Goal: Task Accomplishment & Management: Complete application form

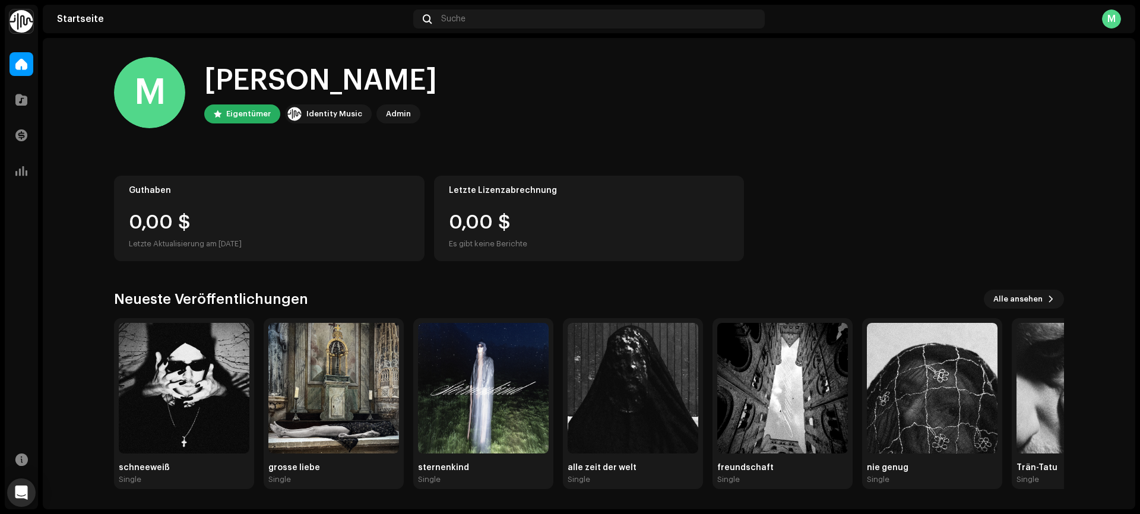
click at [1069, 119] on div "[PERSON_NAME] Eigentümer Identity Music Admin Guthaben 0,00 $ Letzte Aktualisie…" at bounding box center [589, 273] width 988 height 470
drag, startPoint x: 20, startPoint y: 103, endPoint x: 21, endPoint y: 111, distance: 7.7
click at [21, 112] on div "Katalog" at bounding box center [21, 99] width 33 height 33
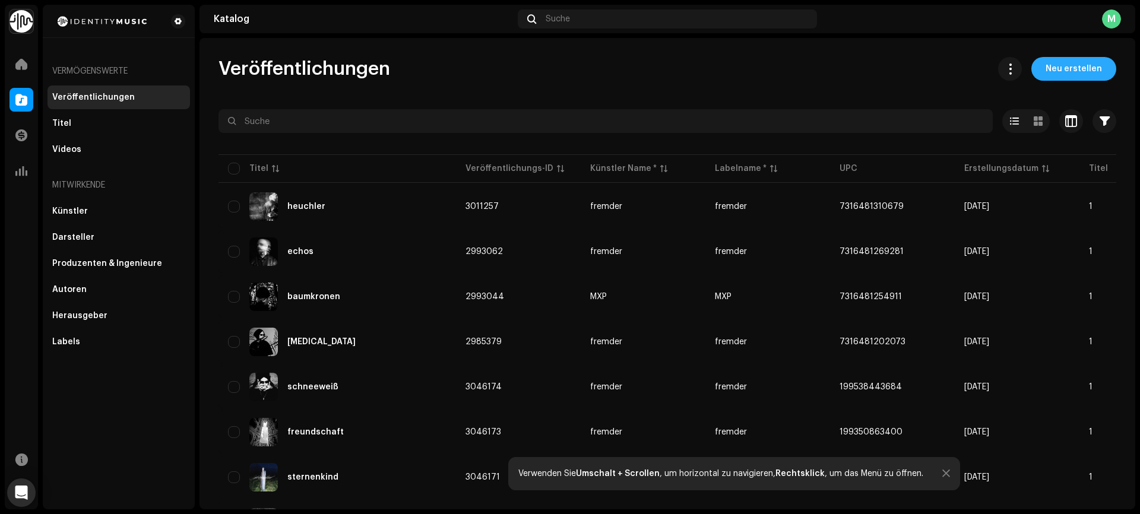
click at [1078, 68] on span "Neu erstellen" at bounding box center [1074, 69] width 56 height 24
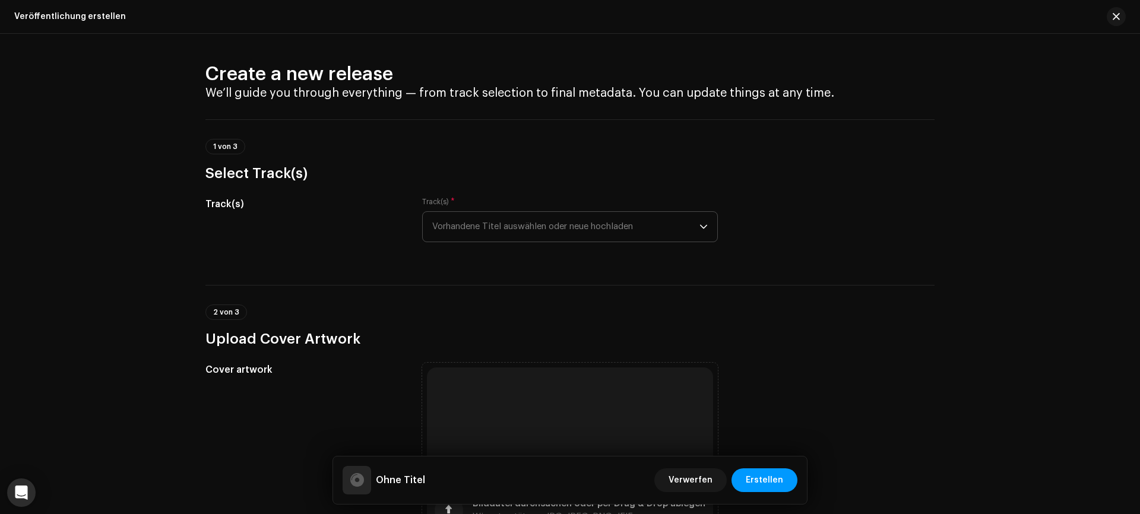
click at [507, 220] on span "Vorhandene Titel auswählen oder neue hochladen" at bounding box center [565, 227] width 267 height 30
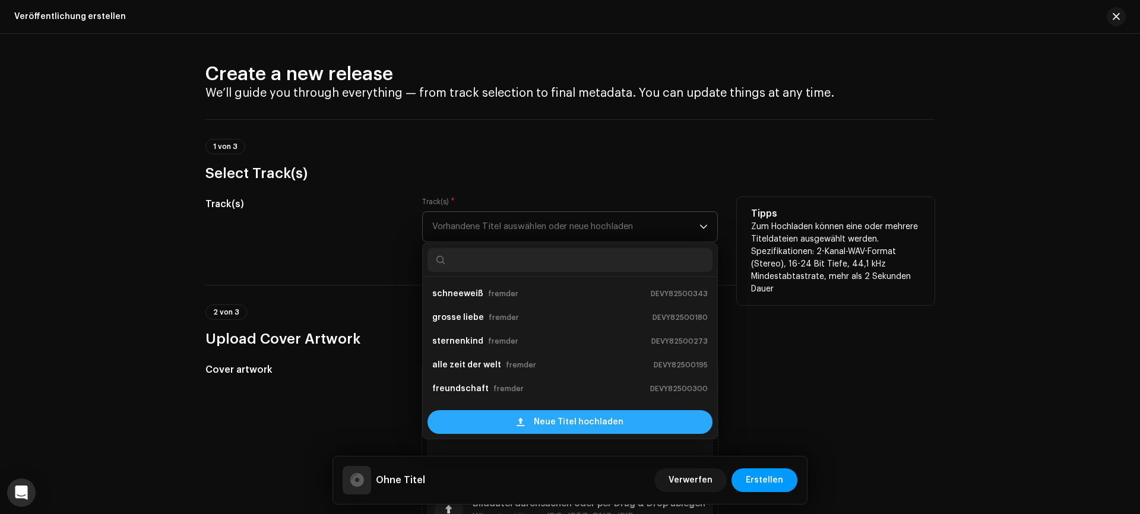
click at [571, 428] on span "Neue Titel hochladen" at bounding box center [579, 422] width 90 height 24
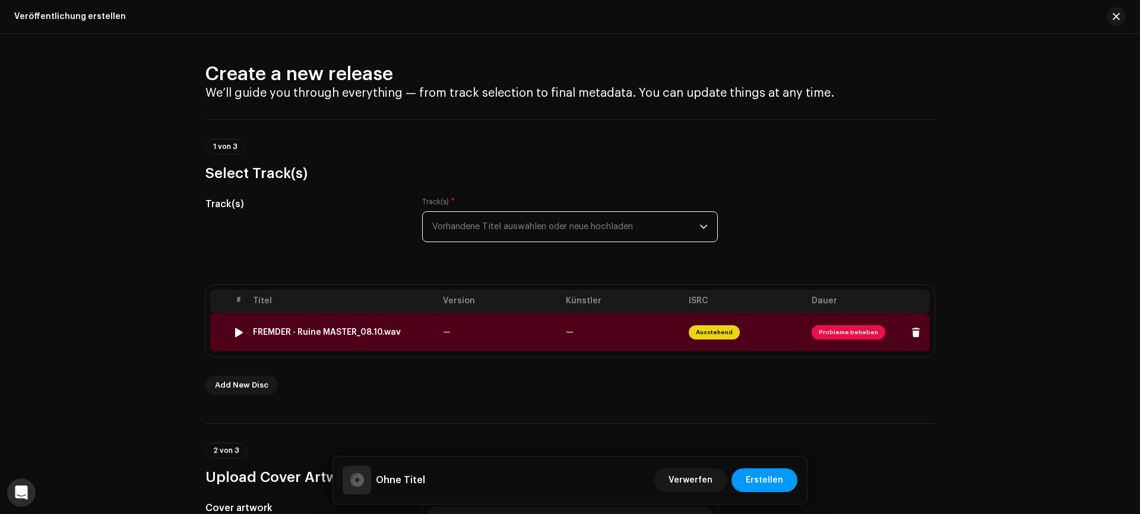
click at [640, 340] on td "—" at bounding box center [622, 333] width 123 height 38
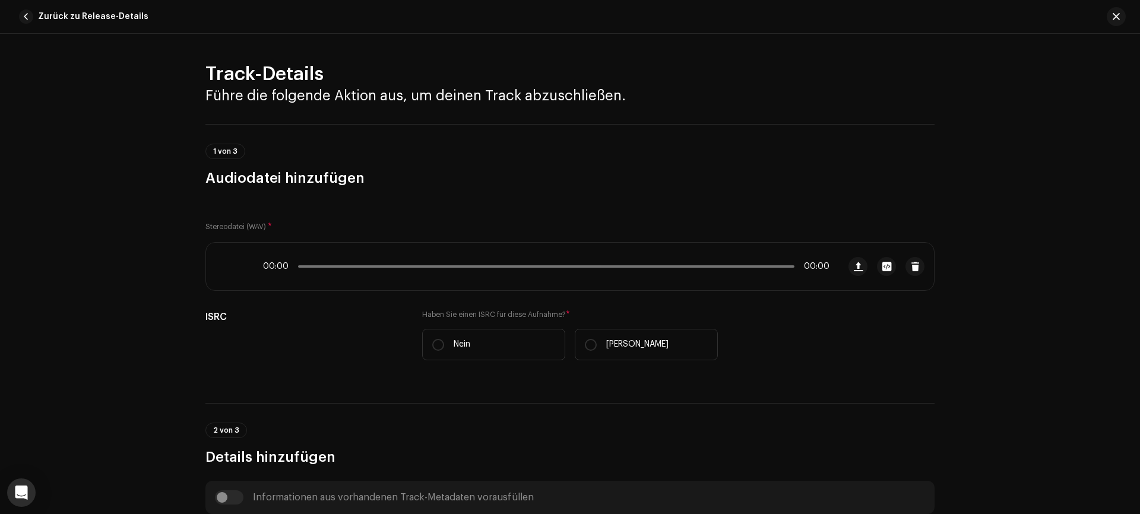
scroll to position [457, 0]
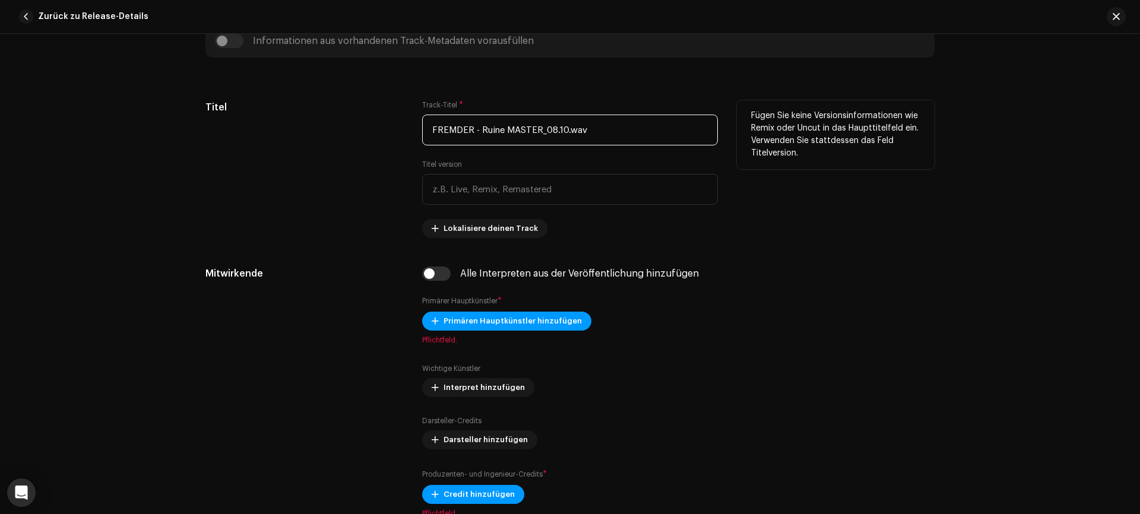
click at [555, 132] on input "FREMDER - Ruine MASTER_08.10.wav" at bounding box center [570, 130] width 296 height 31
click at [467, 188] on input "text" at bounding box center [570, 189] width 296 height 31
drag, startPoint x: 581, startPoint y: 126, endPoint x: 360, endPoint y: 129, distance: 221.5
click at [360, 129] on div "Titel Track-Titel * FREMDER - Ruine MASTER_08.10.wav Titel version Lokalisiere …" at bounding box center [569, 169] width 729 height 138
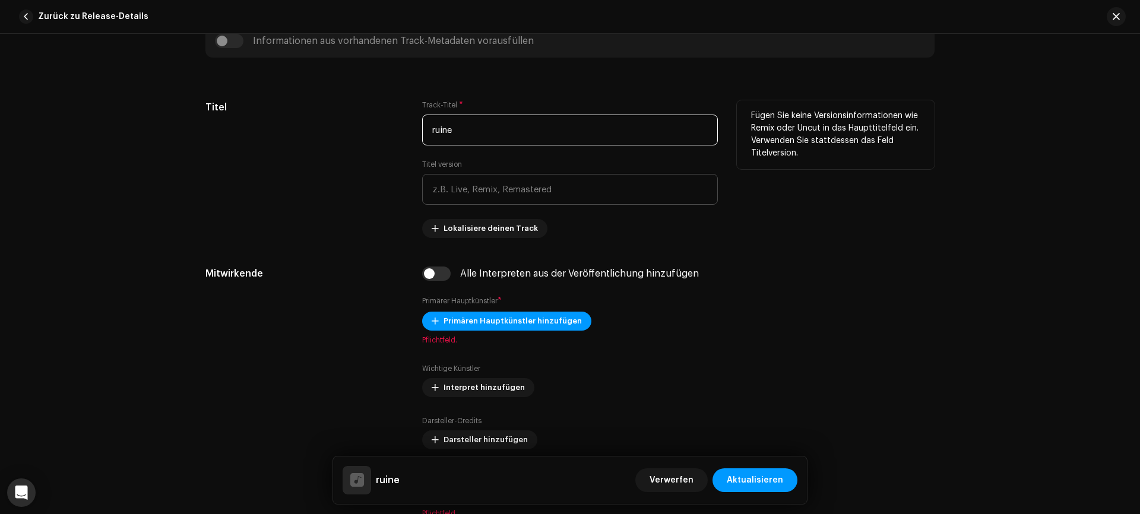
type input "ruine"
click at [536, 194] on input "text" at bounding box center [570, 189] width 296 height 31
click at [456, 225] on span "Lokalisiere deinen Track" at bounding box center [491, 229] width 94 height 24
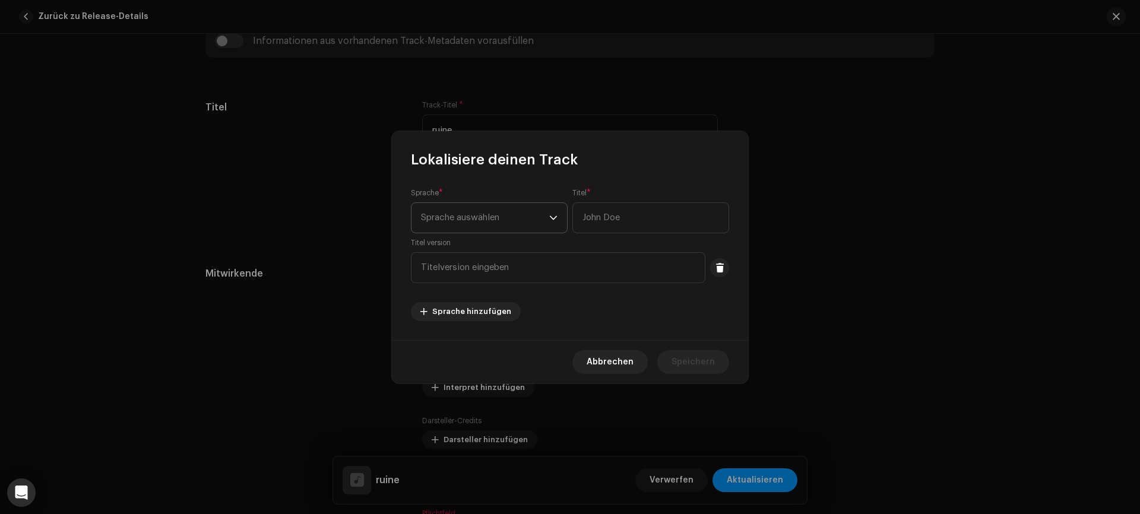
click at [457, 216] on span "Sprache auswählen" at bounding box center [485, 218] width 128 height 30
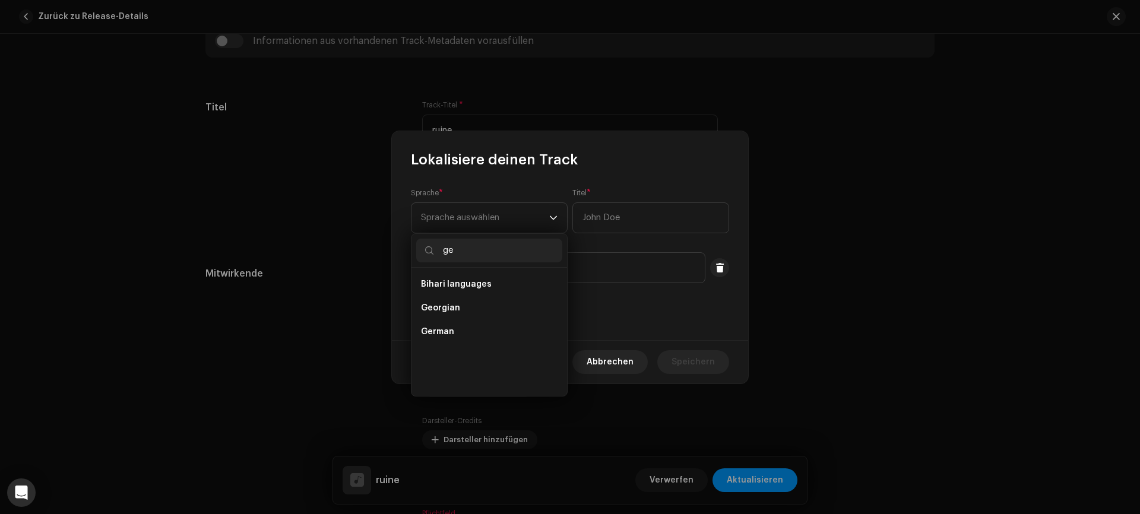
scroll to position [0, 0]
type input "german"
click at [457, 286] on li "German" at bounding box center [489, 285] width 146 height 24
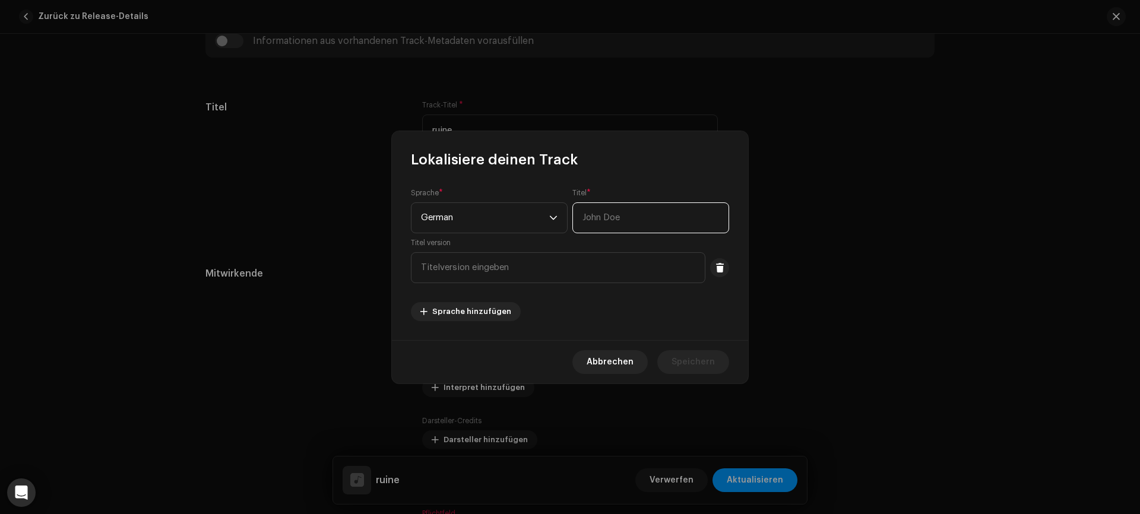
click at [600, 223] on input "text" at bounding box center [650, 217] width 157 height 31
type input "ruine"
click at [678, 358] on span "Speichern" at bounding box center [693, 362] width 43 height 24
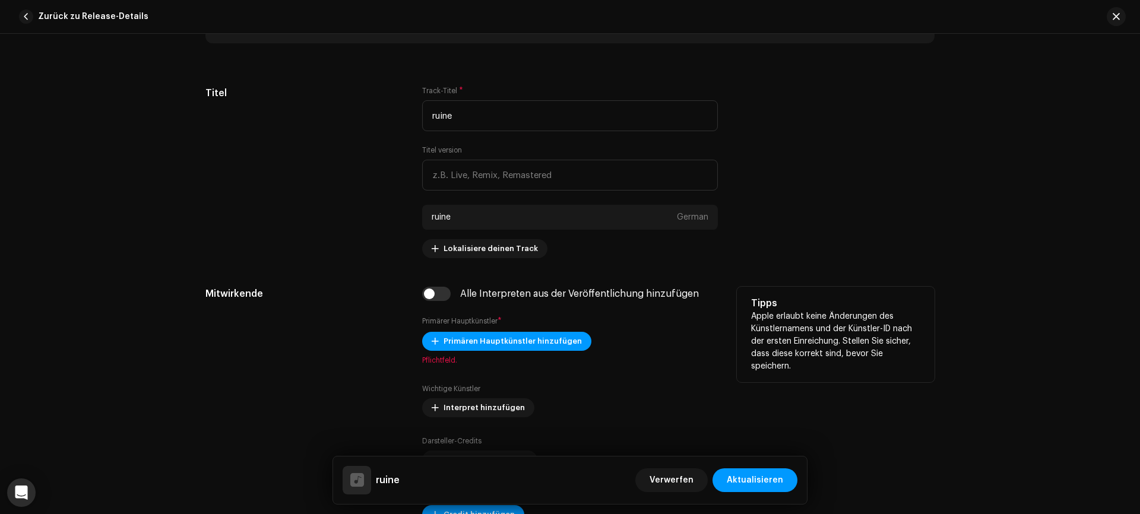
scroll to position [478, 0]
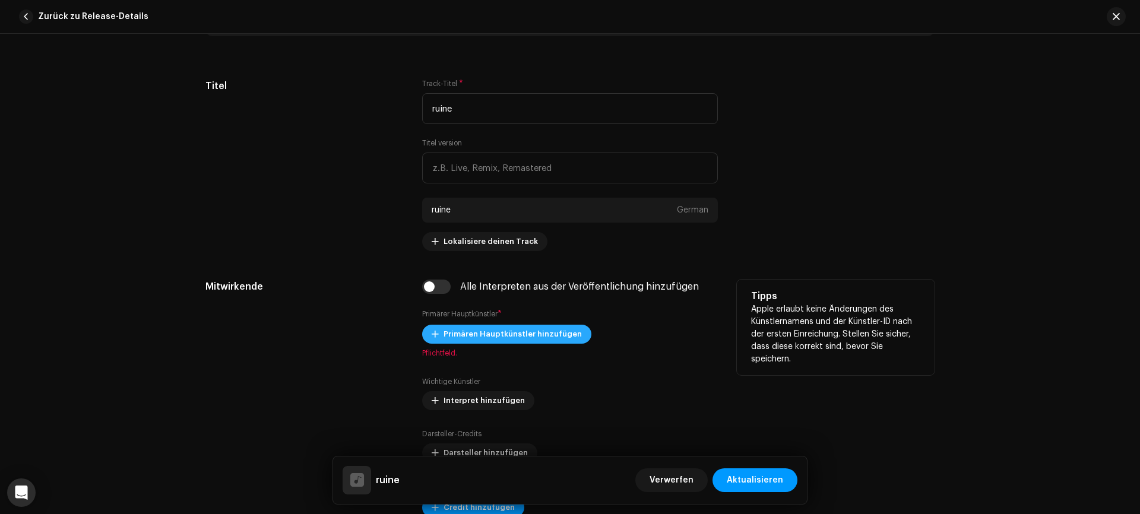
click at [507, 337] on span "Primären Hauptkünstler hinzufügen" at bounding box center [513, 334] width 138 height 24
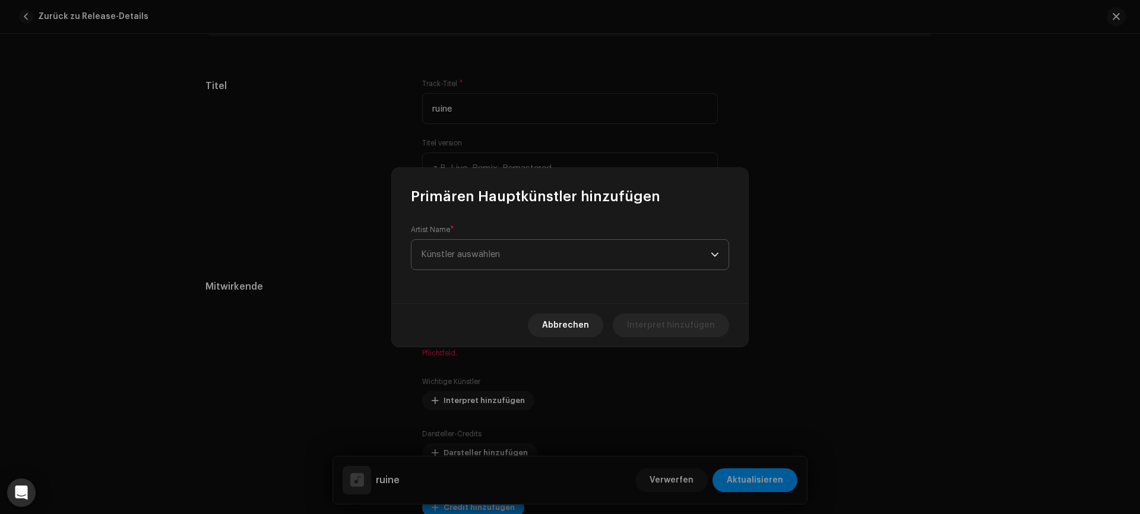
click at [489, 251] on span "Künstler auswählen" at bounding box center [460, 254] width 79 height 9
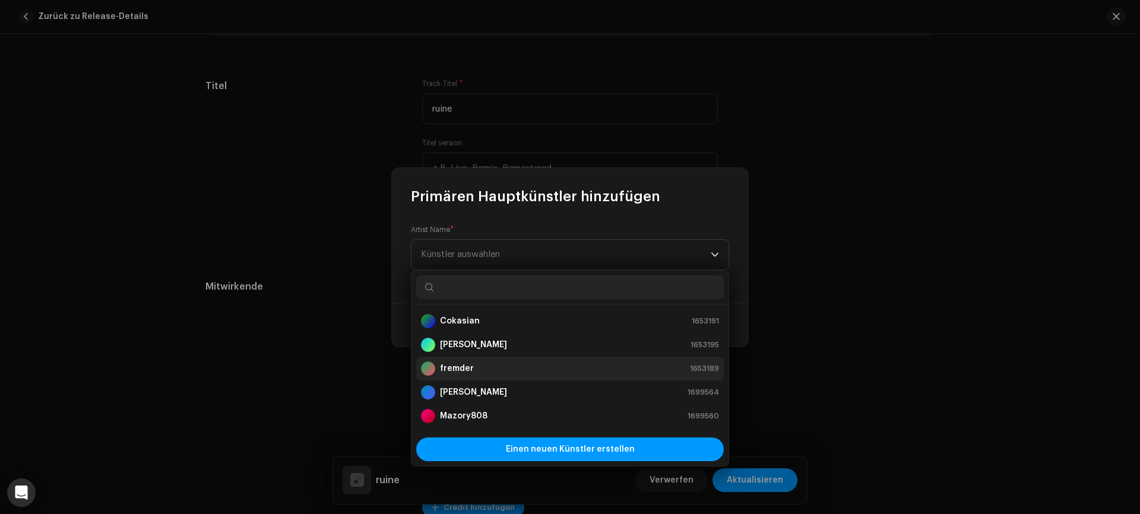
click at [458, 372] on strong "fremder" at bounding box center [457, 369] width 34 height 12
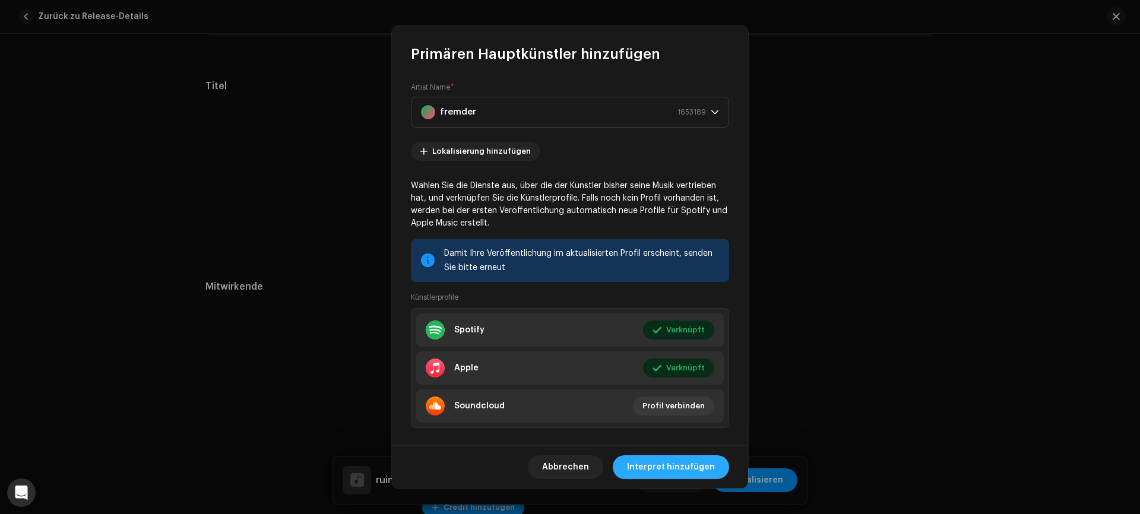
click at [683, 466] on span "Interpret hinzufügen" at bounding box center [671, 467] width 88 height 24
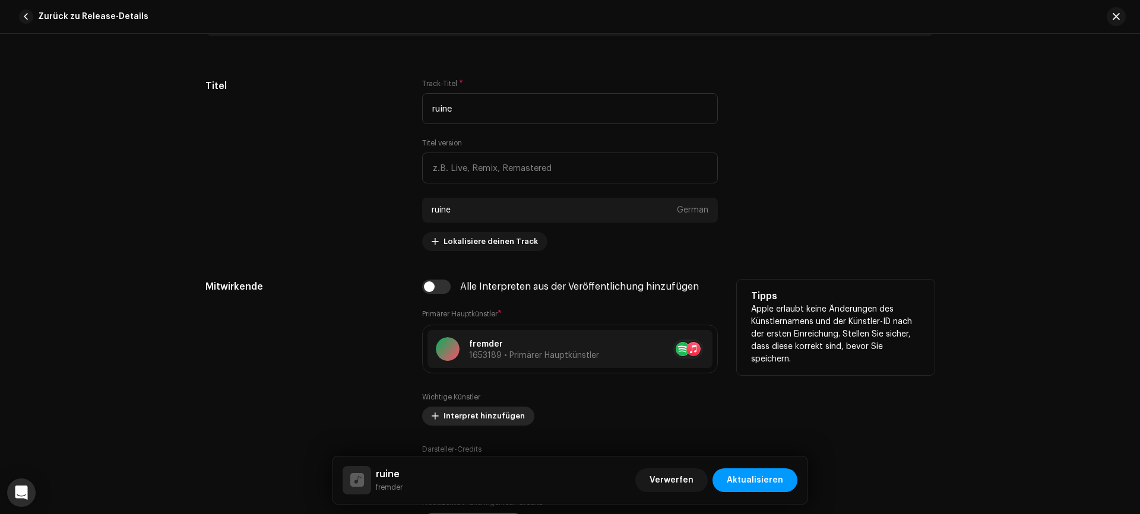
click at [468, 416] on span "Interpret hinzufügen" at bounding box center [484, 416] width 81 height 24
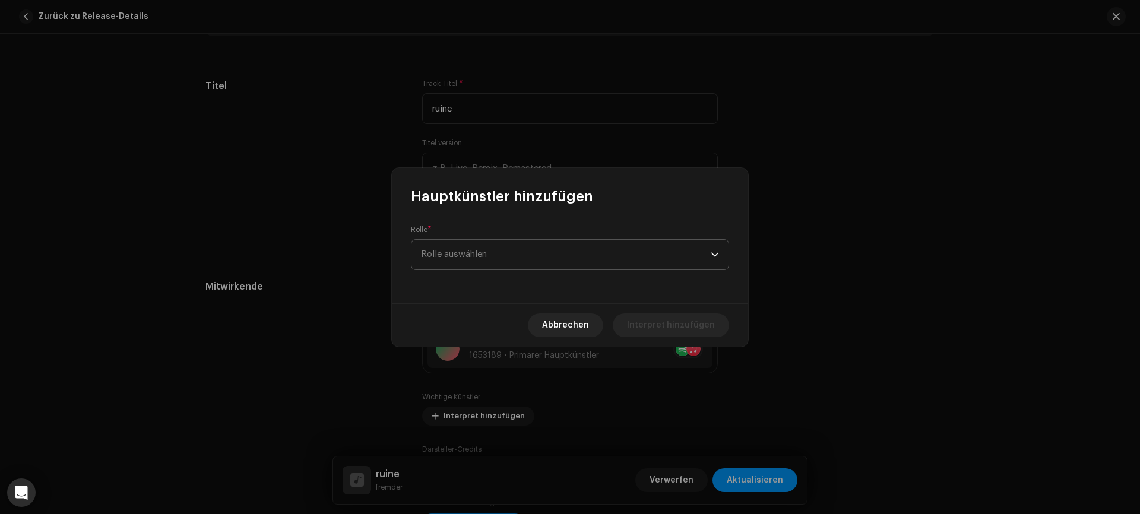
click at [468, 256] on span "Rolle auswählen" at bounding box center [566, 255] width 290 height 30
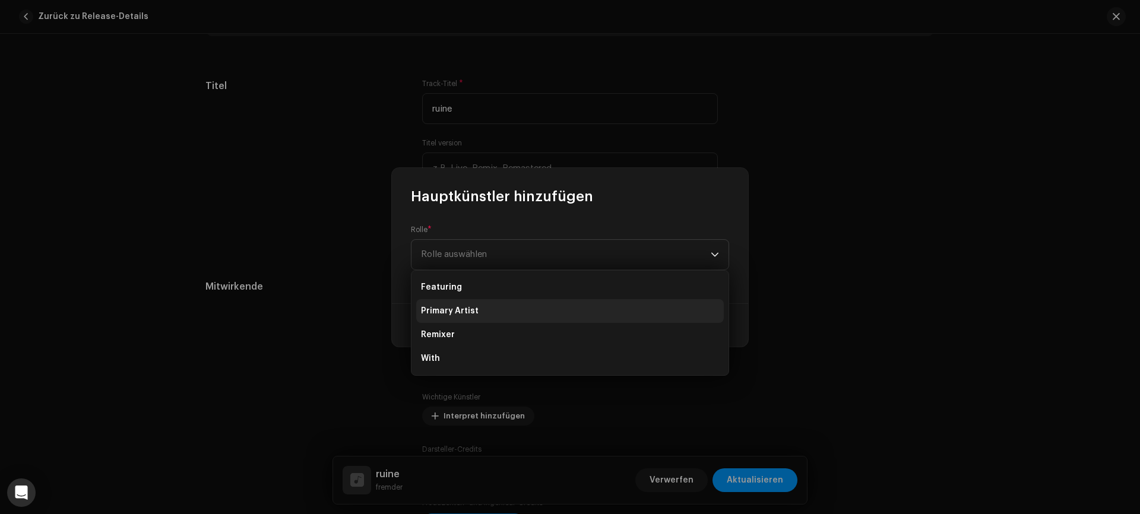
click at [455, 312] on span "Primary Artist" at bounding box center [450, 311] width 58 height 12
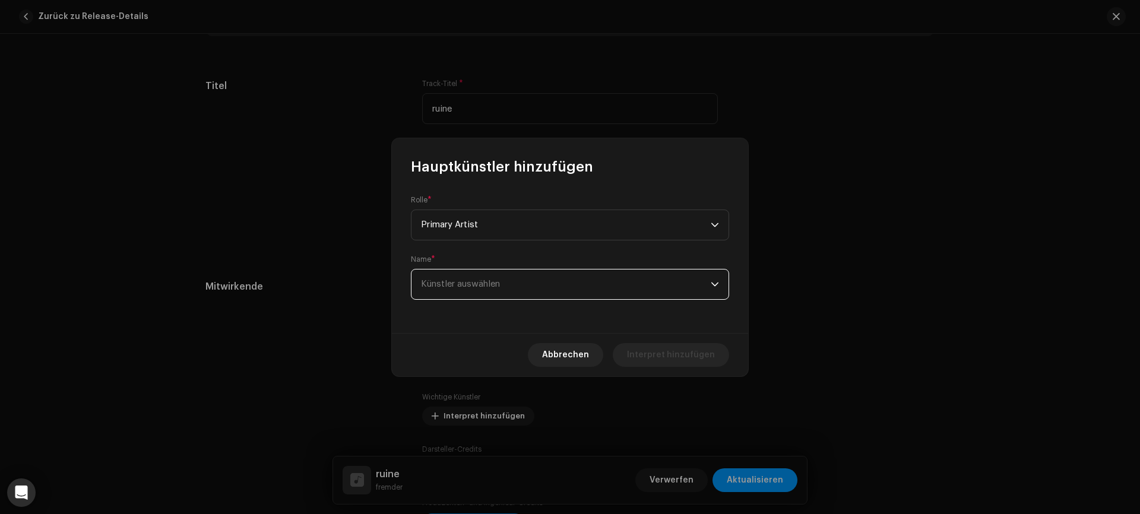
click at [451, 285] on span "Künstler auswählen" at bounding box center [460, 284] width 79 height 9
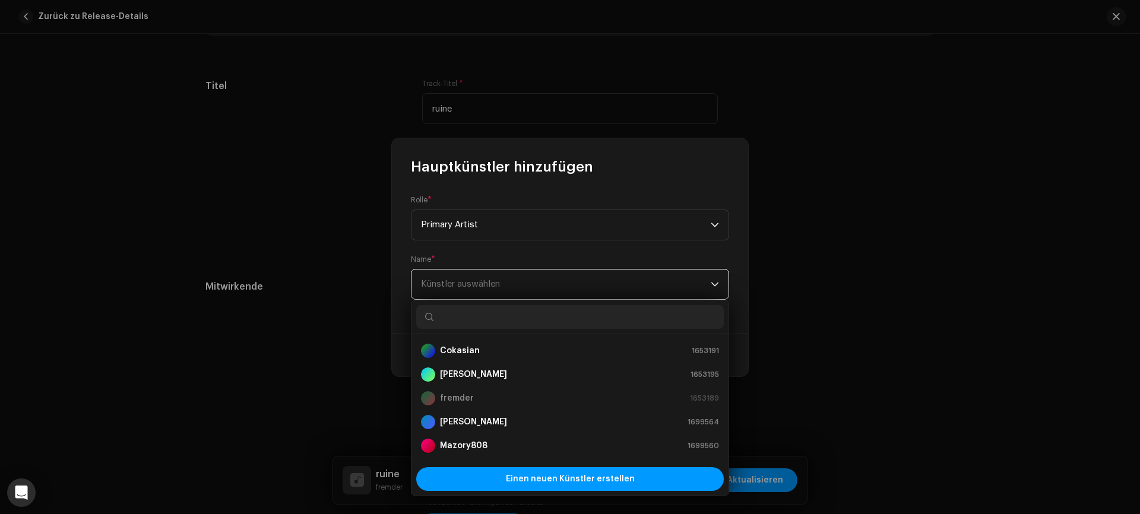
click at [451, 285] on span "Künstler auswählen" at bounding box center [460, 284] width 79 height 9
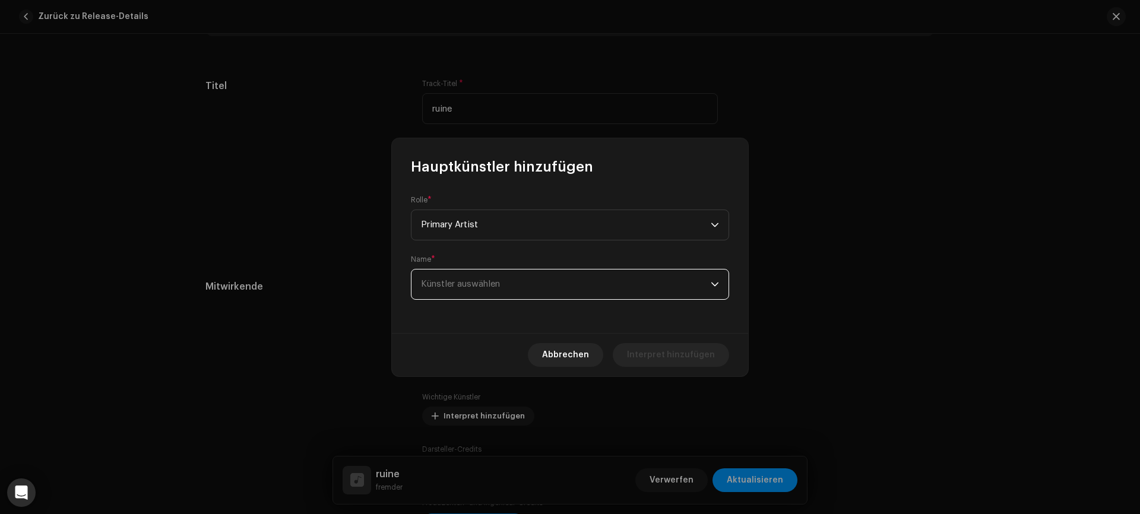
click at [436, 277] on span "Künstler auswählen" at bounding box center [566, 285] width 290 height 30
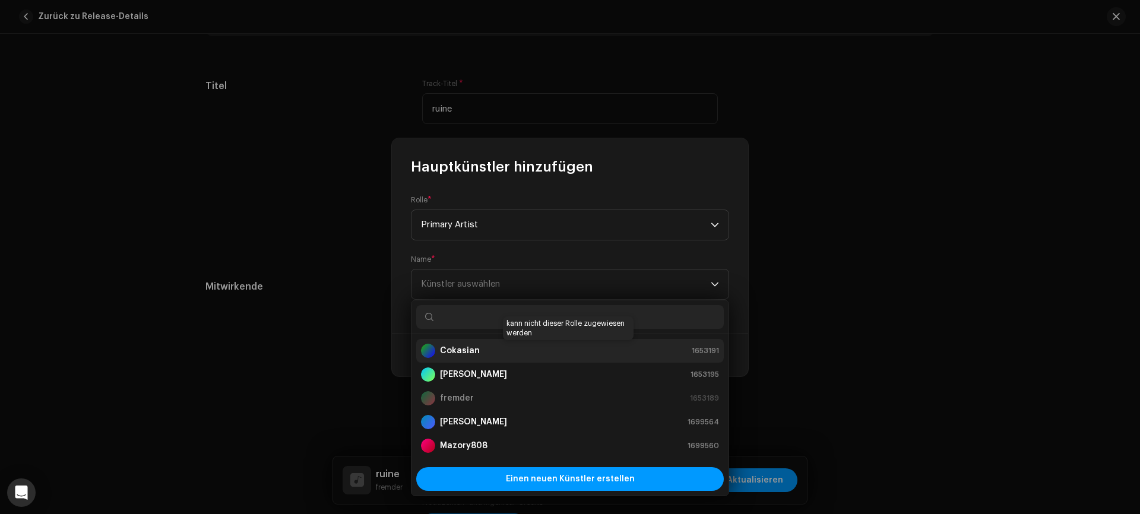
click at [452, 354] on strong "Cokasian" at bounding box center [460, 351] width 40 height 12
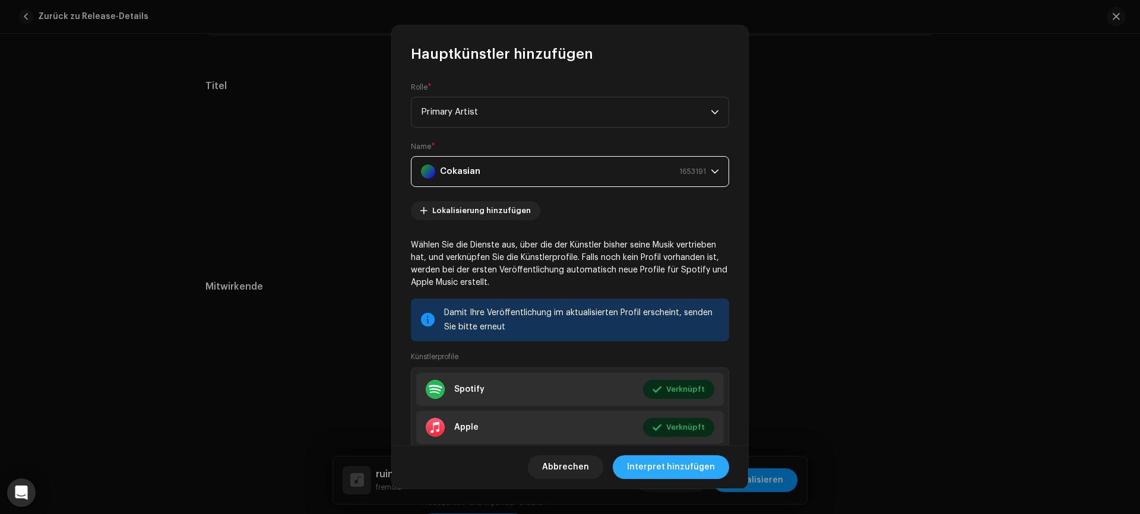
click at [667, 473] on span "Interpret hinzufügen" at bounding box center [671, 467] width 88 height 24
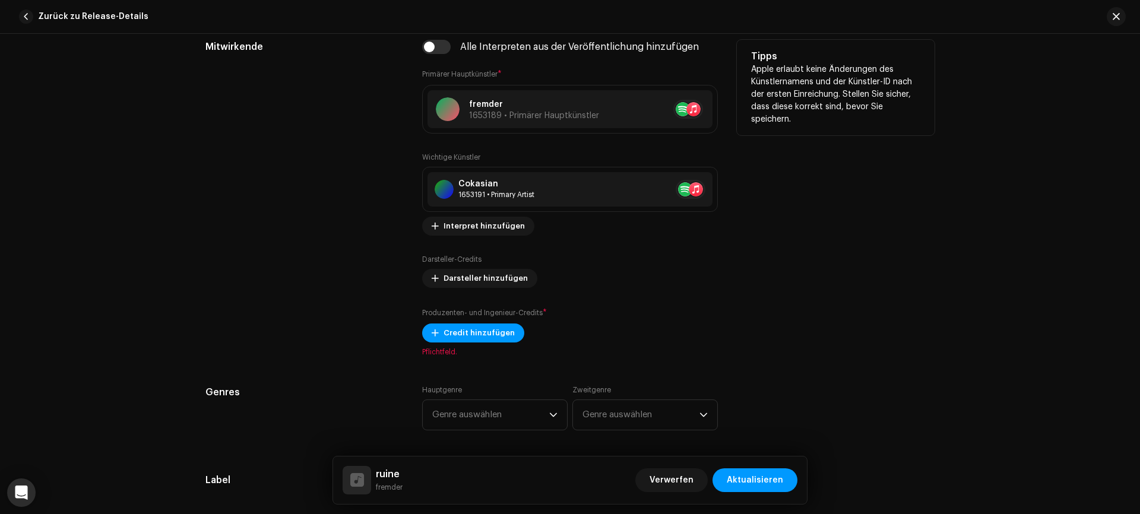
scroll to position [856, 0]
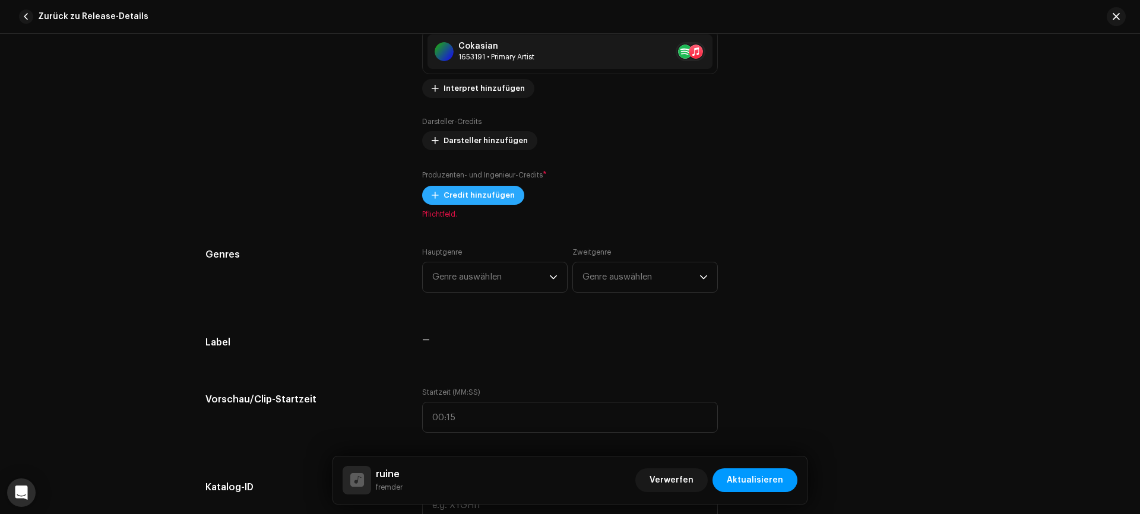
click at [503, 200] on span "Credit hinzufügen" at bounding box center [479, 195] width 71 height 24
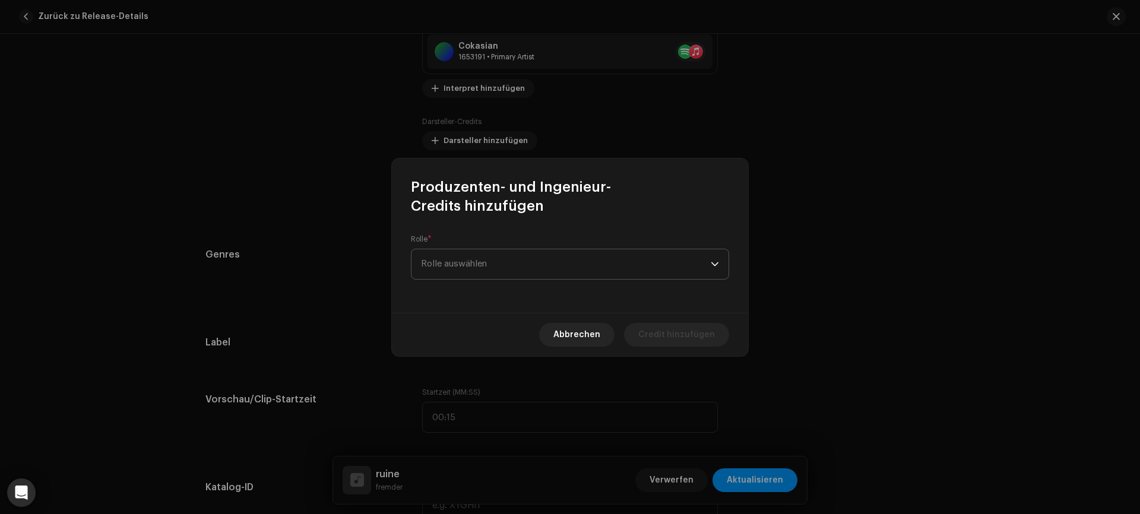
click at [473, 262] on span "Rolle auswählen" at bounding box center [566, 264] width 290 height 30
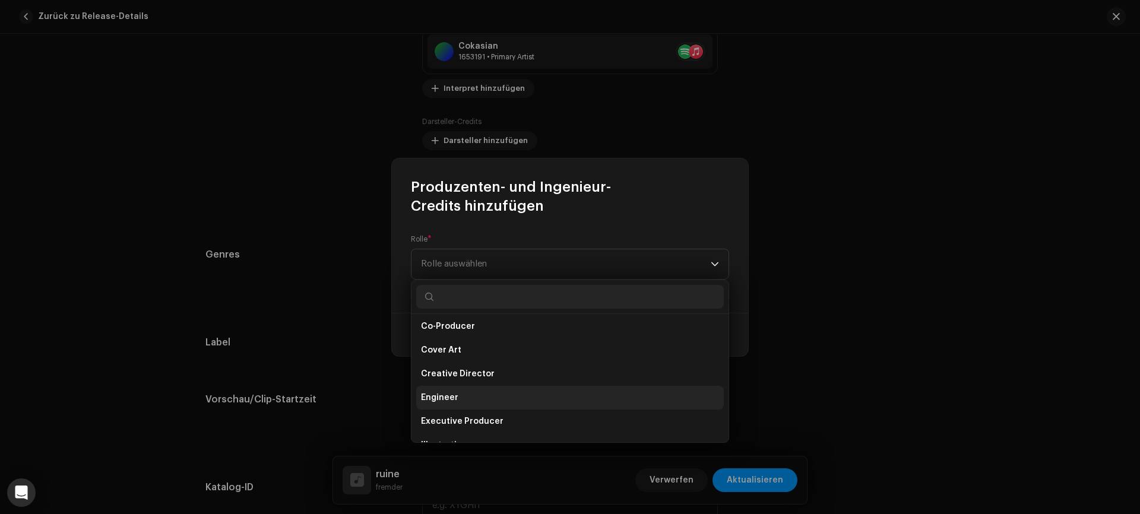
scroll to position [452, 0]
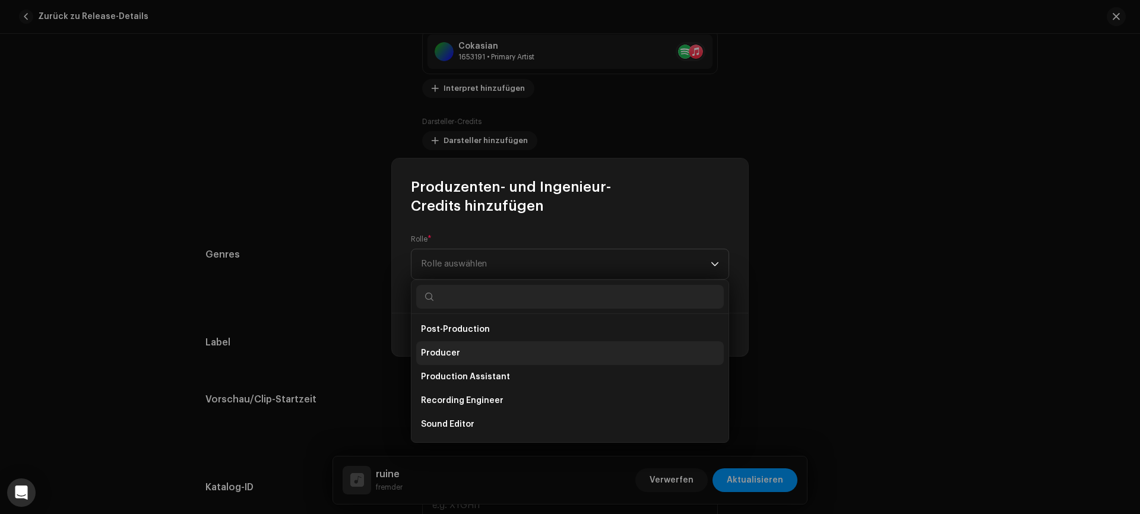
click at [463, 353] on li "Producer" at bounding box center [570, 353] width 308 height 24
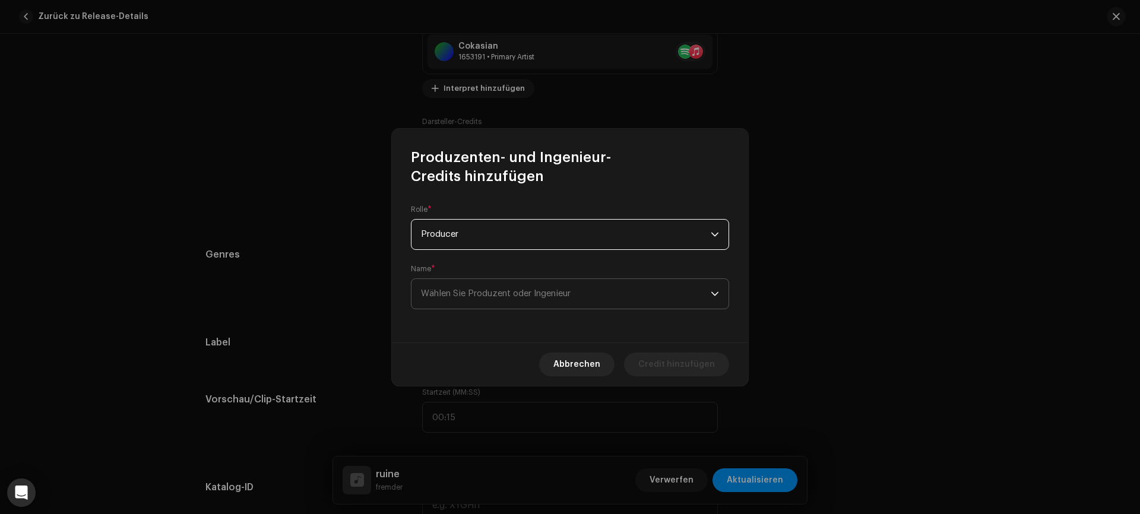
click at [459, 285] on span "Wählen Sie Produzent oder Ingenieur" at bounding box center [566, 294] width 290 height 30
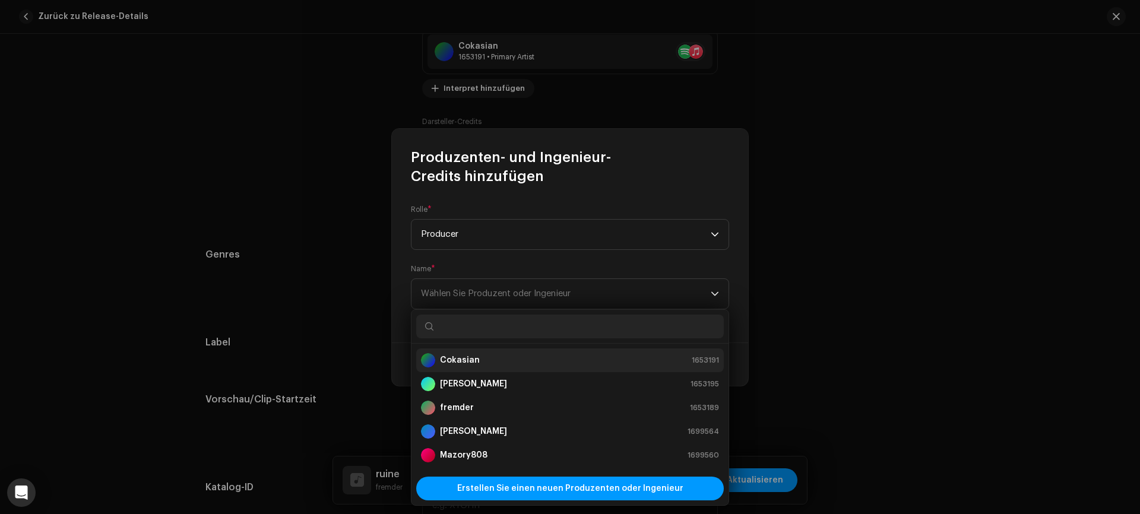
click at [462, 360] on strong "Cokasian" at bounding box center [460, 360] width 40 height 12
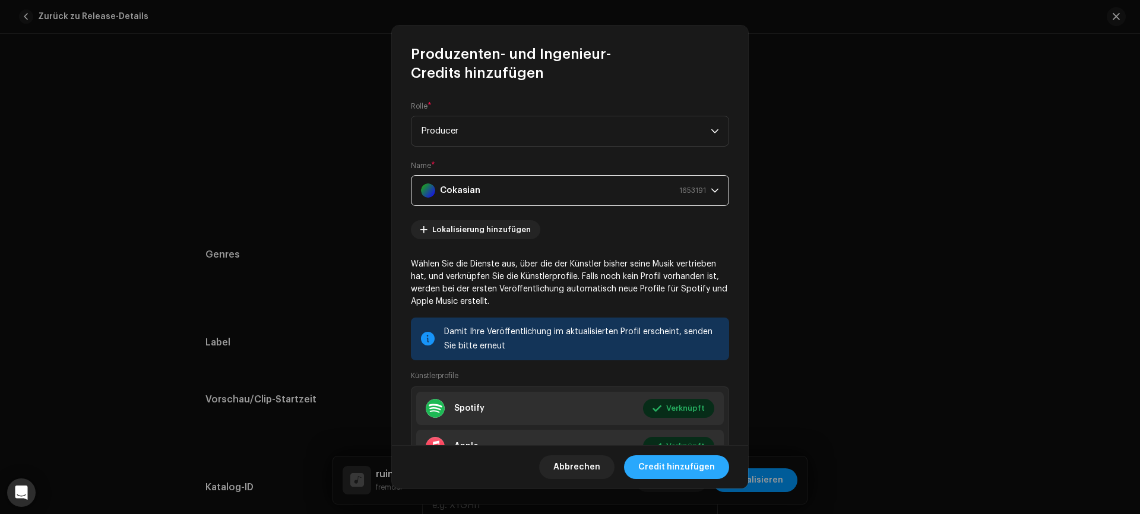
click at [653, 468] on span "Credit hinzufügen" at bounding box center [676, 467] width 77 height 24
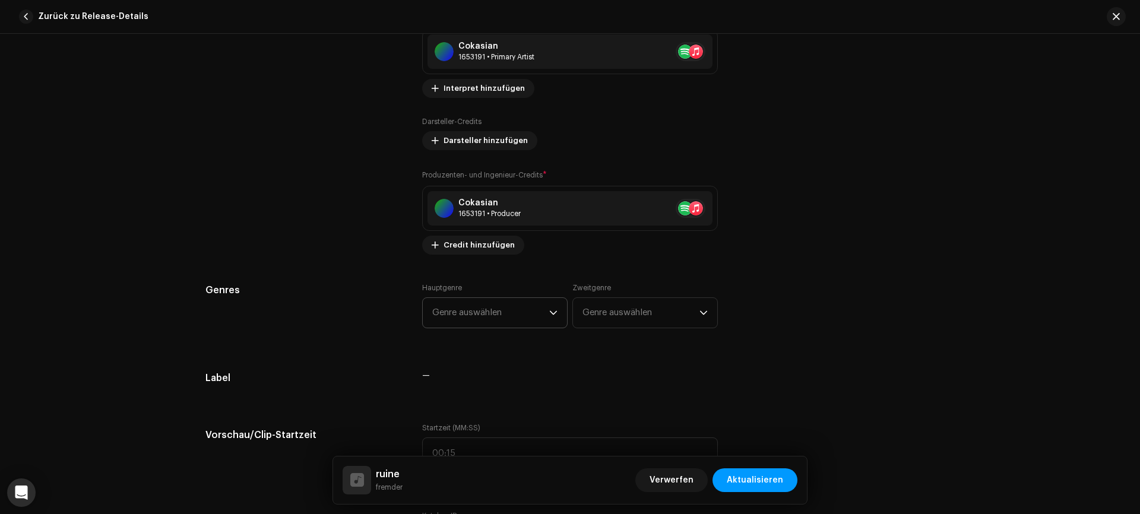
click at [539, 308] on span "Genre auswählen" at bounding box center [490, 313] width 117 height 30
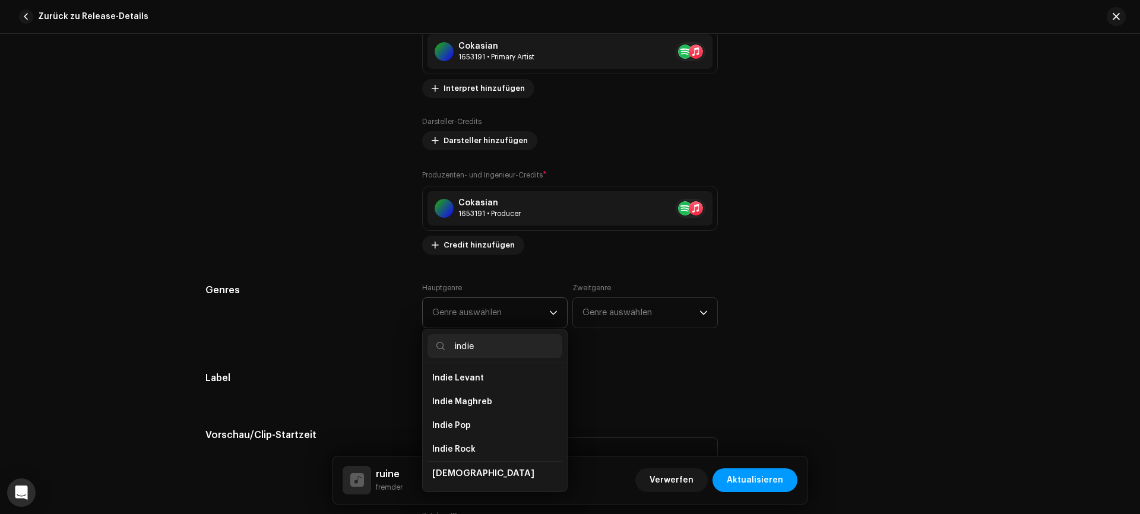
scroll to position [52, 0]
type input "indie"
click at [467, 425] on li "Indie Pop" at bounding box center [495, 423] width 135 height 24
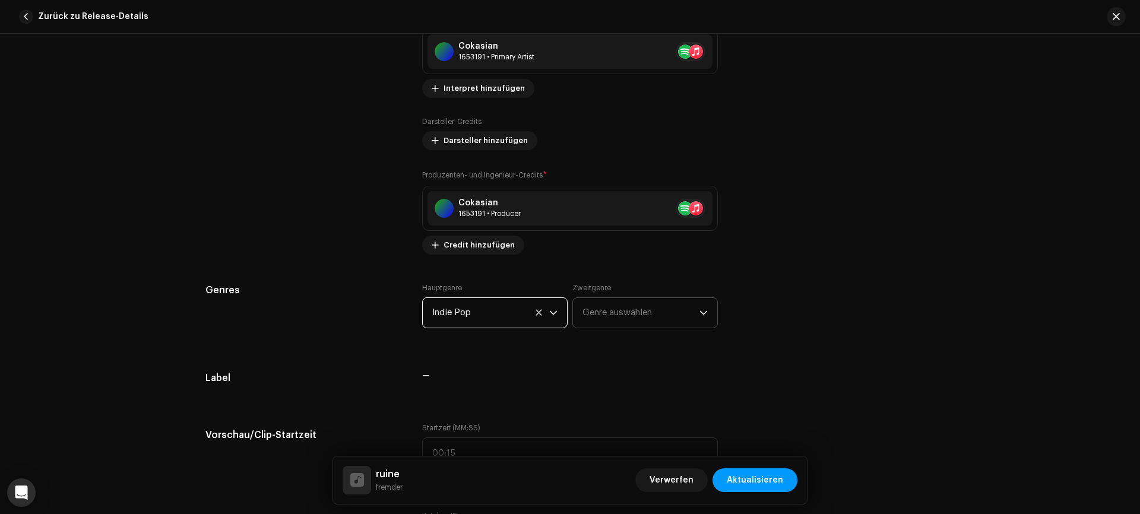
click at [599, 299] on span "Genre auswählen" at bounding box center [641, 313] width 117 height 30
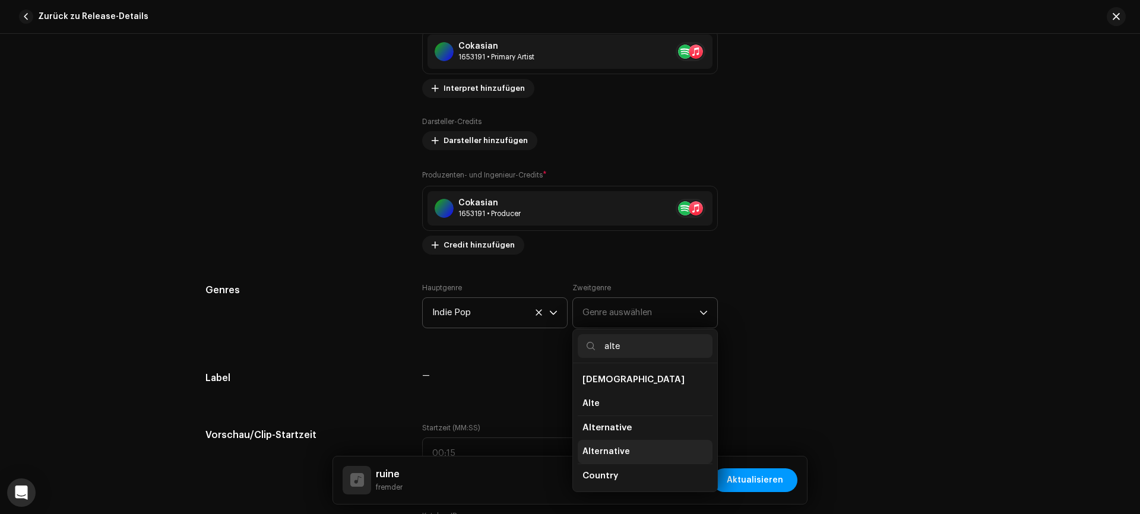
type input "alte"
click at [596, 452] on span "Alternative" at bounding box center [607, 452] width 48 height 12
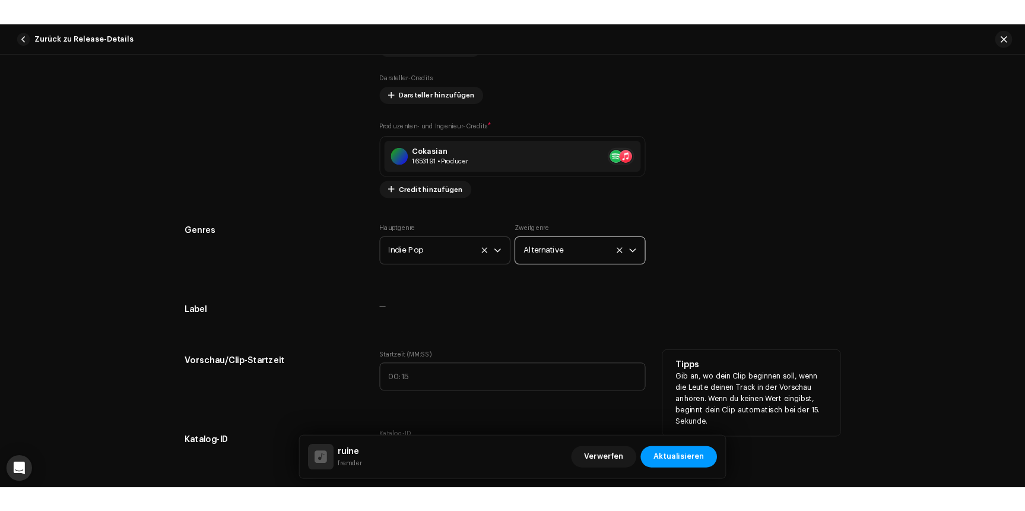
scroll to position [974, 0]
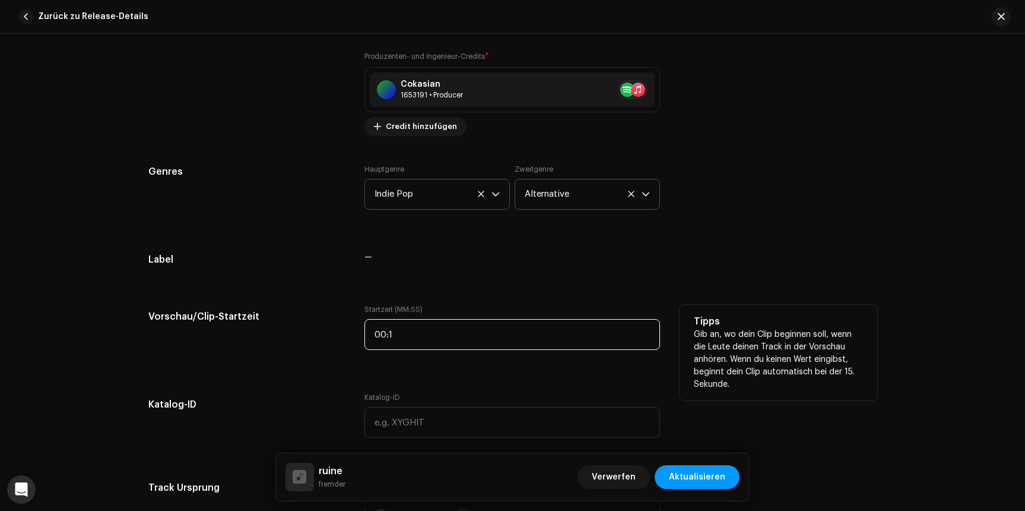
type input "00:12"
click at [437, 340] on input "00:12" at bounding box center [513, 334] width 296 height 31
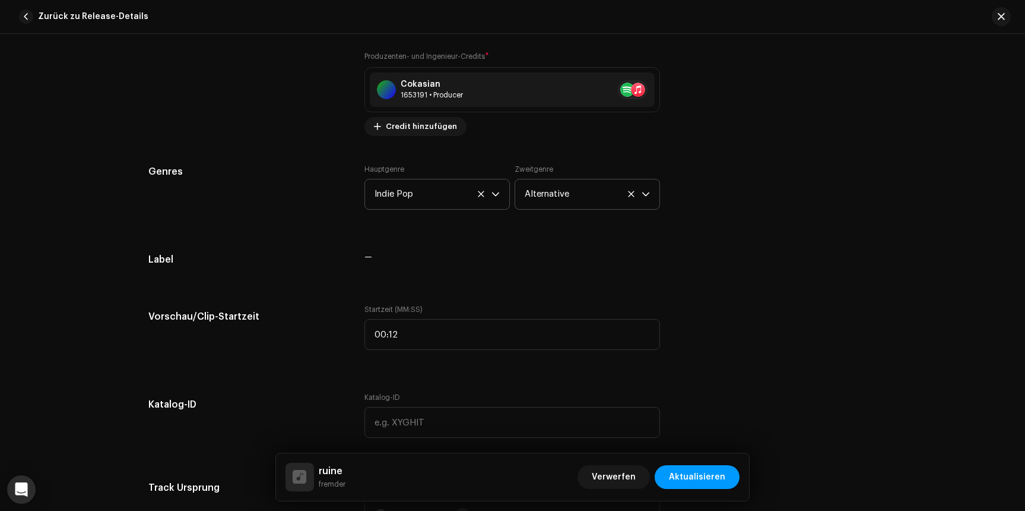
click at [349, 373] on div "Track-Details Führe die folgende Aktion aus, um deinen Track abzuschließen. 1 v…" at bounding box center [512, 408] width 767 height 2640
drag, startPoint x: 346, startPoint y: 382, endPoint x: 259, endPoint y: 386, distance: 86.8
click at [345, 382] on div "Track-Details Führe die folgende Aktion aus, um deinen Track abzuschließen. 1 v…" at bounding box center [512, 408] width 767 height 2640
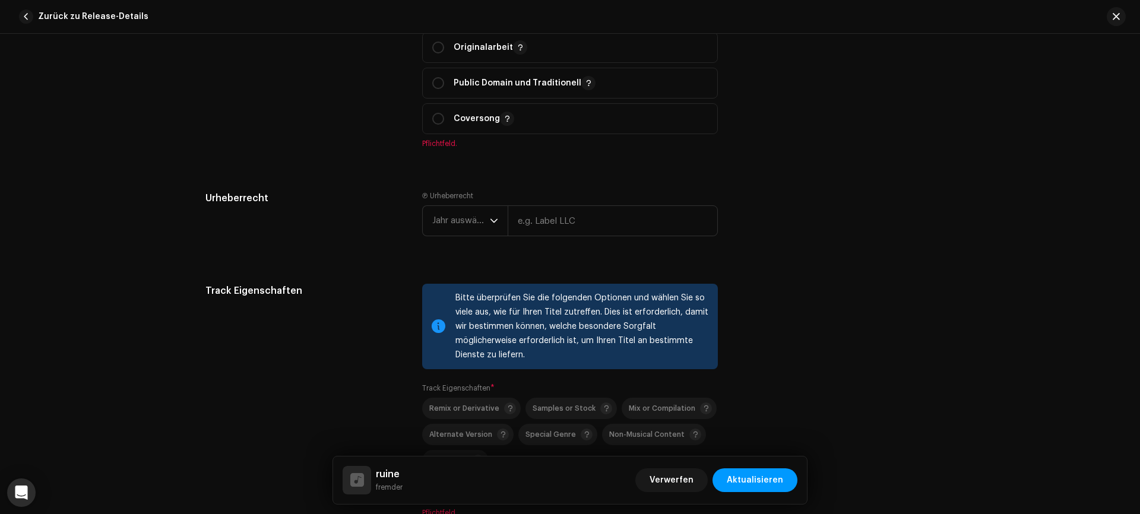
scroll to position [1445, 0]
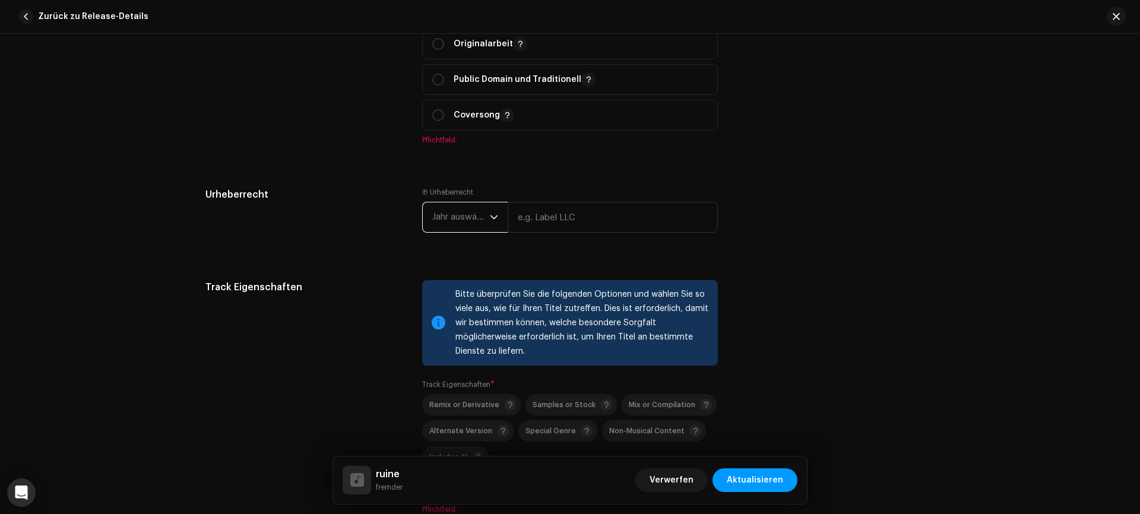
click at [449, 223] on span "Jahr auswählen" at bounding box center [461, 217] width 58 height 30
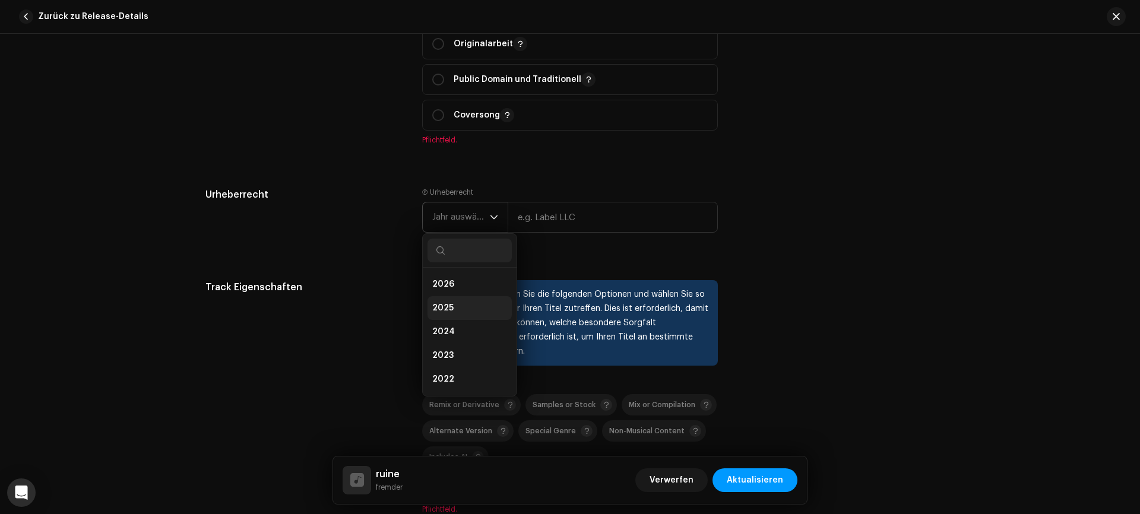
click at [450, 302] on li "2025" at bounding box center [470, 308] width 84 height 24
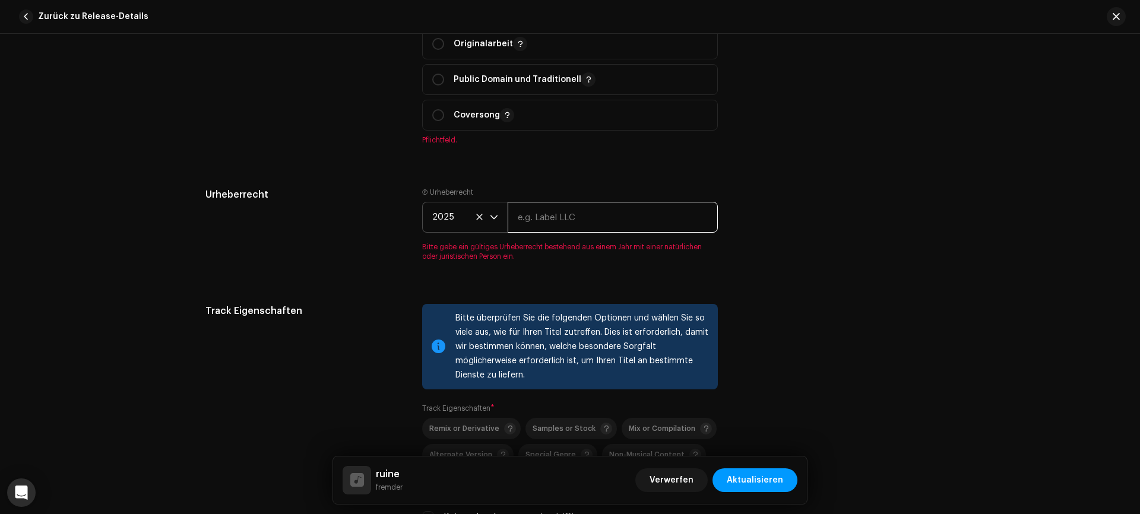
click at [550, 220] on input "text" at bounding box center [613, 217] width 210 height 31
type input "fremder & Cokasian"
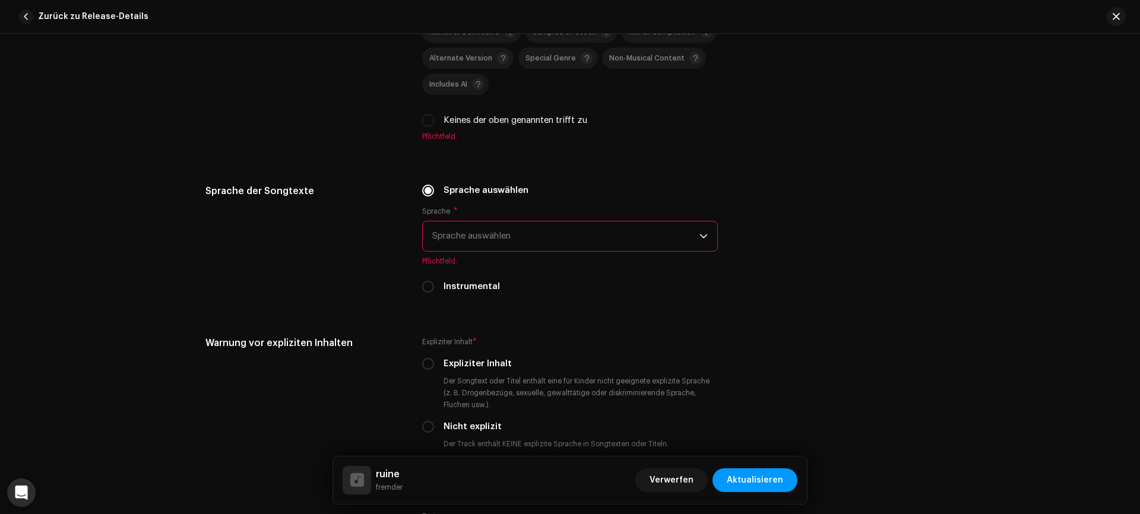
scroll to position [1578, 0]
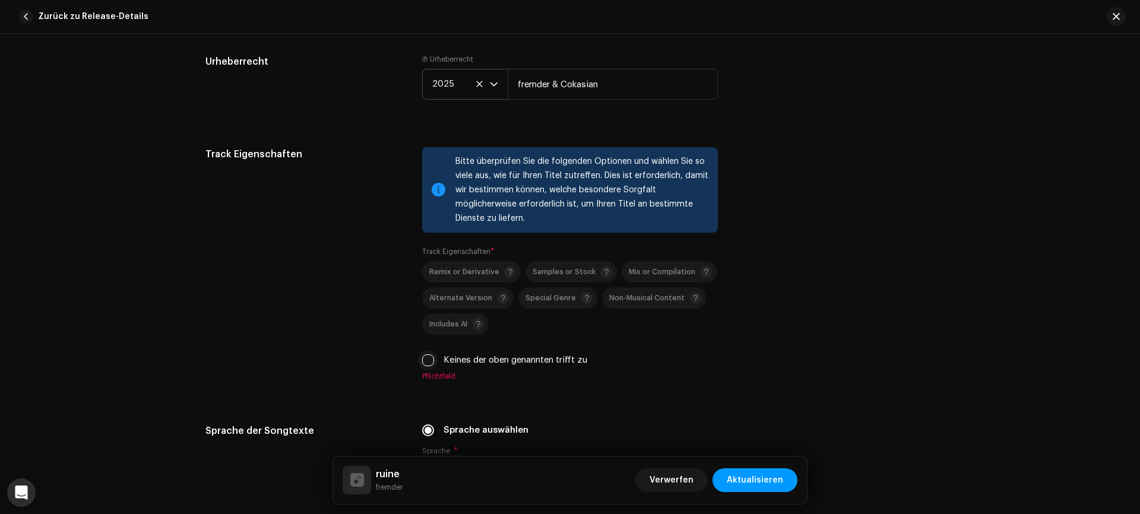
click at [428, 360] on input "Keines der oben genannten trifft zu" at bounding box center [428, 360] width 12 height 12
checkbox input "true"
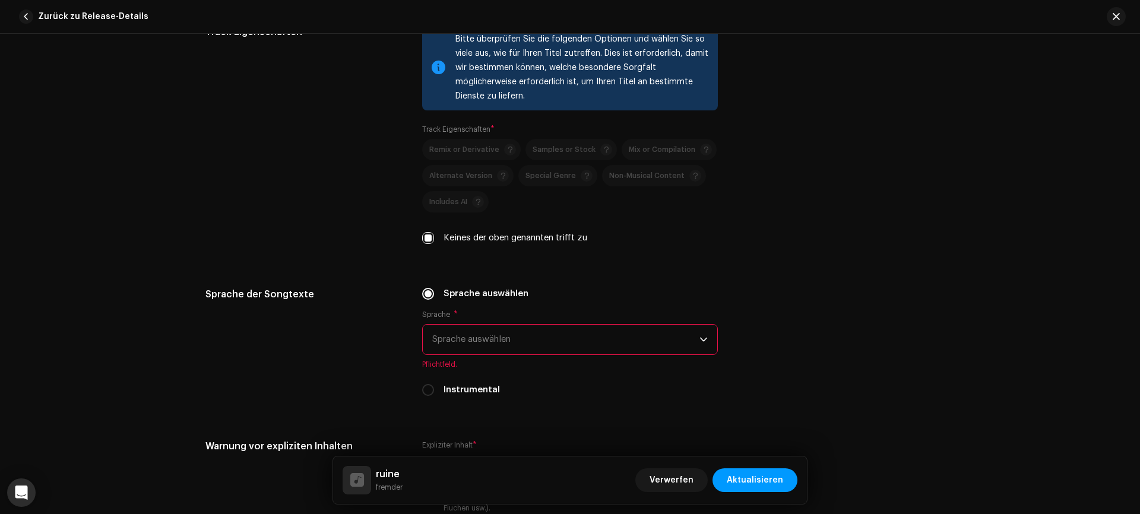
scroll to position [1703, 0]
click at [517, 338] on span "Sprache auswählen" at bounding box center [565, 337] width 267 height 30
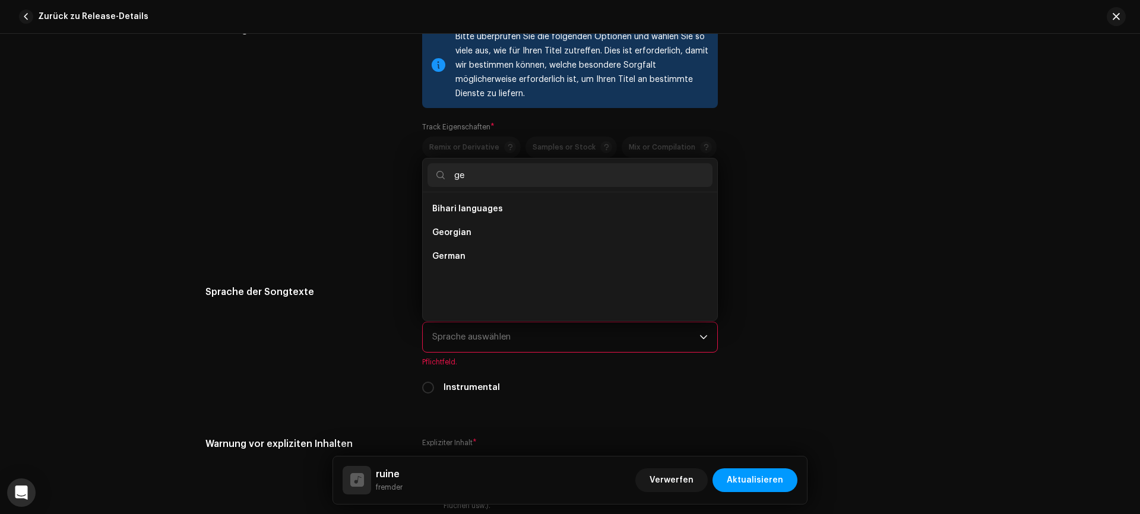
scroll to position [0, 0]
type input "german"
click at [444, 205] on span "German" at bounding box center [448, 209] width 33 height 12
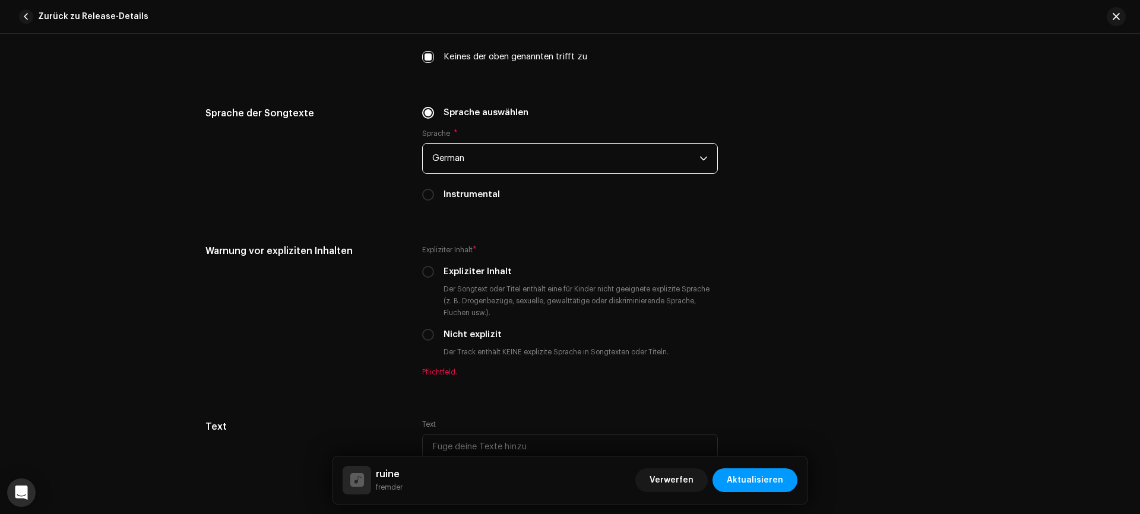
scroll to position [1882, 0]
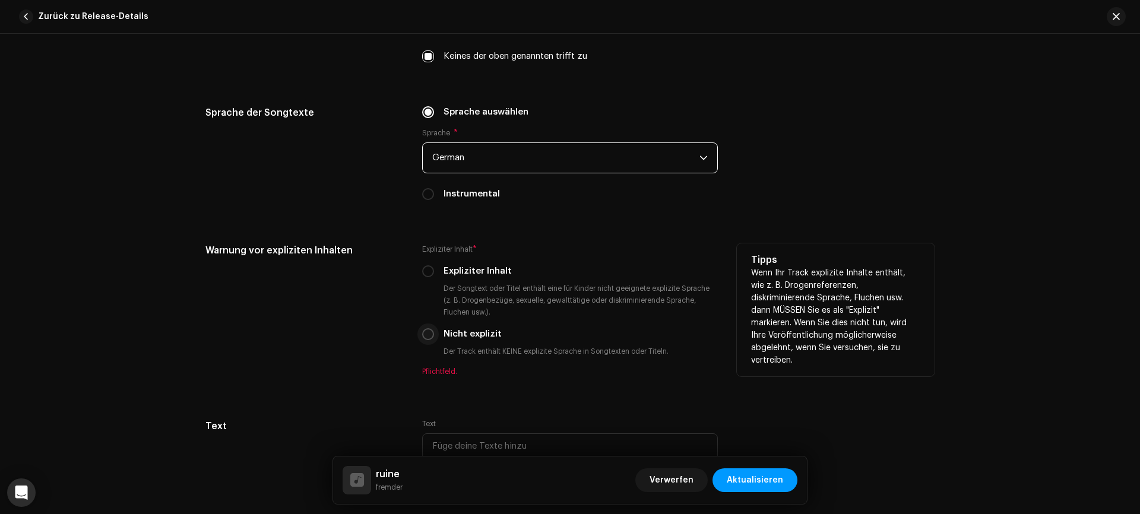
click at [428, 335] on input "Nicht explizit" at bounding box center [428, 334] width 12 height 12
radio input "true"
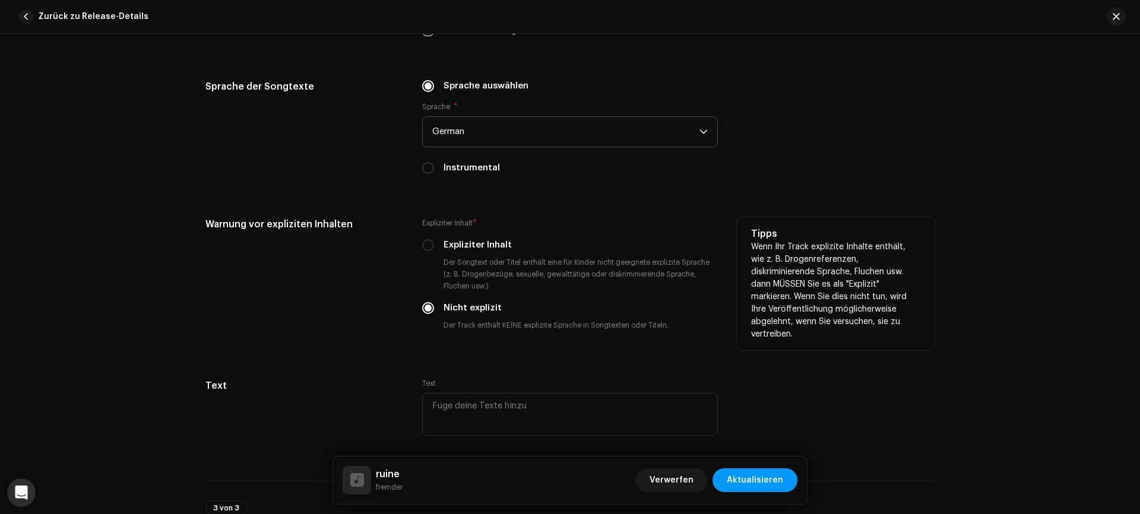
scroll to position [2033, 0]
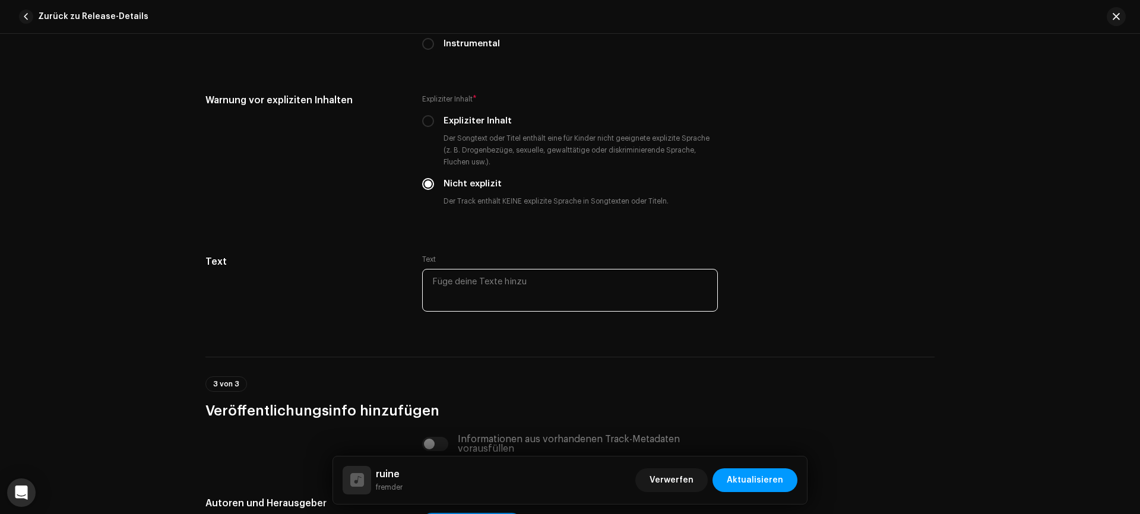
click at [487, 282] on textarea at bounding box center [570, 290] width 296 height 43
paste textarea "Ich War schon immer gut darin Mich zu Ruinieren Und heut sammel ich Die Scherbe…"
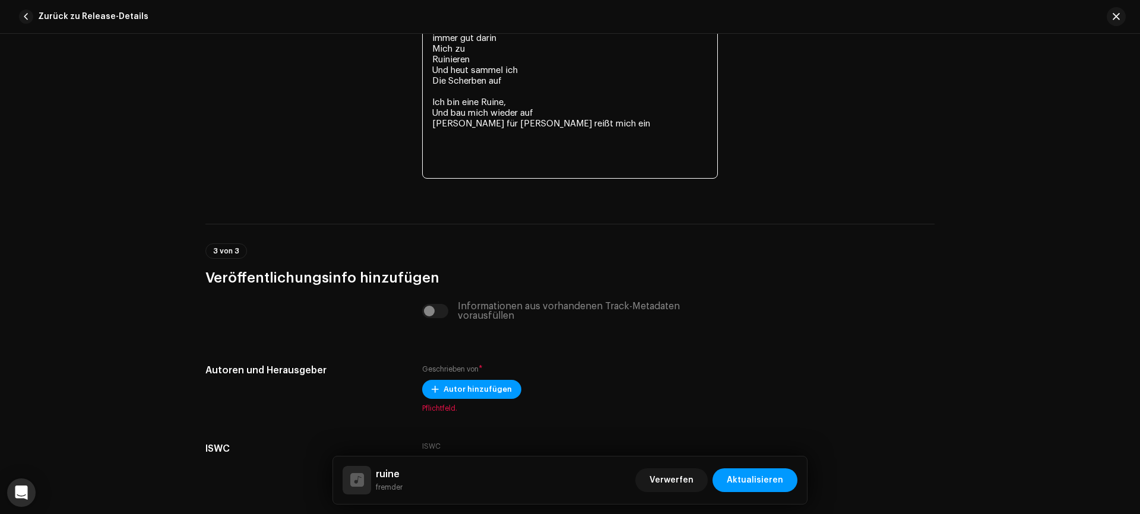
scroll to position [2723, 0]
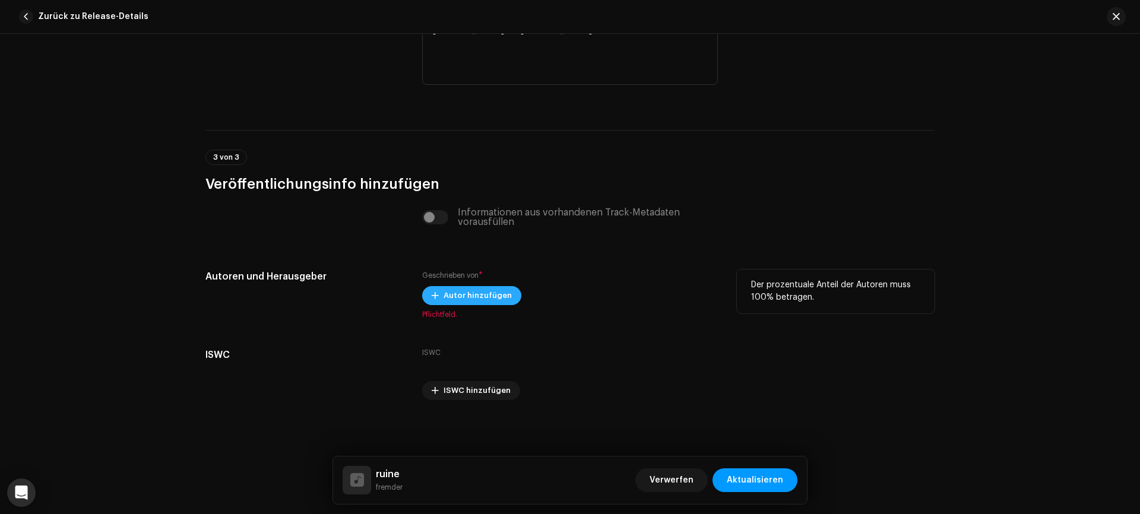
type textarea "Ich War schon immer gut darin Mich zu Ruinieren Und heut sammel ich Die Scherbe…"
click at [503, 297] on span "Autor hinzufügen" at bounding box center [478, 296] width 68 height 24
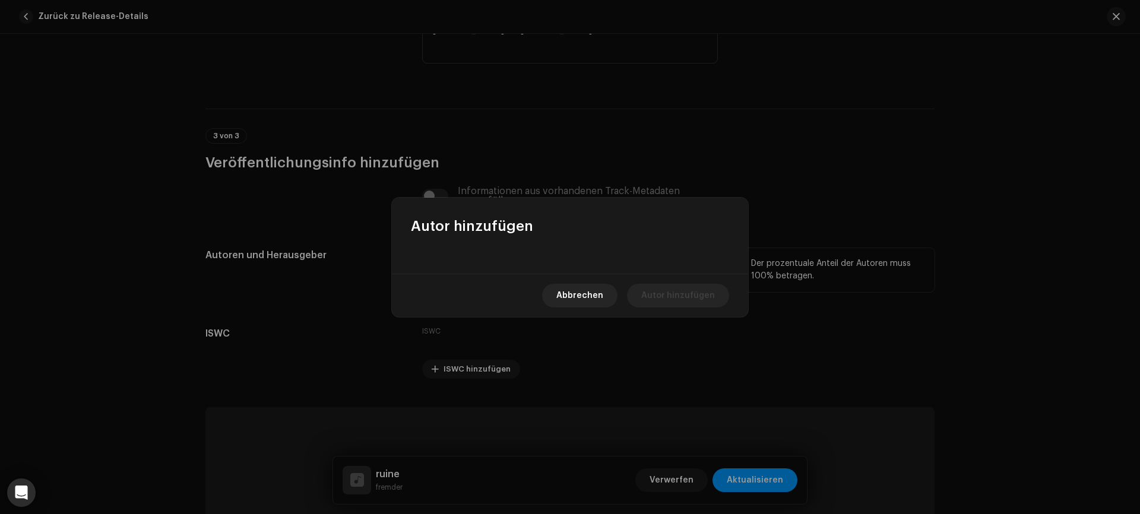
scroll to position [2701, 0]
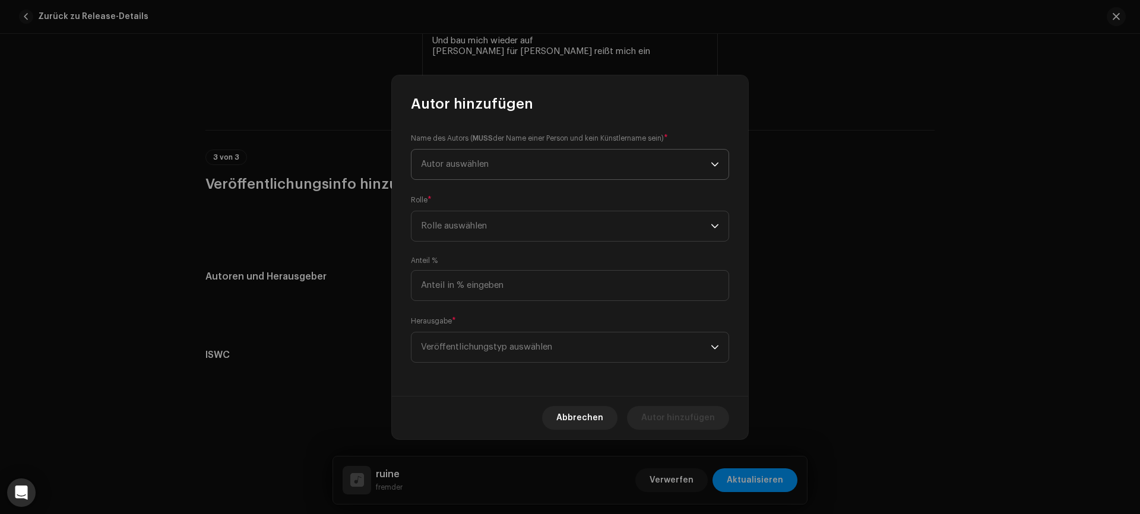
click at [446, 171] on span "Autor auswählen" at bounding box center [566, 165] width 290 height 30
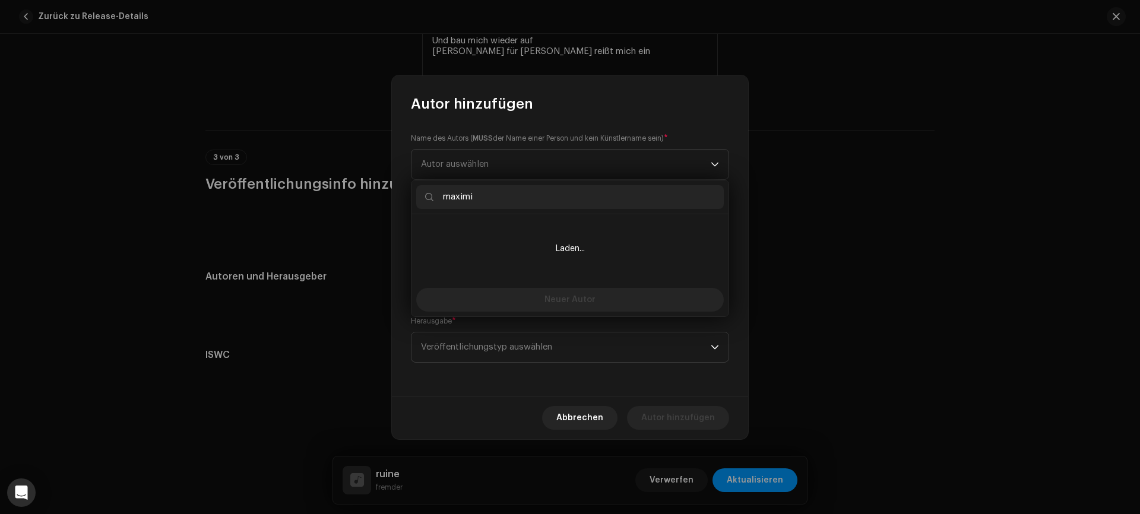
drag, startPoint x: 483, startPoint y: 198, endPoint x: 423, endPoint y: 201, distance: 60.7
click at [423, 201] on input "maximi" at bounding box center [570, 197] width 308 height 24
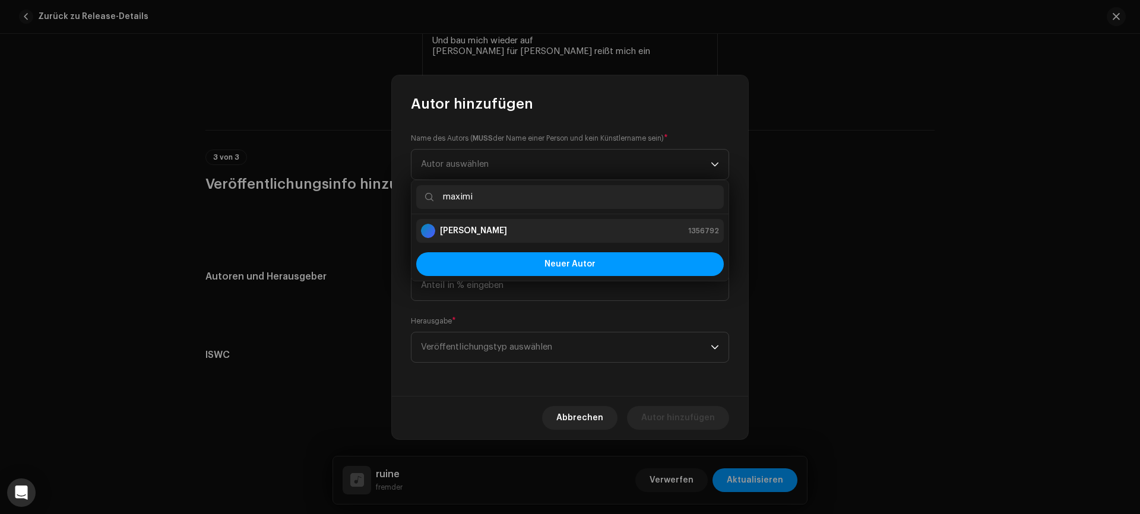
type input "maximi"
click at [515, 230] on div "[PERSON_NAME] 1356792" at bounding box center [570, 231] width 298 height 14
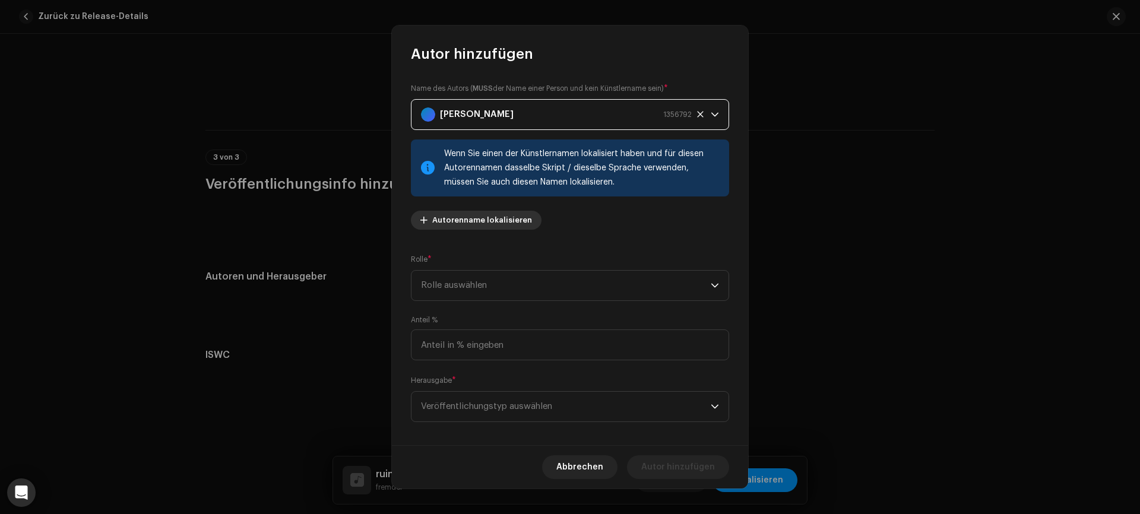
click at [499, 224] on span "Autorenname lokalisieren" at bounding box center [482, 220] width 100 height 24
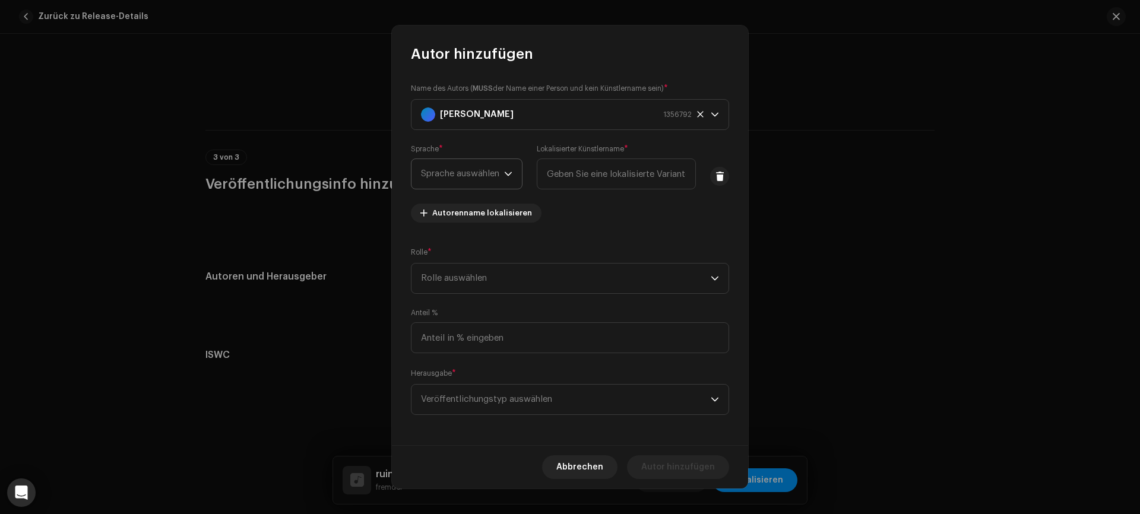
click at [473, 177] on span "Sprache auswählen" at bounding box center [462, 174] width 83 height 30
type input "german"
click at [457, 240] on li "German" at bounding box center [487, 241] width 142 height 24
click at [538, 182] on input "[PERSON_NAME]" at bounding box center [599, 174] width 194 height 31
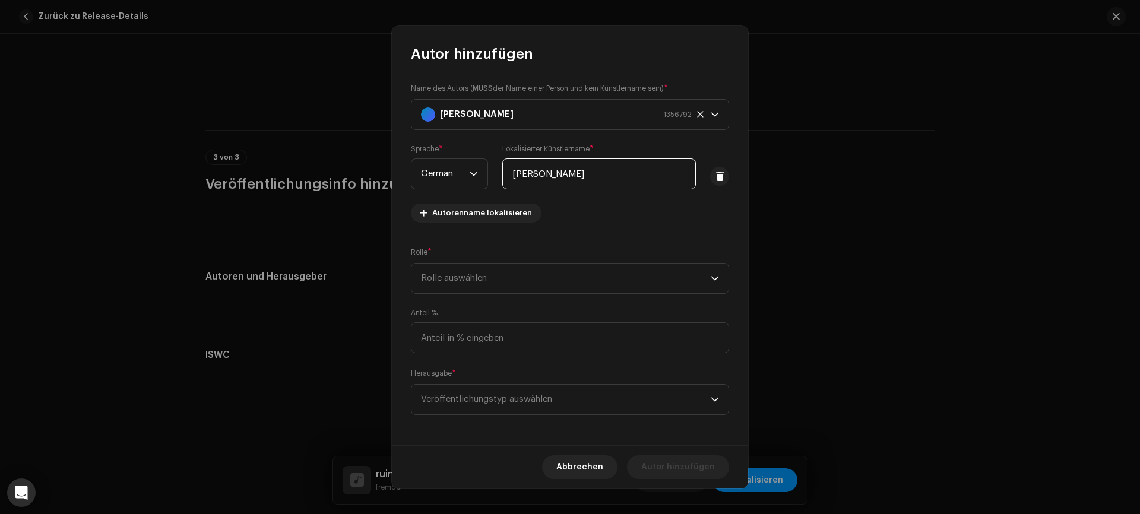
type input "[PERSON_NAME]"
click at [556, 216] on div "Name des Autors ( MUSS der Name einer Person und kein Künstlername sein) * [PER…" at bounding box center [570, 158] width 318 height 150
click at [518, 269] on span "Rolle auswählen" at bounding box center [566, 279] width 290 height 30
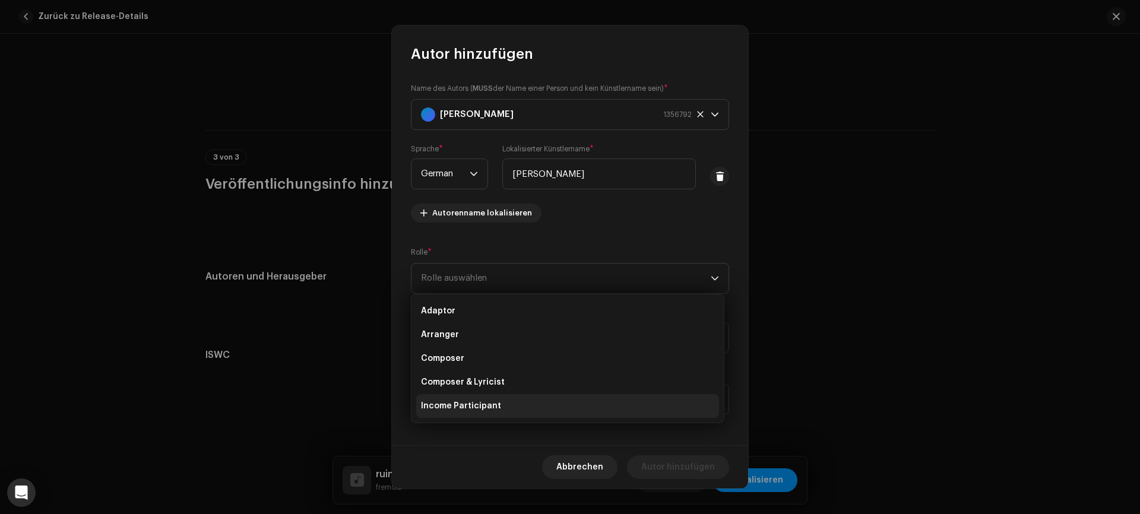
scroll to position [19, 0]
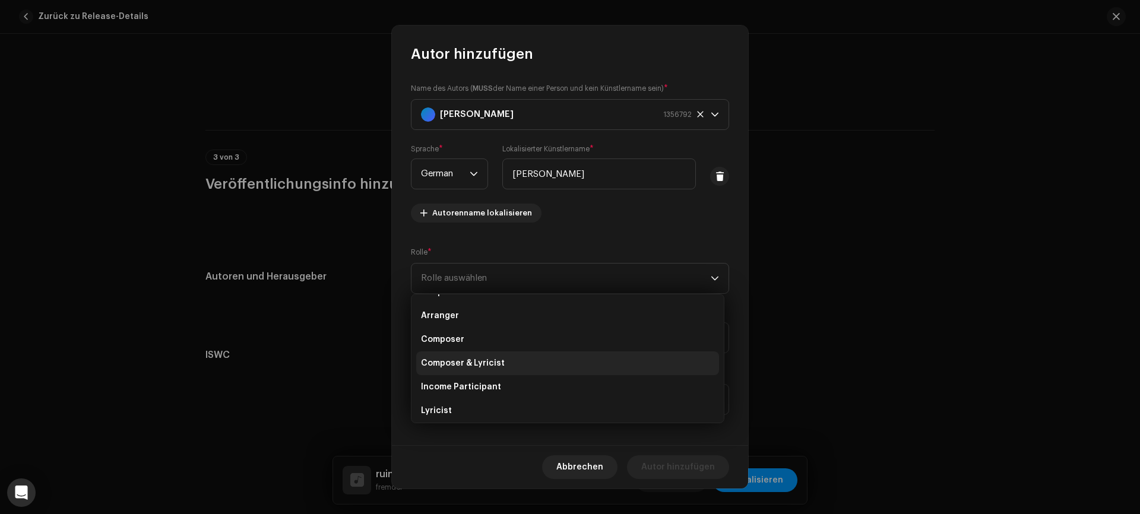
click at [480, 362] on span "Composer & Lyricist" at bounding box center [463, 363] width 84 height 12
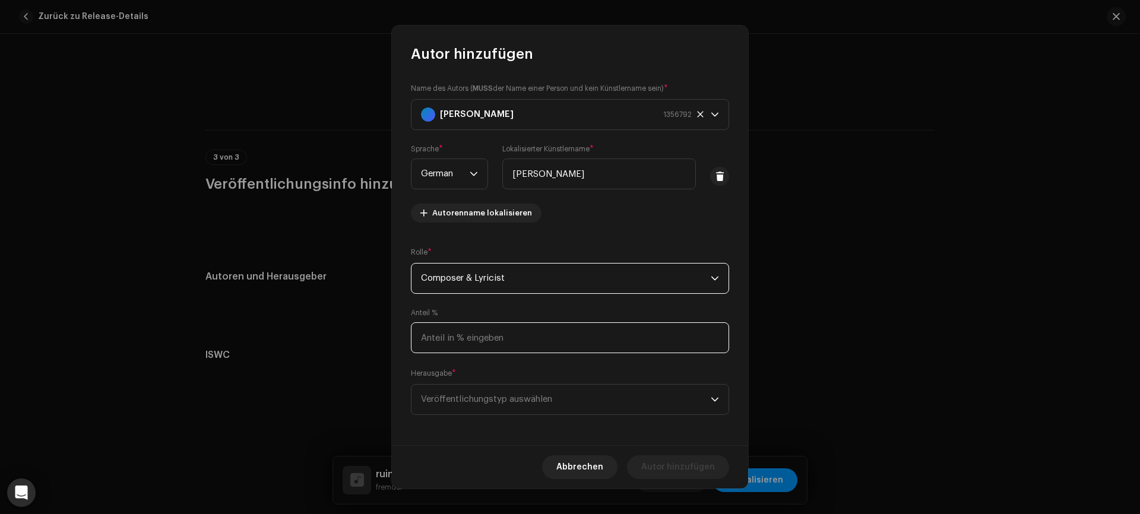
click at [556, 340] on input at bounding box center [570, 337] width 318 height 31
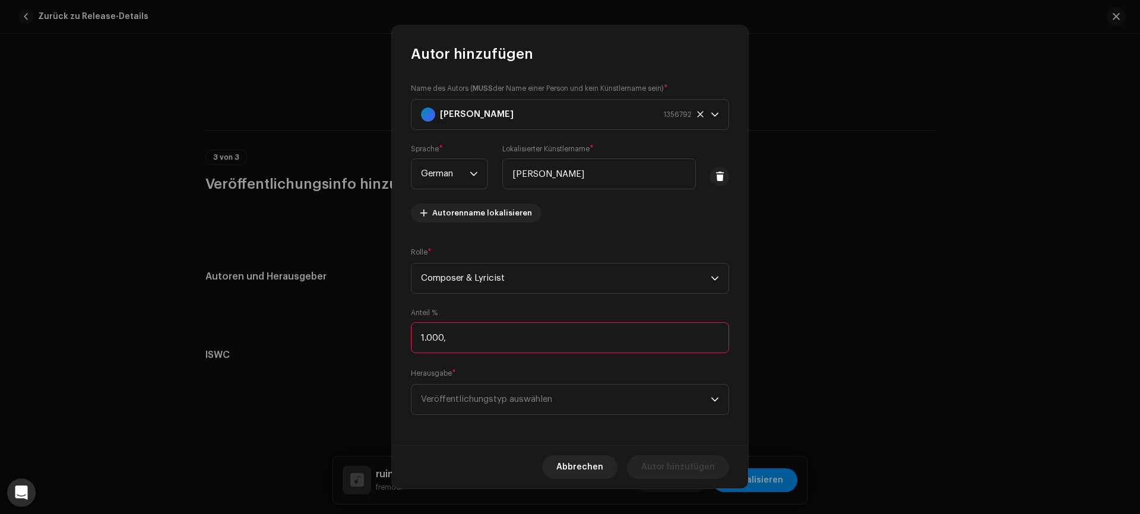
type input "100,00"
click at [561, 397] on span "Veröffentlichungstyp auswählen" at bounding box center [566, 400] width 290 height 30
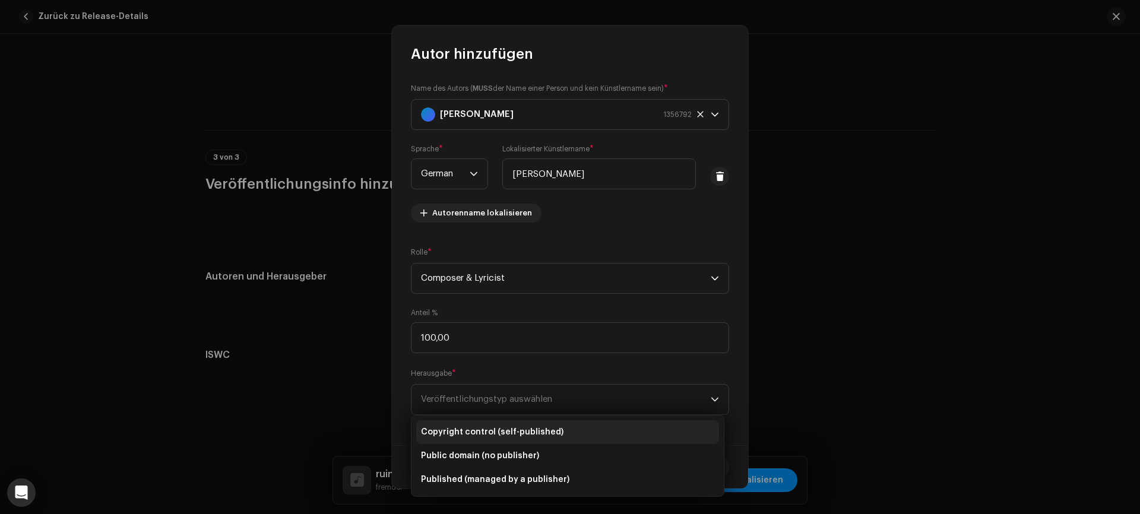
click at [506, 435] on span "Copyright control (self-published)" at bounding box center [492, 432] width 143 height 12
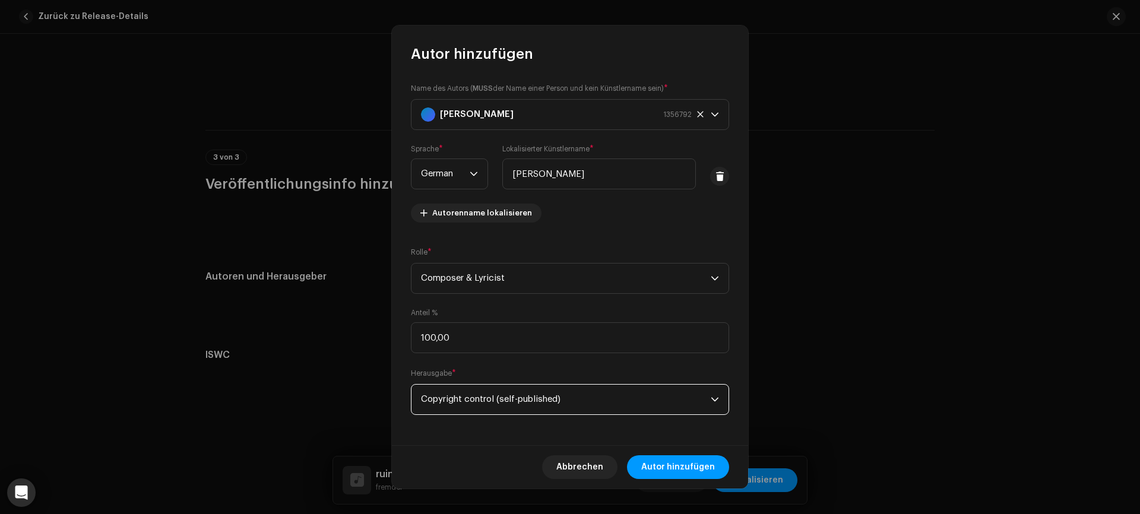
scroll to position [3, 0]
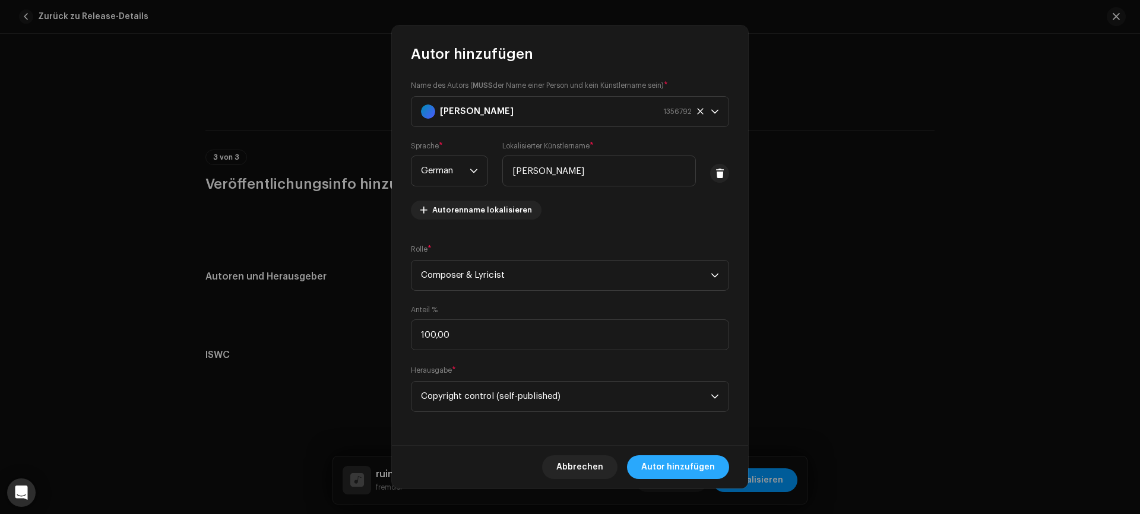
click at [684, 469] on span "Autor hinzufügen" at bounding box center [678, 467] width 74 height 24
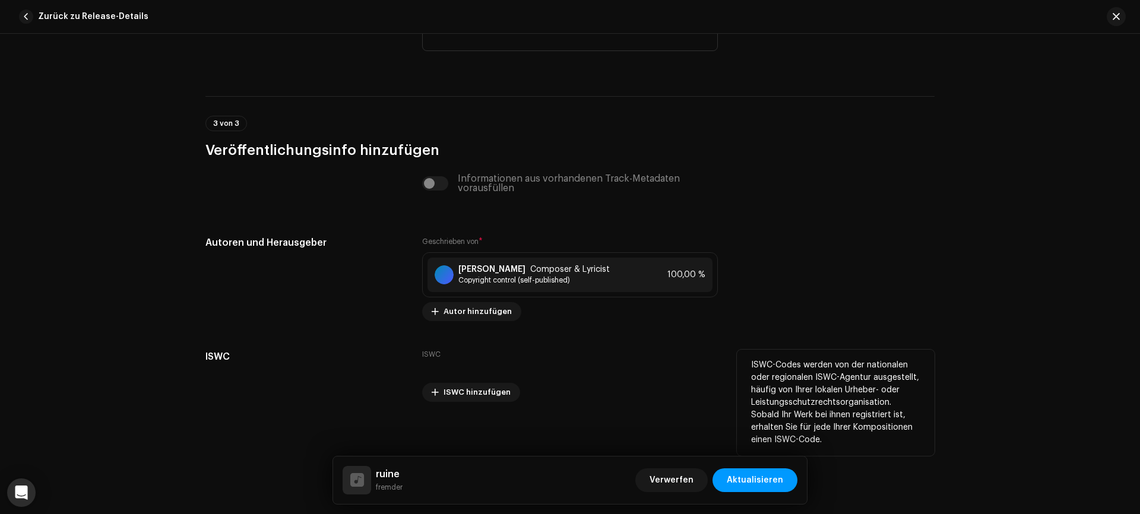
scroll to position [2737, 0]
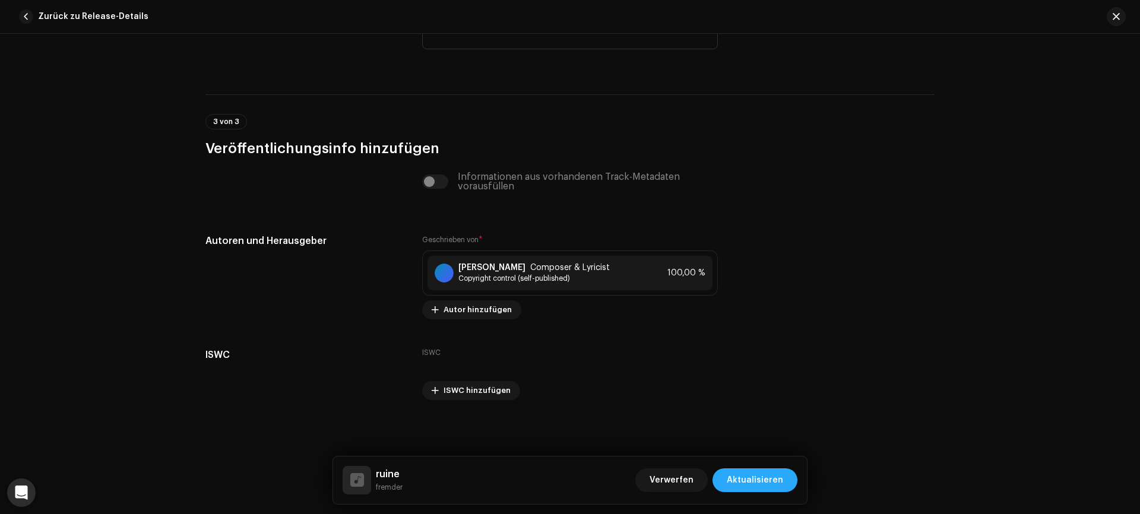
click at [745, 473] on span "Aktualisieren" at bounding box center [755, 481] width 56 height 24
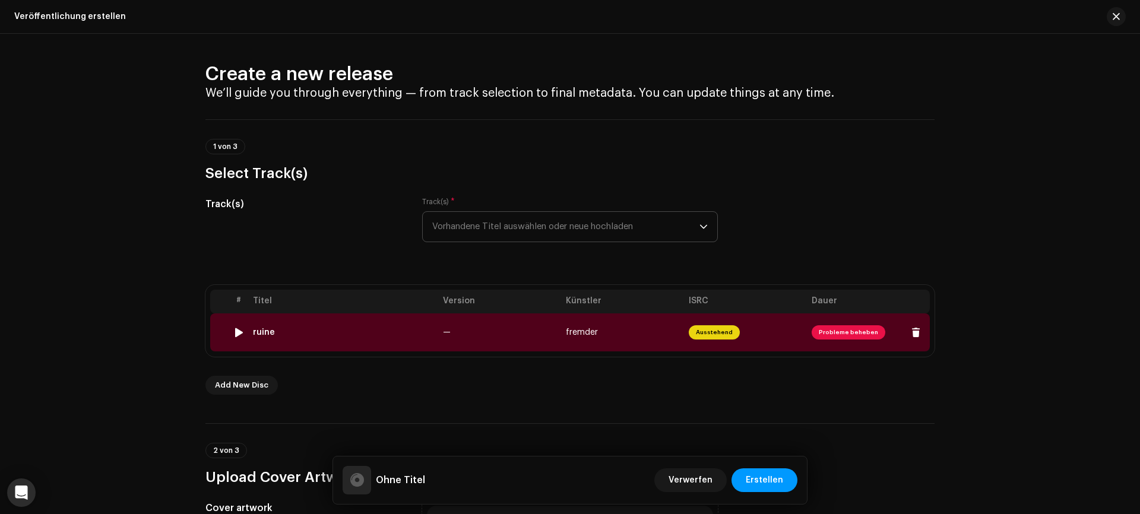
click at [406, 343] on td "ruine" at bounding box center [343, 333] width 190 height 38
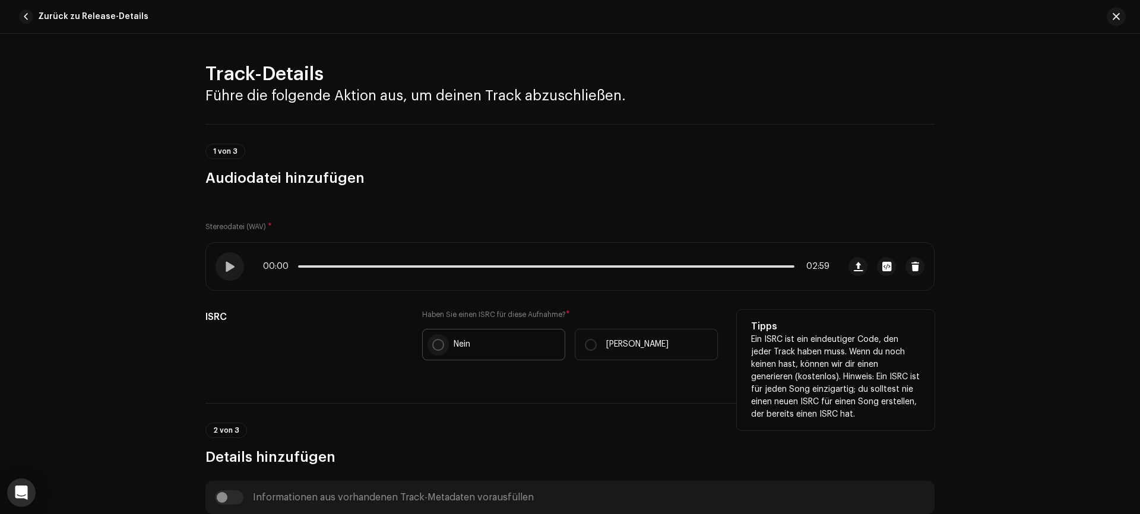
click at [432, 343] on input "Nein" at bounding box center [438, 345] width 12 height 12
radio input "true"
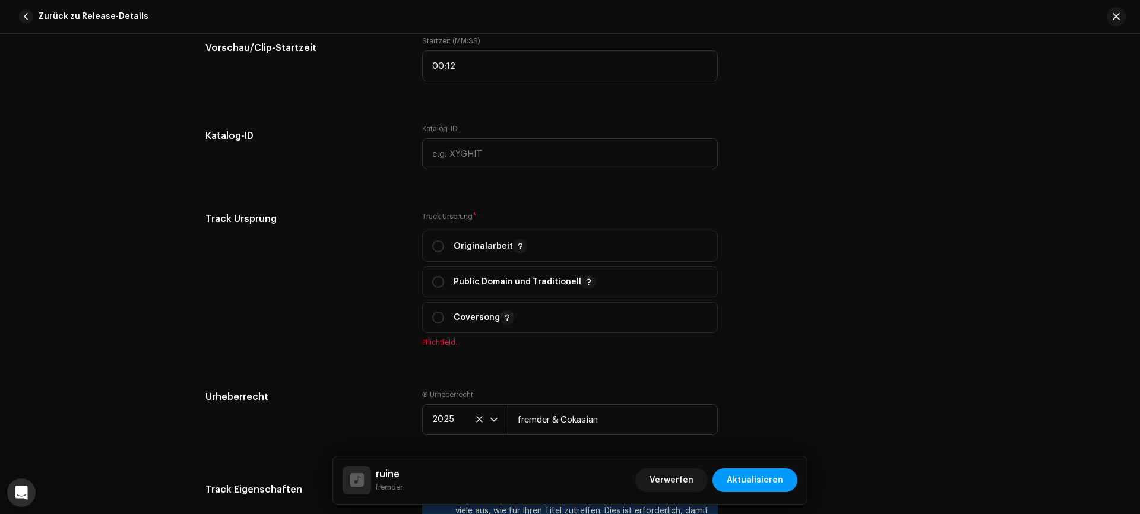
scroll to position [1330, 0]
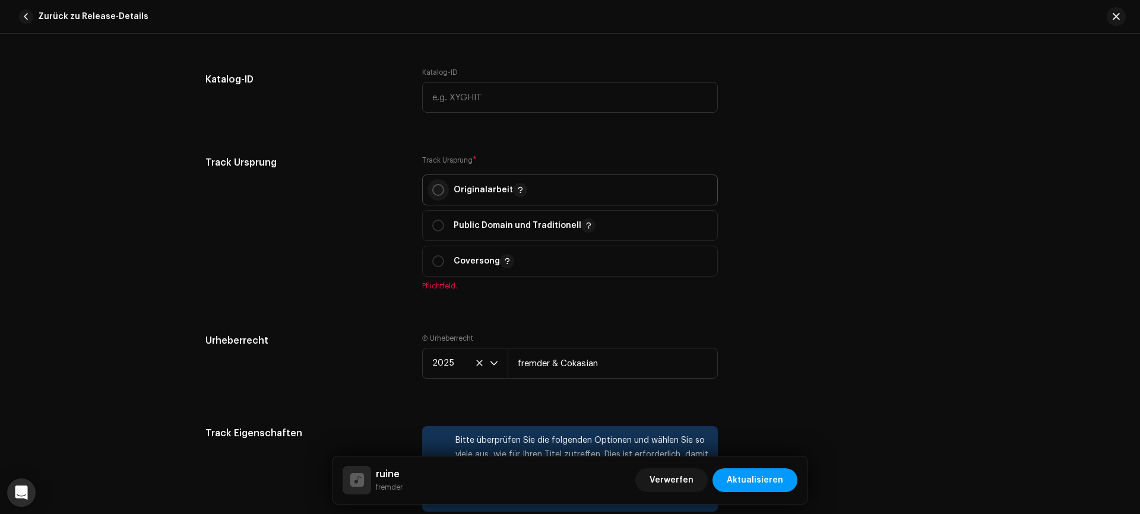
click at [434, 191] on input "radio" at bounding box center [438, 190] width 12 height 12
radio input "true"
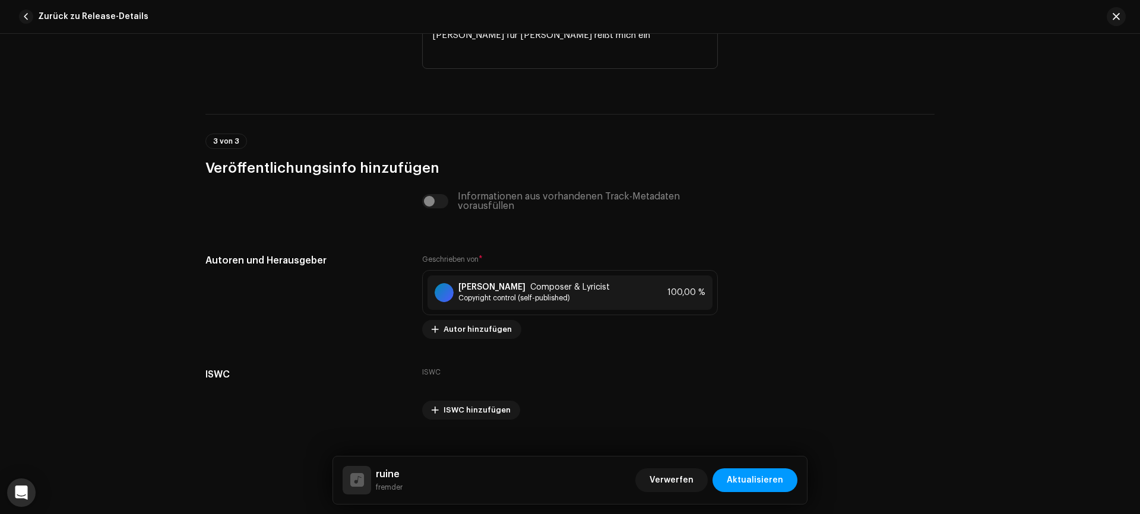
scroll to position [2753, 0]
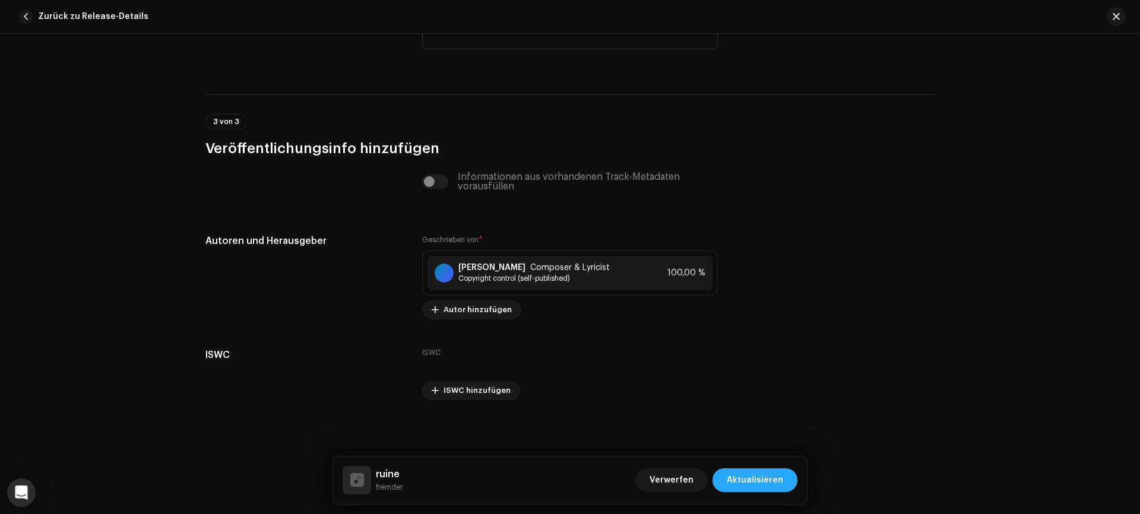
click at [750, 479] on span "Aktualisieren" at bounding box center [755, 481] width 56 height 24
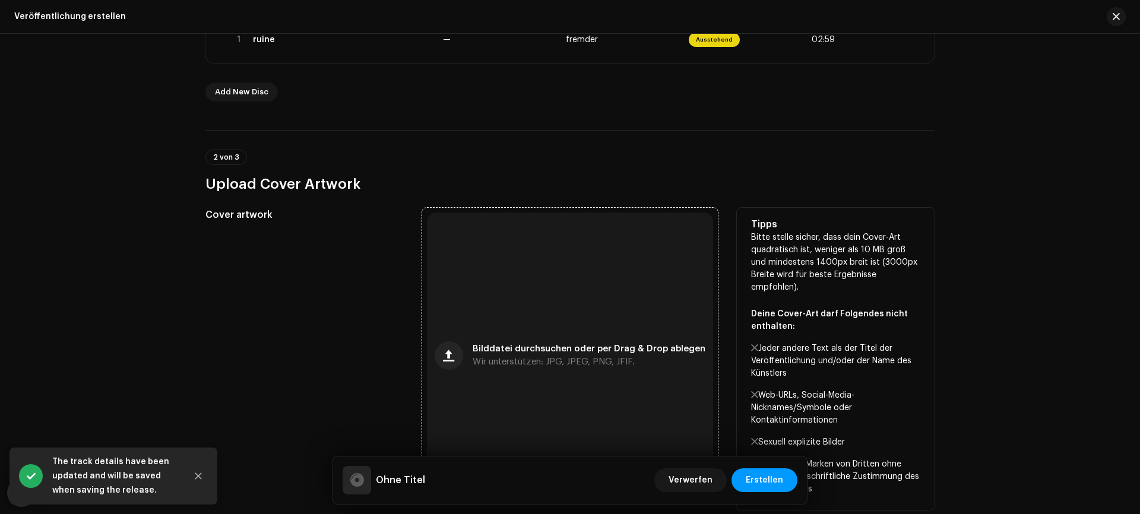
scroll to position [335, 0]
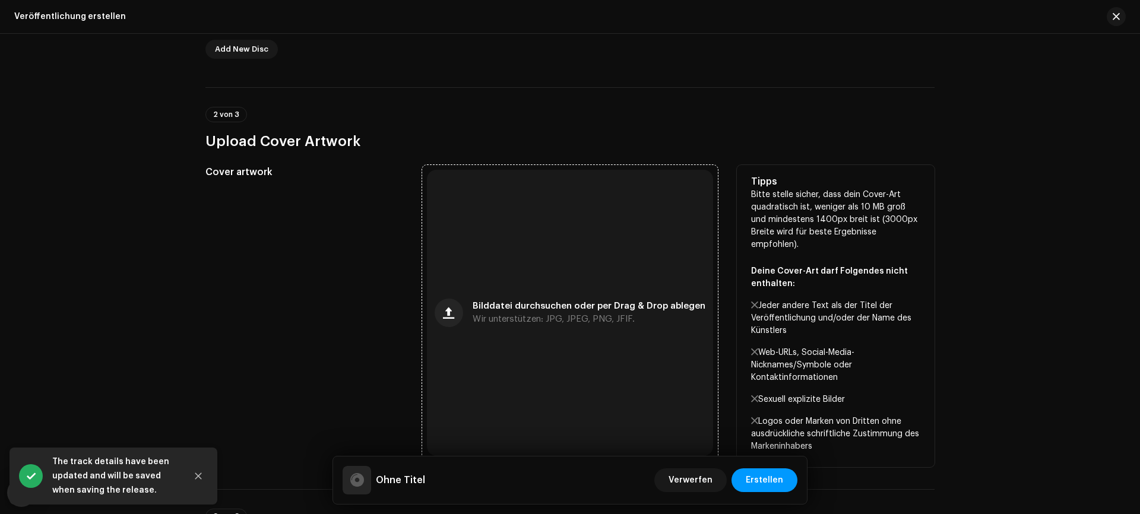
click at [553, 348] on div "Bilddatei durchsuchen oder per Drag & Drop ablegen Wir unterstützen: JPG, JPEG,…" at bounding box center [570, 313] width 286 height 286
click at [508, 256] on div "Bilddatei durchsuchen oder per Drag & Drop ablegen Wir unterstützen: JPG, JPEG,…" at bounding box center [570, 313] width 286 height 286
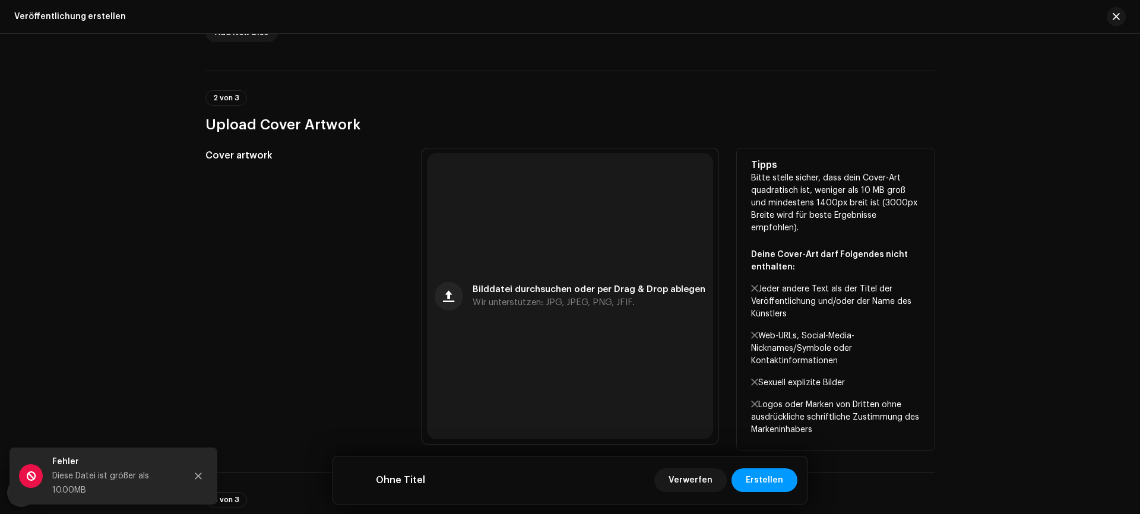
scroll to position [360, 0]
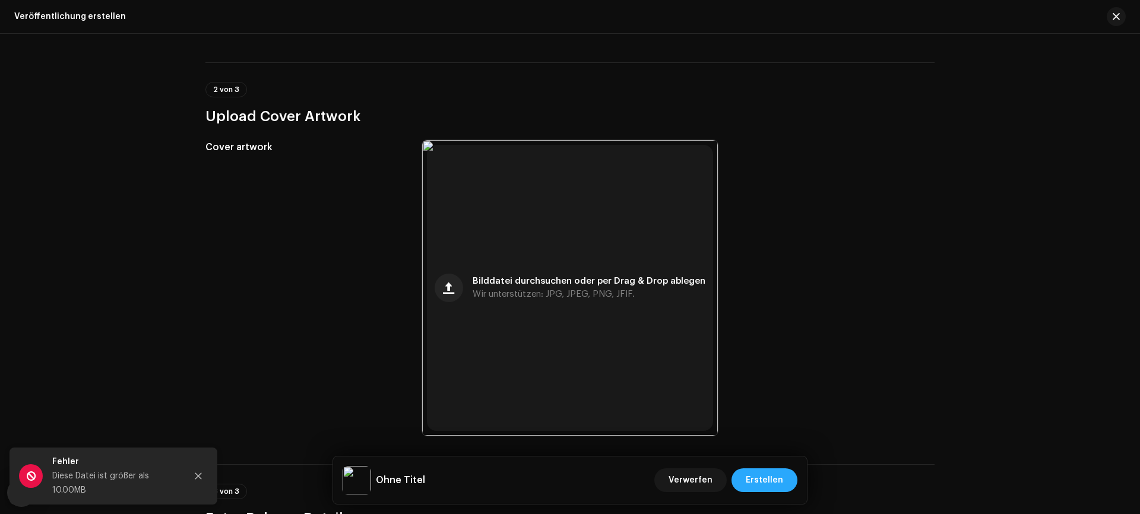
click at [787, 485] on button "Erstellen" at bounding box center [765, 481] width 66 height 24
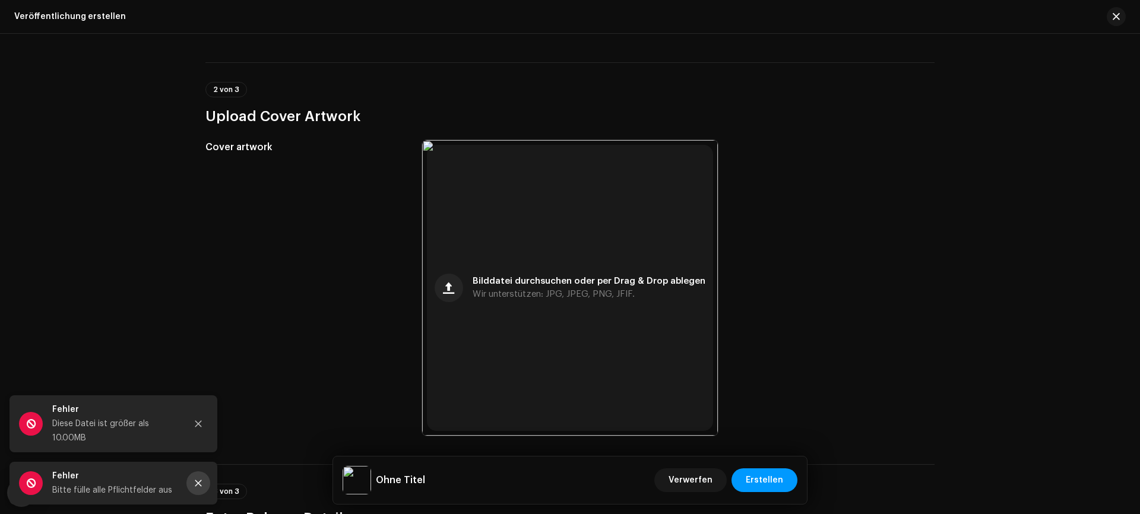
click at [200, 492] on button "Close" at bounding box center [198, 483] width 24 height 24
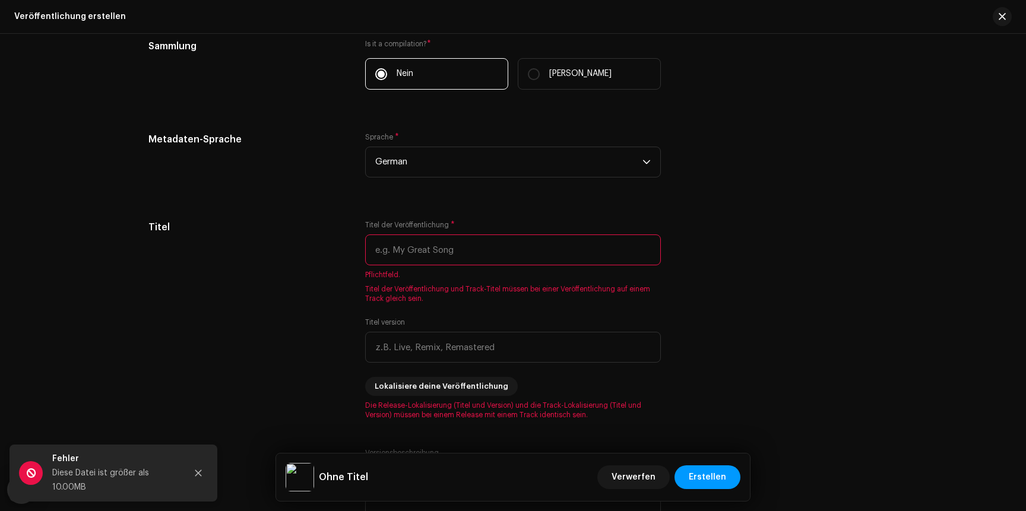
scroll to position [955, 0]
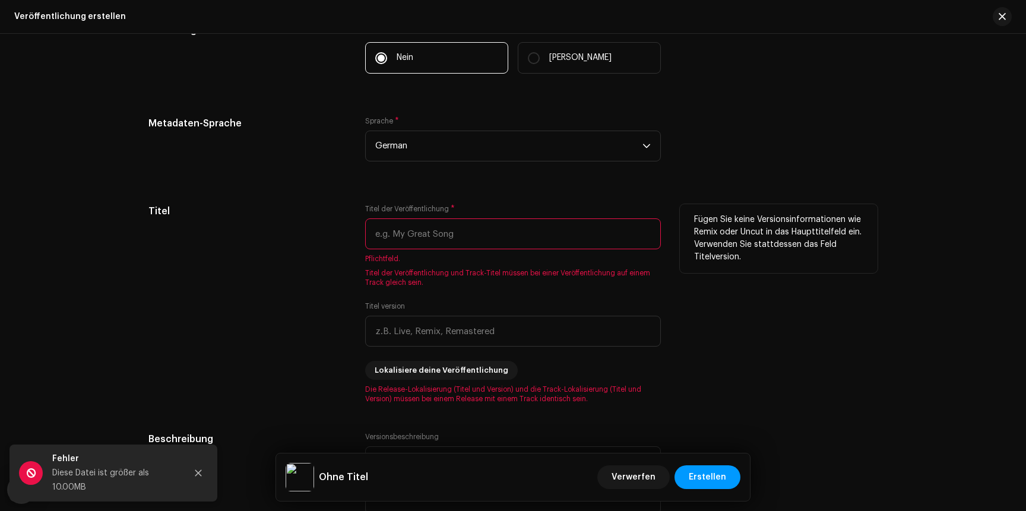
click at [425, 230] on input "text" at bounding box center [513, 234] width 296 height 31
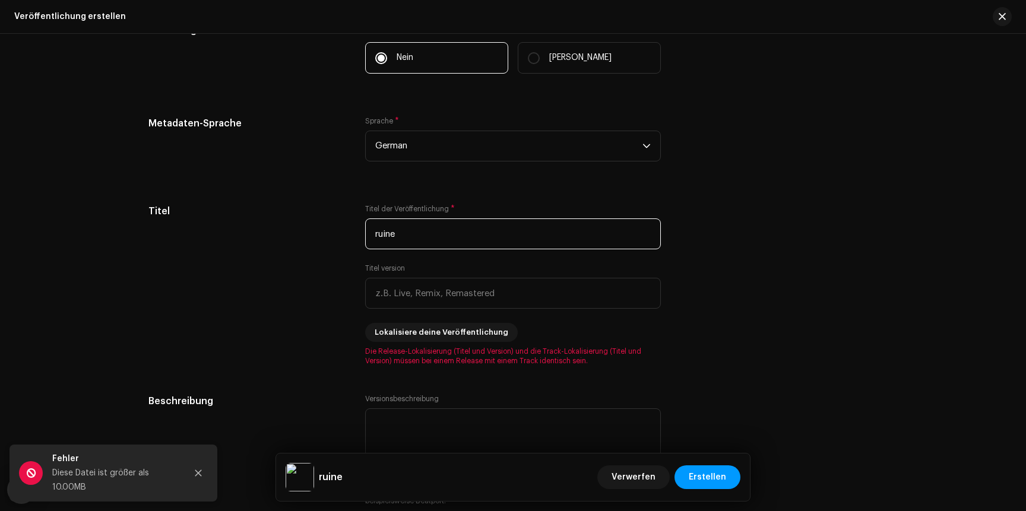
type input "ruine"
drag, startPoint x: 1021, startPoint y: 221, endPoint x: 1021, endPoint y: 235, distance: 13.7
click at [1021, 235] on div "Create a new release We’ll guide you through everything — from track selection …" at bounding box center [513, 272] width 1026 height 477
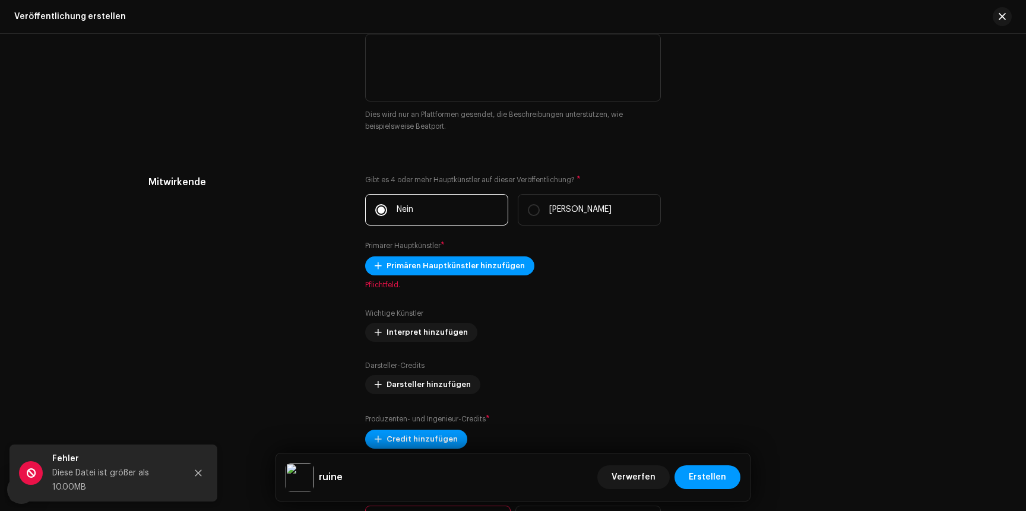
scroll to position [1340, 0]
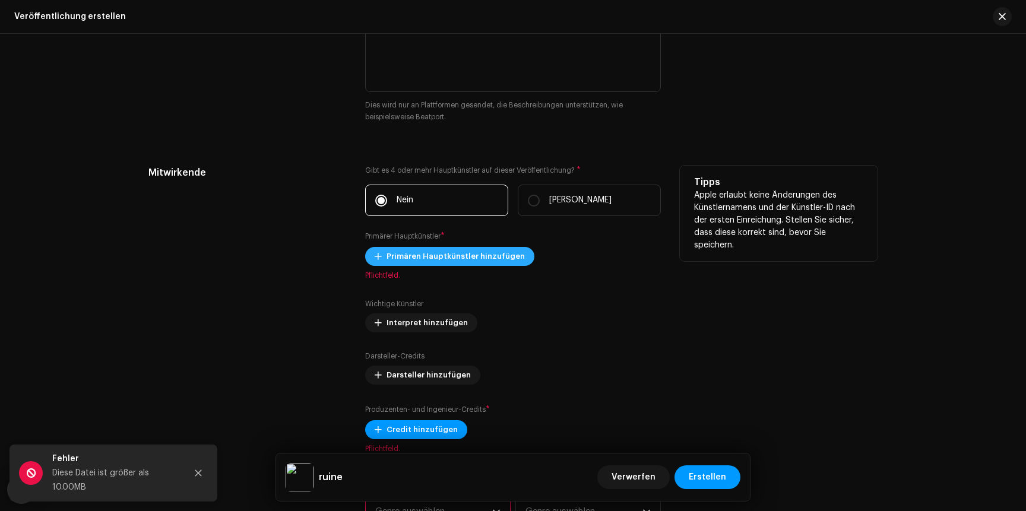
click at [462, 254] on span "Primären Hauptkünstler hinzufügen" at bounding box center [456, 257] width 138 height 24
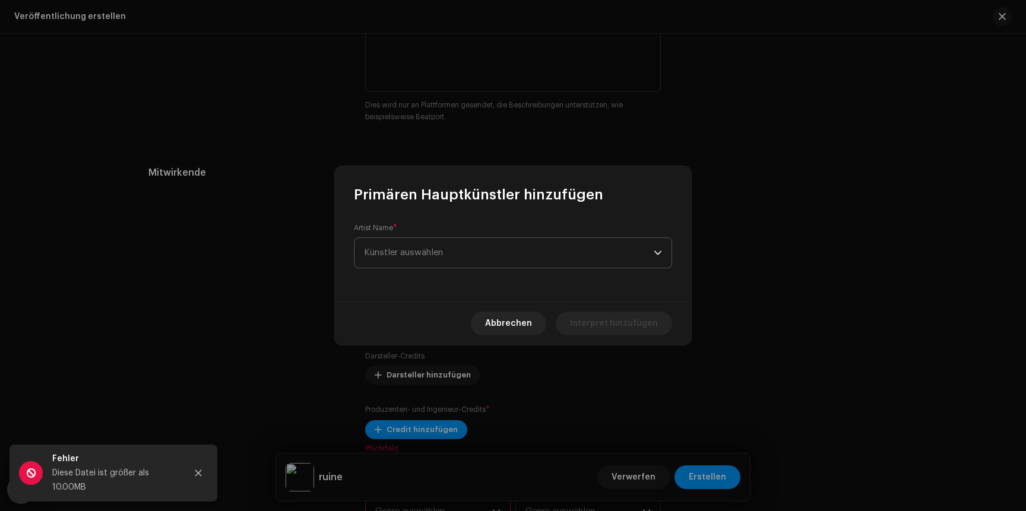
click at [465, 255] on span "Künstler auswählen" at bounding box center [509, 253] width 290 height 30
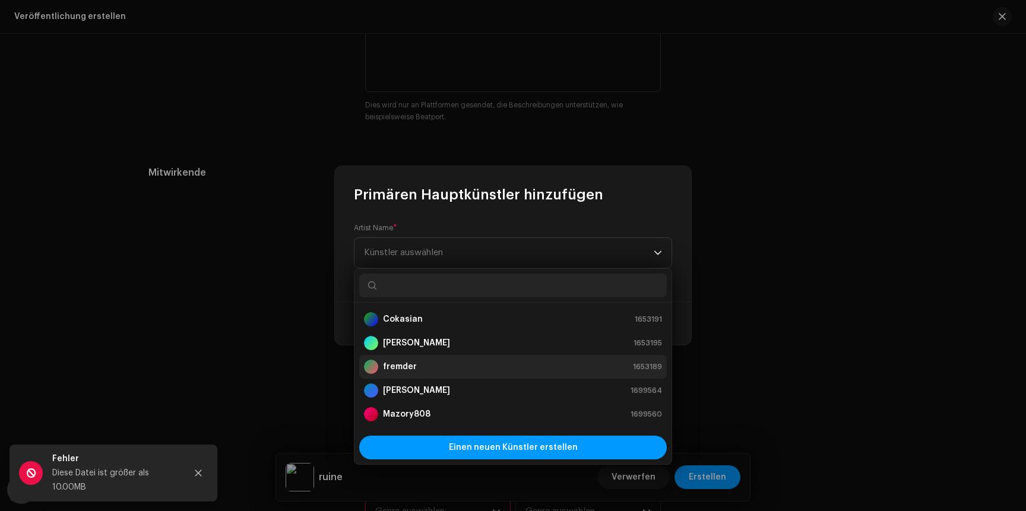
click at [384, 368] on strong "fremder" at bounding box center [400, 367] width 34 height 12
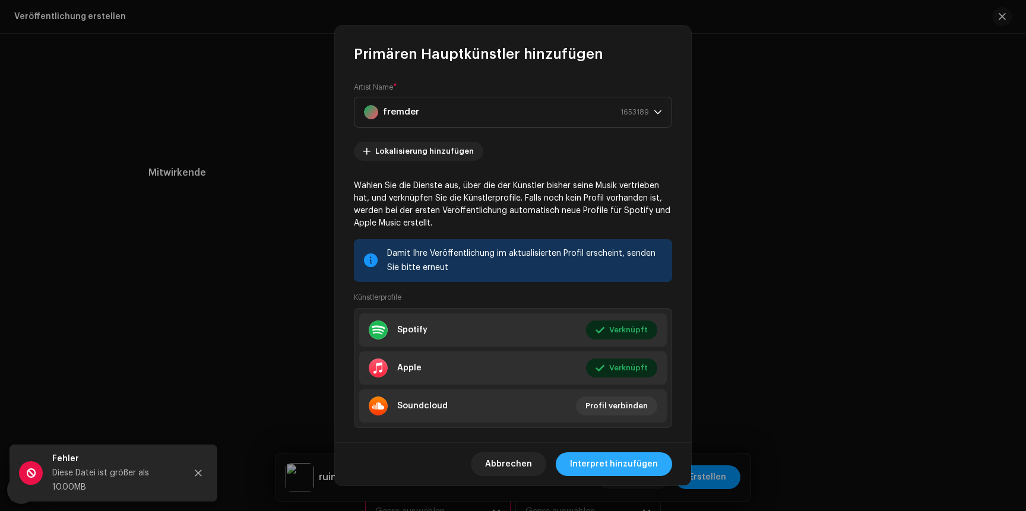
click at [615, 464] on span "Interpret hinzufügen" at bounding box center [614, 464] width 88 height 24
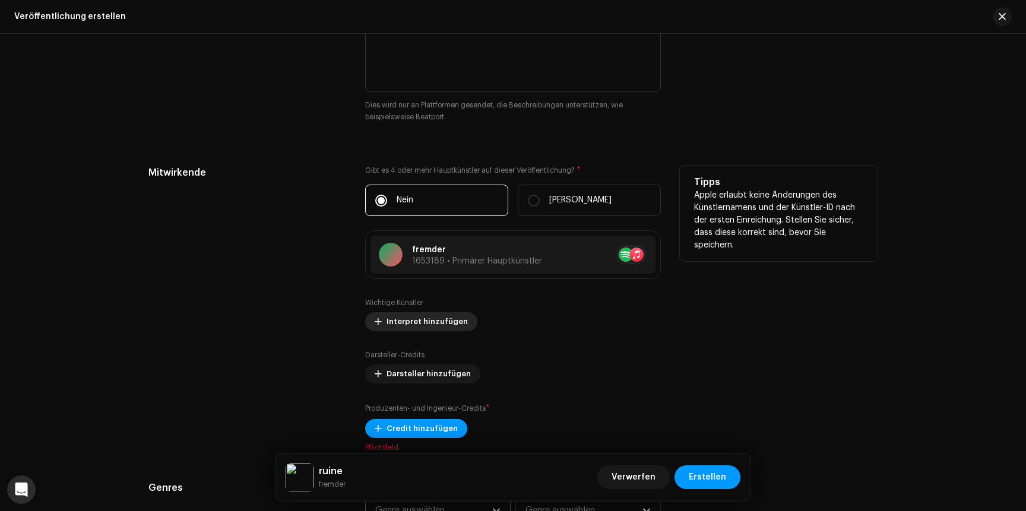
click at [429, 320] on span "Interpret hinzufügen" at bounding box center [427, 322] width 81 height 24
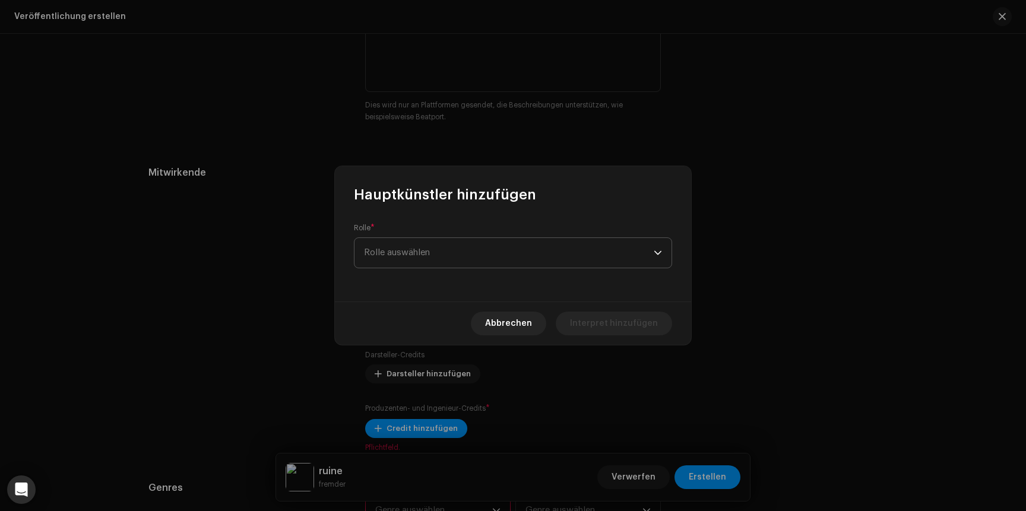
click at [414, 252] on span "Rolle auswählen" at bounding box center [509, 253] width 290 height 30
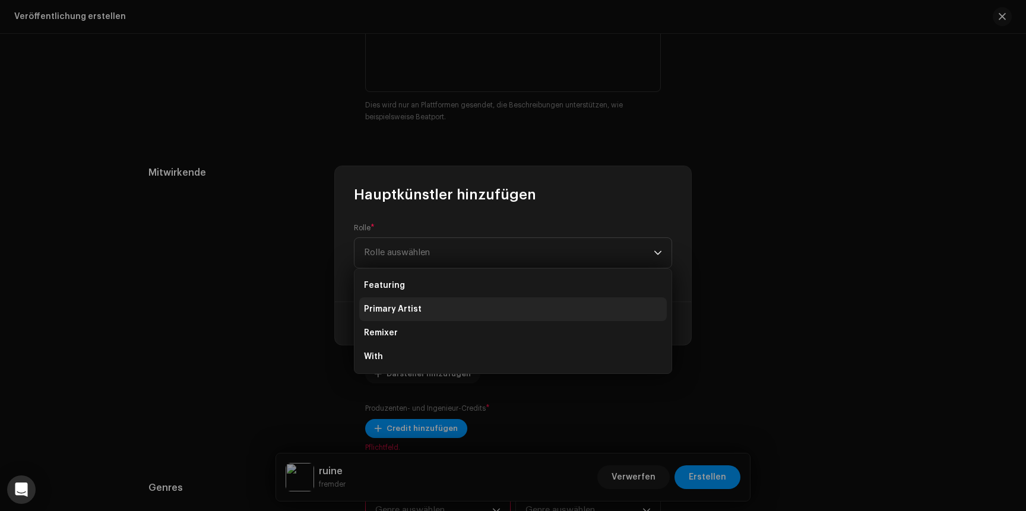
click at [388, 313] on span "Primary Artist" at bounding box center [393, 309] width 58 height 12
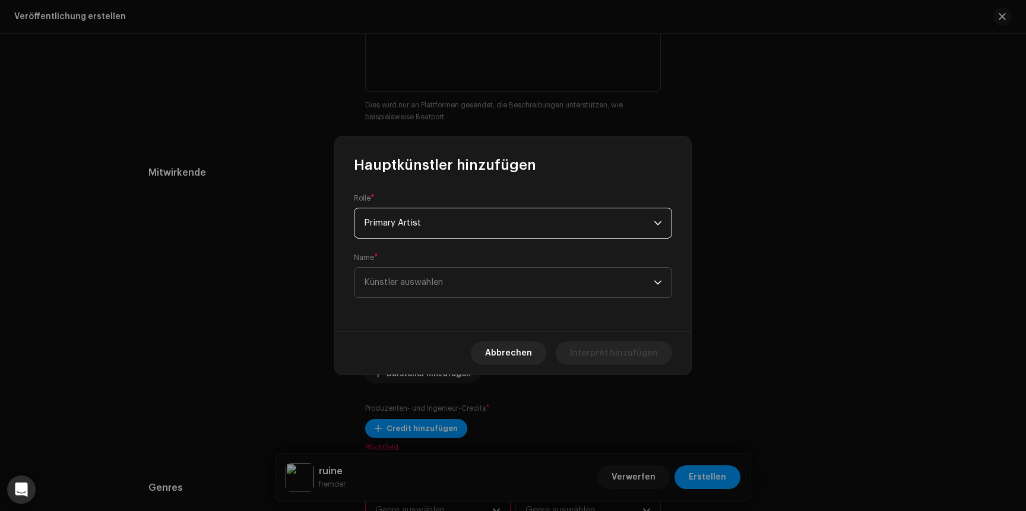
click at [392, 283] on span "Künstler auswählen" at bounding box center [403, 282] width 79 height 9
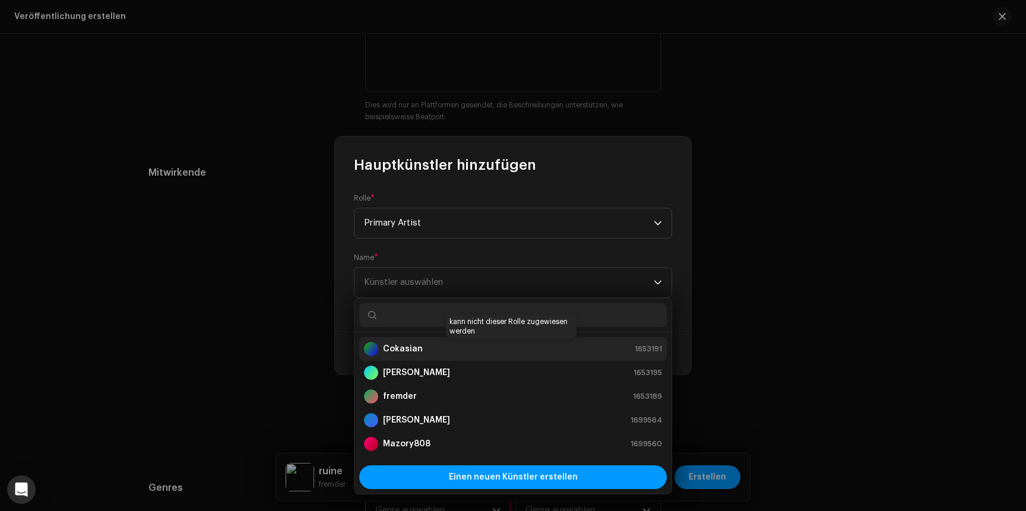
click at [388, 352] on strong "Cokasian" at bounding box center [403, 349] width 40 height 12
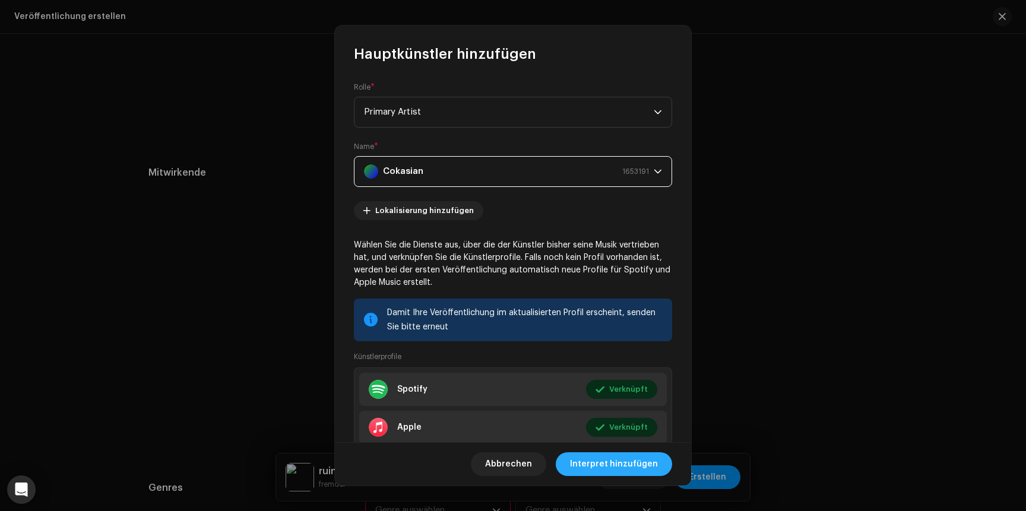
drag, startPoint x: 637, startPoint y: 465, endPoint x: 640, endPoint y: 471, distance: 6.6
click at [637, 465] on span "Interpret hinzufügen" at bounding box center [614, 464] width 88 height 24
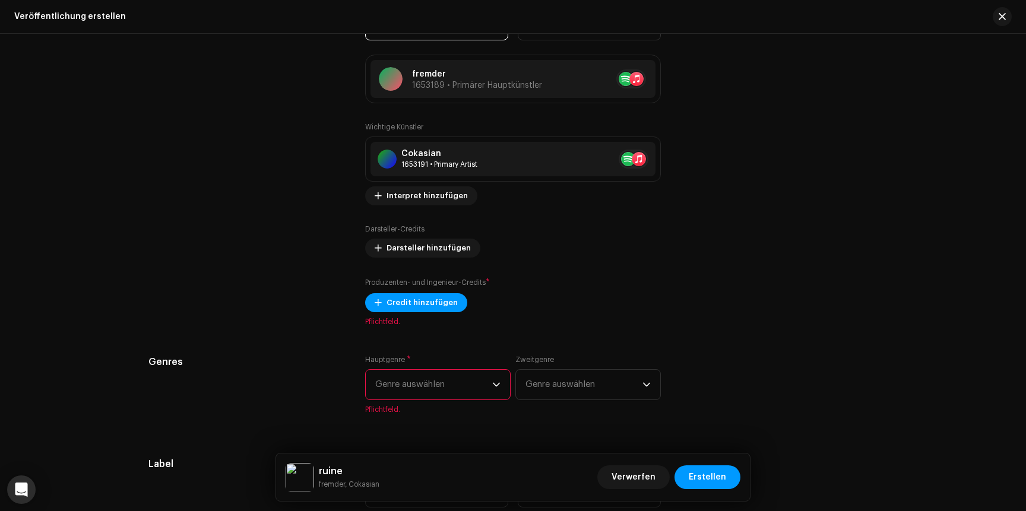
scroll to position [1522, 0]
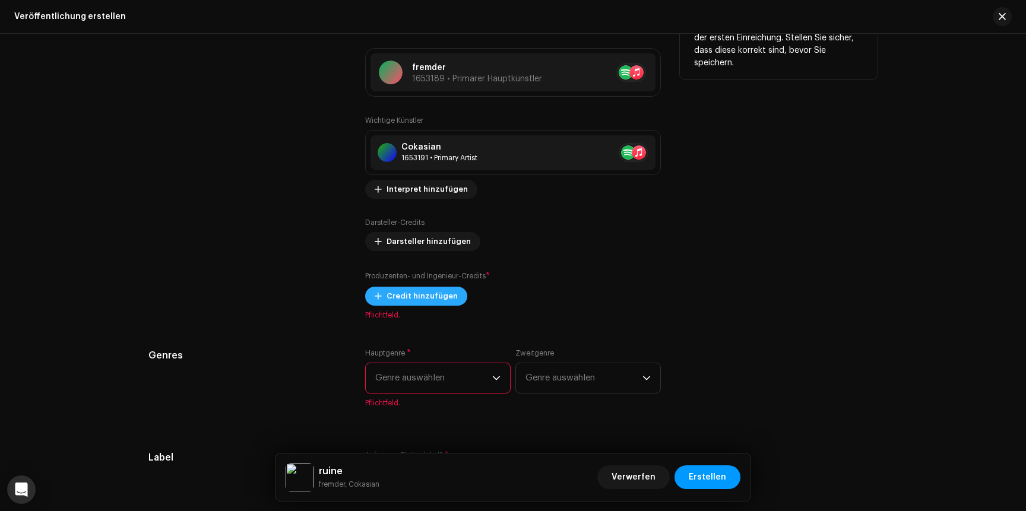
click at [399, 289] on span "Credit hinzufügen" at bounding box center [422, 296] width 71 height 24
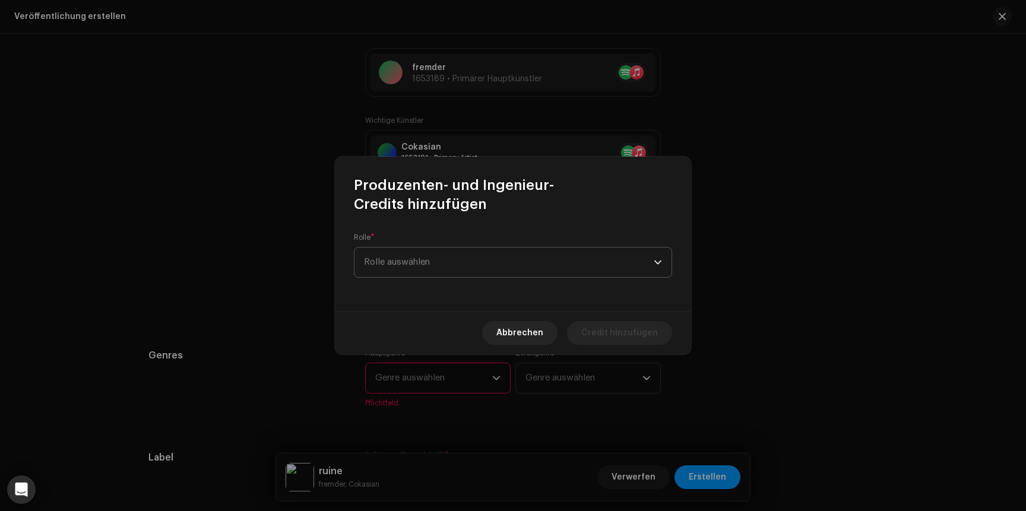
click at [405, 266] on span "Rolle auswählen" at bounding box center [509, 263] width 290 height 30
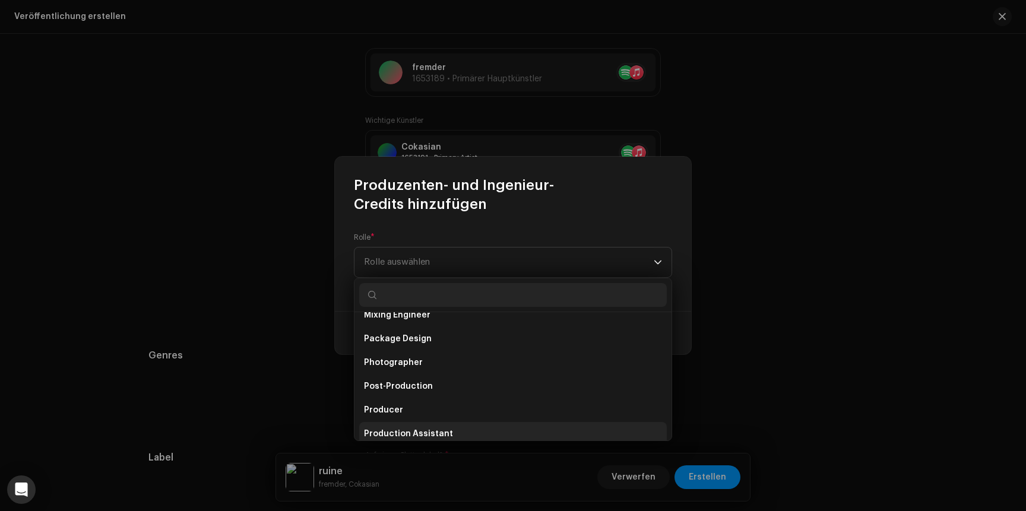
scroll to position [399, 0]
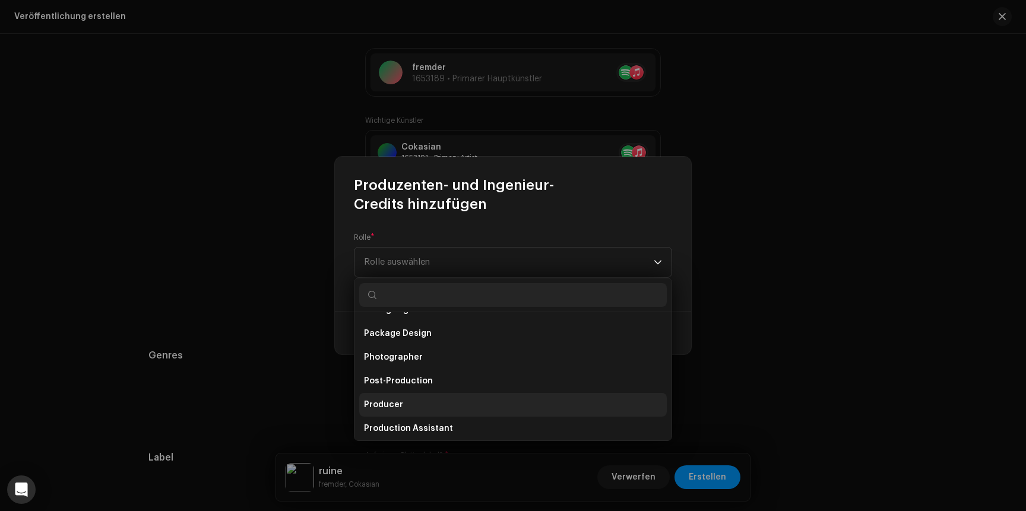
click at [381, 405] on span "Producer" at bounding box center [383, 405] width 39 height 12
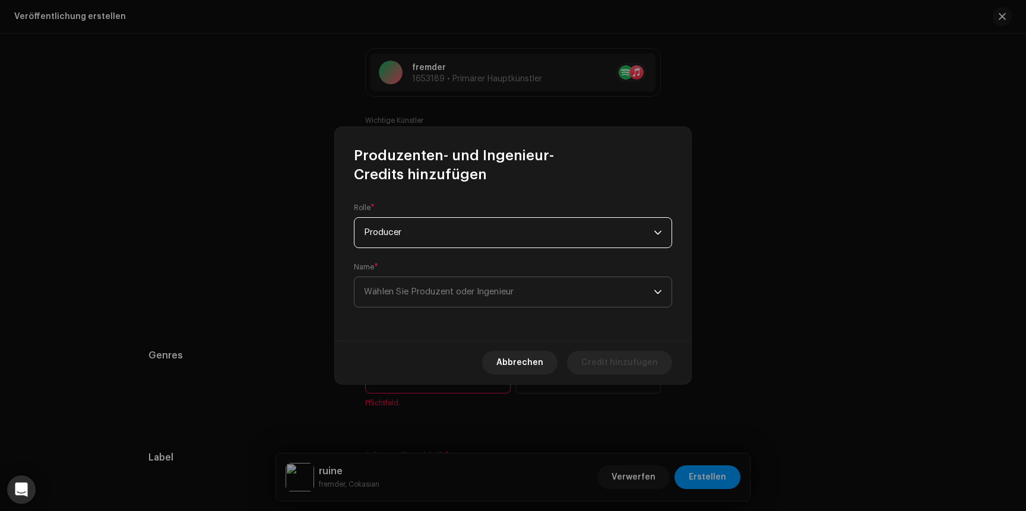
click at [654, 290] on icon "dropdown trigger" at bounding box center [657, 292] width 7 height 4
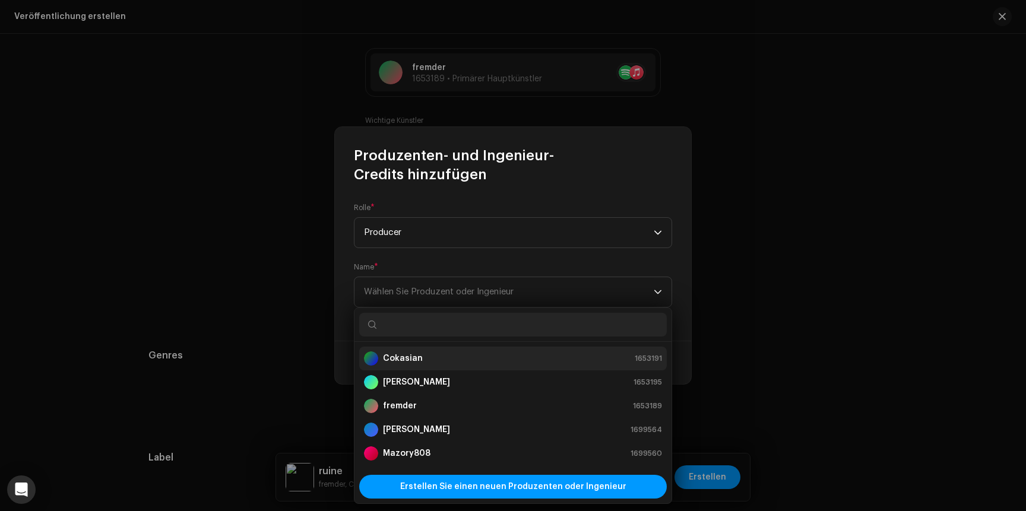
click at [424, 359] on div "Cokasian 1653191" at bounding box center [513, 359] width 298 height 14
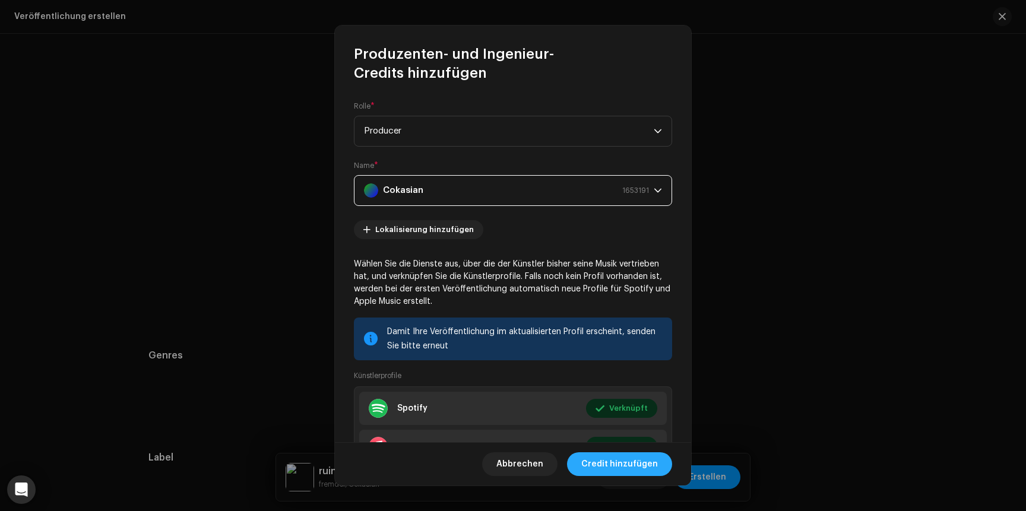
click at [593, 469] on span "Credit hinzufügen" at bounding box center [619, 464] width 77 height 24
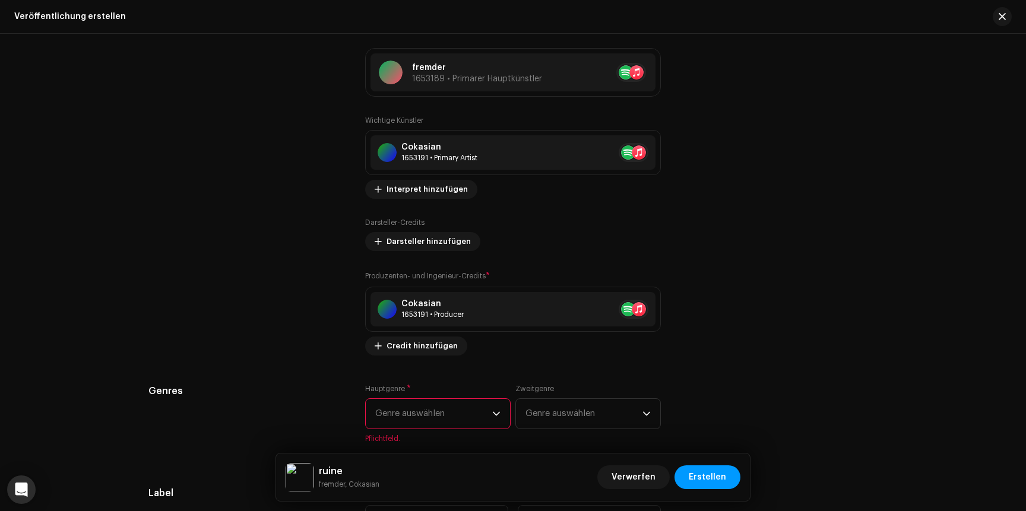
click at [398, 421] on span "Genre auswählen" at bounding box center [433, 414] width 117 height 30
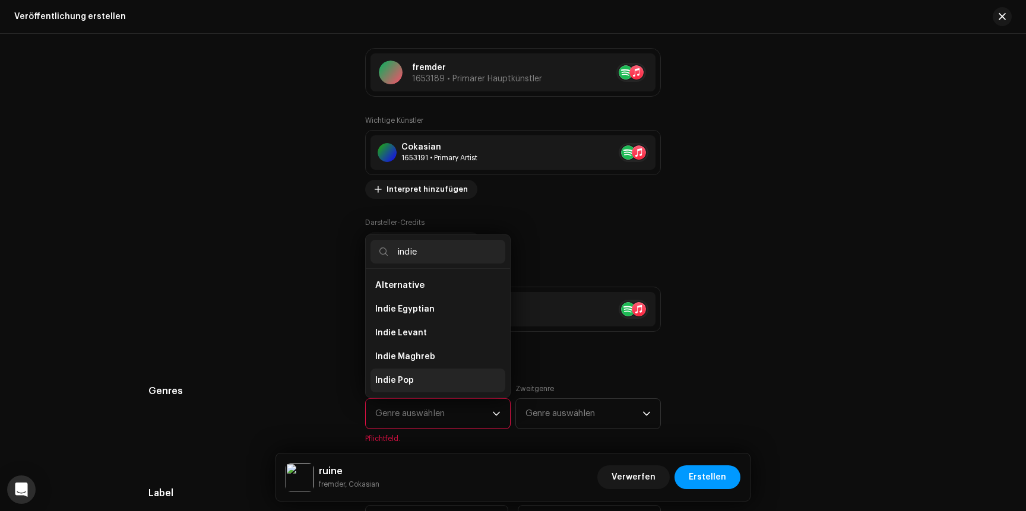
type input "indie"
click at [407, 383] on span "Indie Pop" at bounding box center [394, 381] width 39 height 12
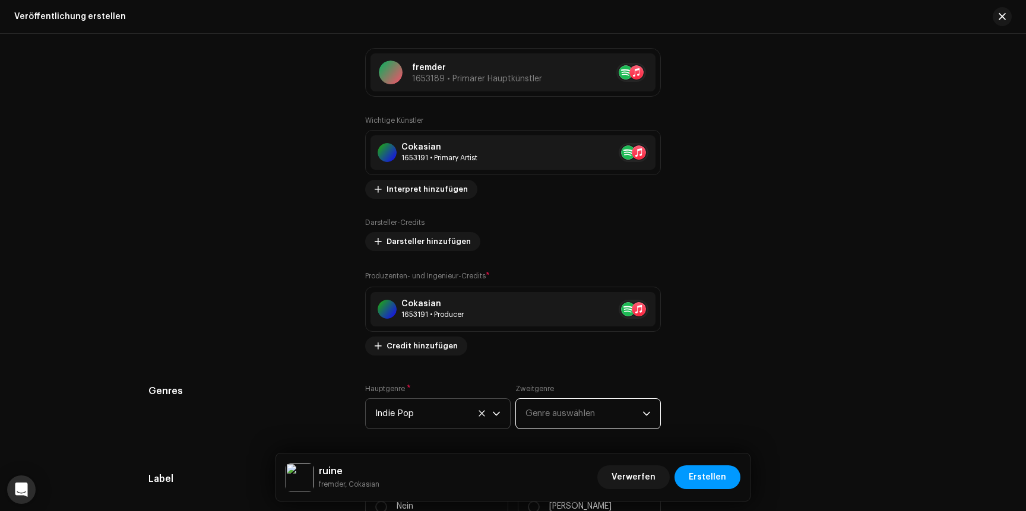
click at [581, 416] on span "Genre auswählen" at bounding box center [584, 414] width 117 height 30
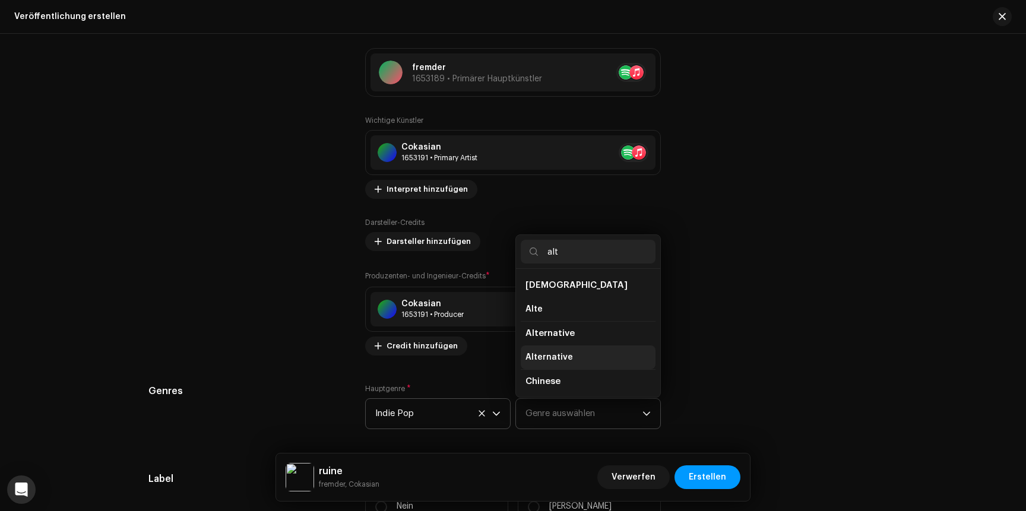
type input "alt"
click at [543, 353] on span "Alternative" at bounding box center [550, 358] width 48 height 12
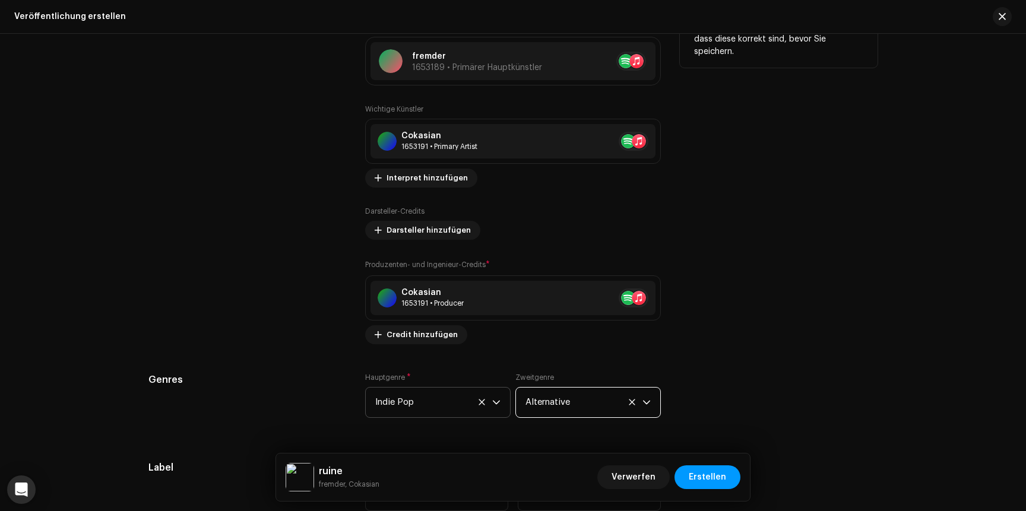
scroll to position [1738, 0]
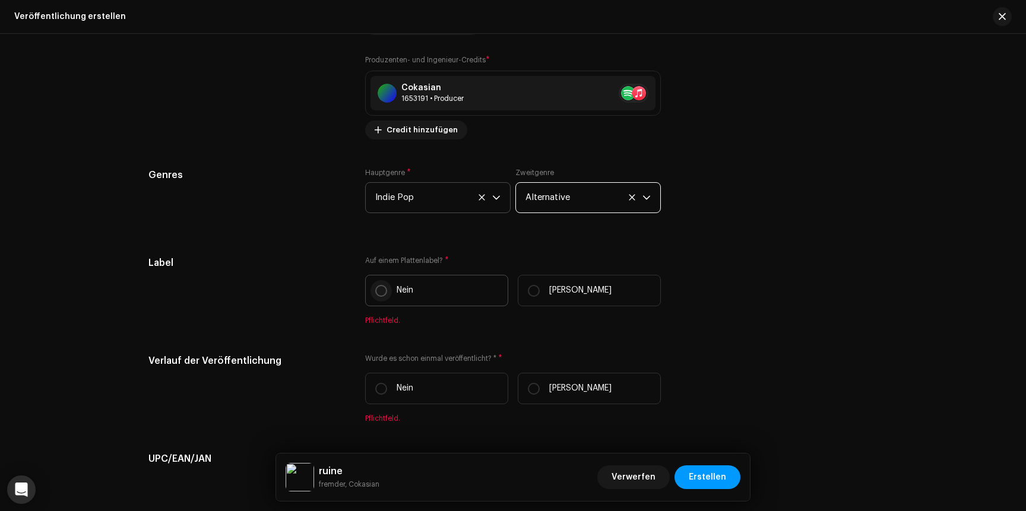
click at [376, 287] on input "Nein" at bounding box center [381, 291] width 12 height 12
radio input "true"
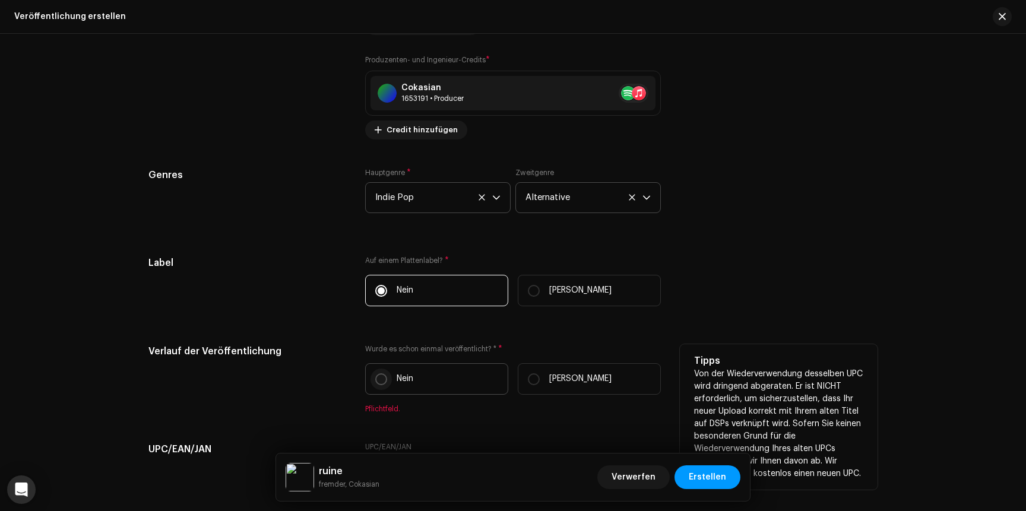
click at [382, 381] on input "Nein" at bounding box center [381, 379] width 12 height 12
radio input "true"
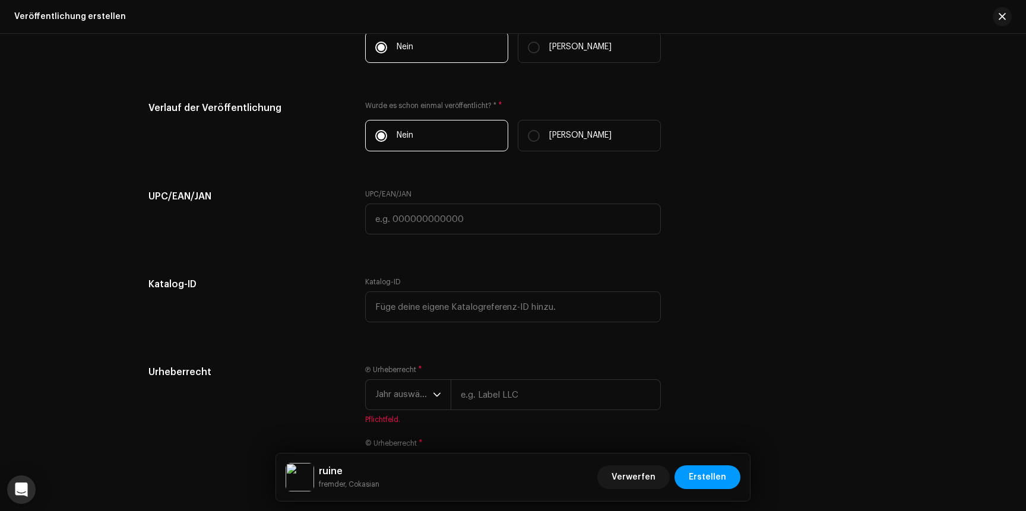
scroll to position [1982, 0]
click at [393, 393] on span "Jahr auswählen" at bounding box center [404, 394] width 58 height 30
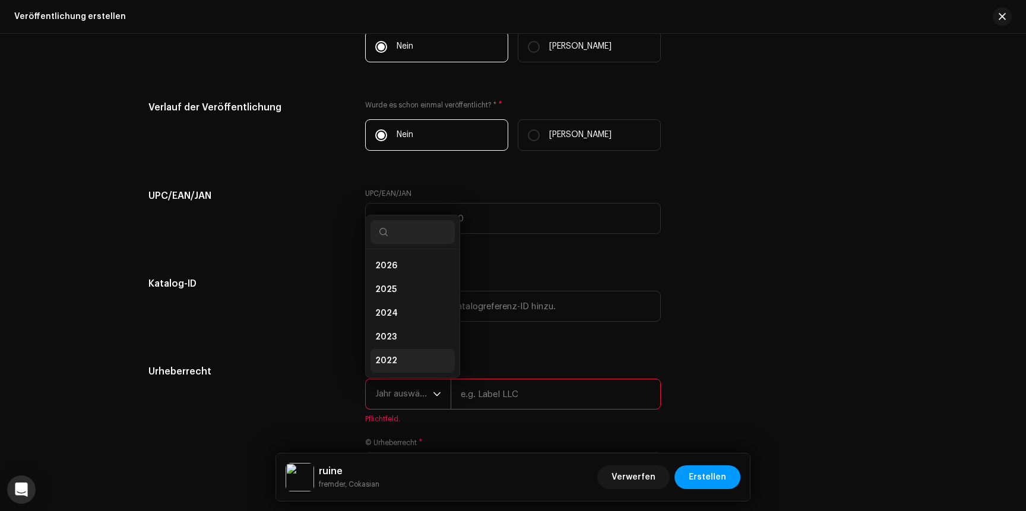
scroll to position [19, 0]
click at [386, 271] on span "2025" at bounding box center [385, 271] width 21 height 12
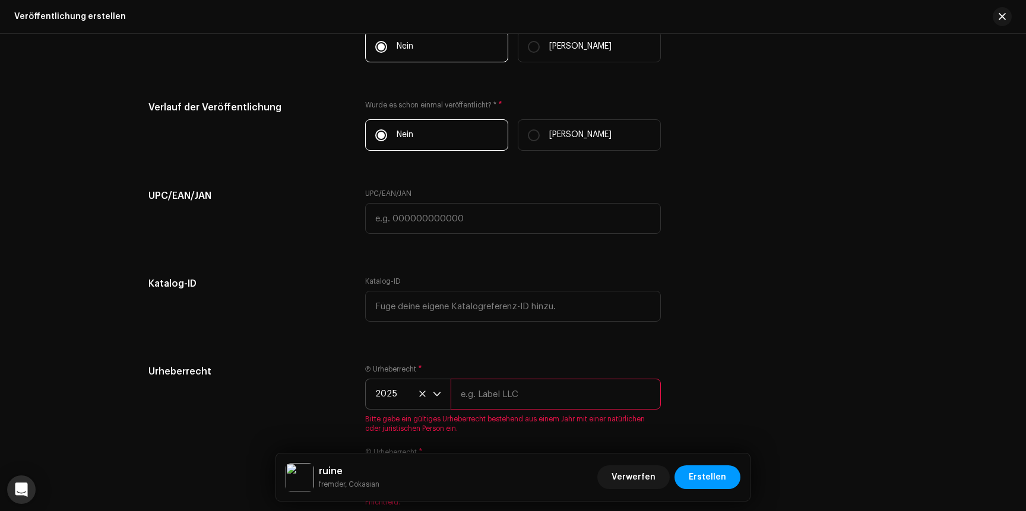
click at [520, 398] on input "text" at bounding box center [556, 394] width 210 height 31
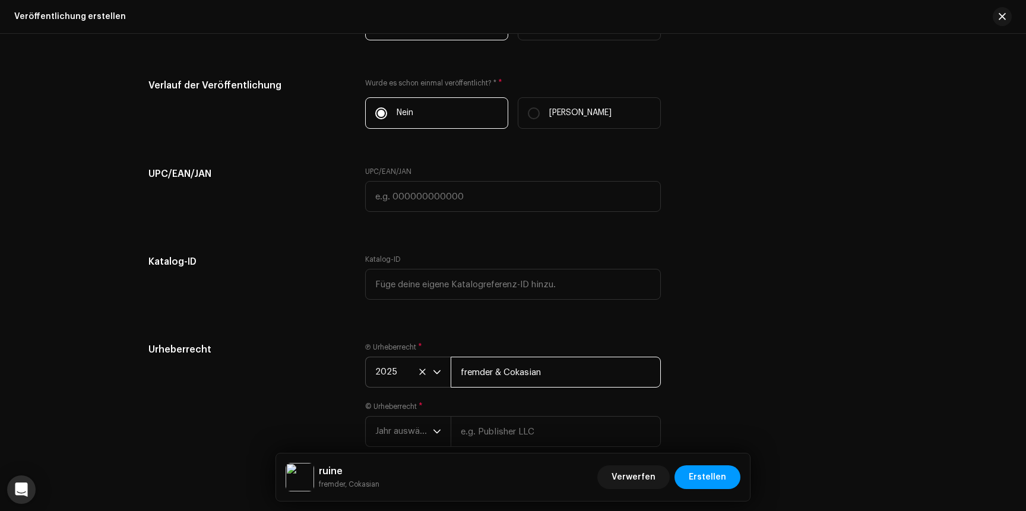
scroll to position [2006, 0]
drag, startPoint x: 552, startPoint y: 369, endPoint x: 495, endPoint y: 369, distance: 57.0
click at [495, 369] on input "fremder & Cokasian" at bounding box center [556, 369] width 210 height 31
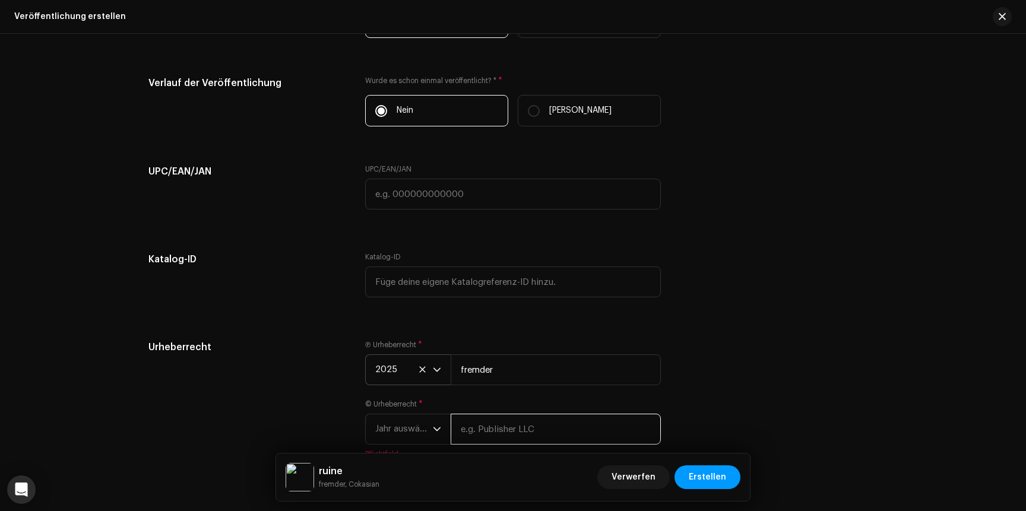
type input "fremder"
click at [492, 433] on input "text" at bounding box center [556, 429] width 210 height 31
type input "Cokasian"
click at [720, 390] on div "Urheberrecht Ⓟ Urheberrecht * 2025 fremder © Urheberrecht * Jahr auswählen Coka…" at bounding box center [512, 406] width 729 height 133
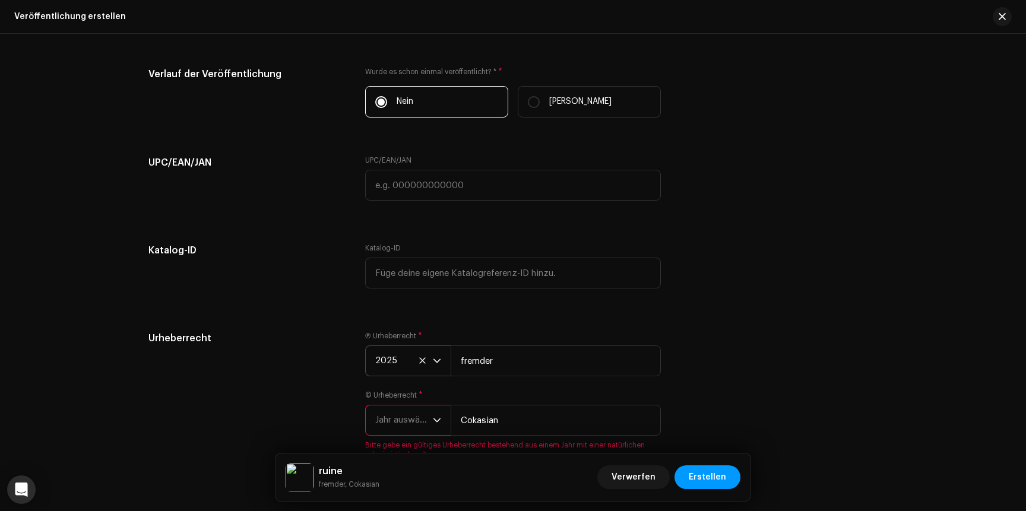
scroll to position [2027, 0]
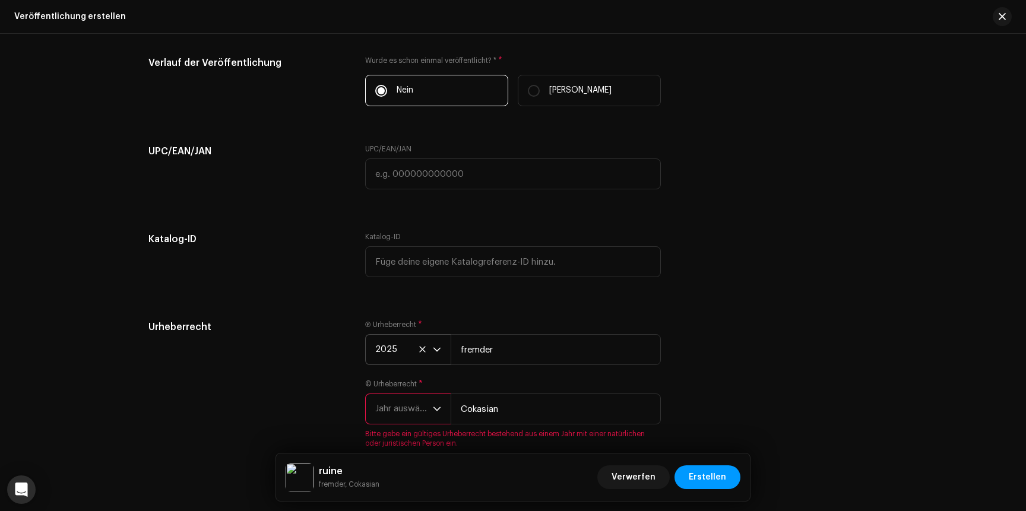
click at [417, 413] on span "Jahr auswählen" at bounding box center [404, 409] width 58 height 30
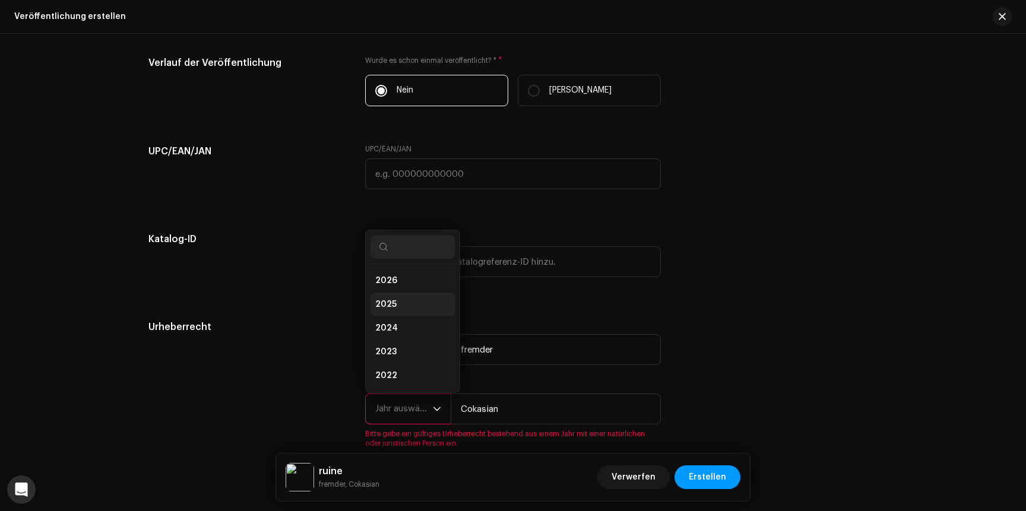
click at [378, 301] on span "2025" at bounding box center [385, 305] width 21 height 12
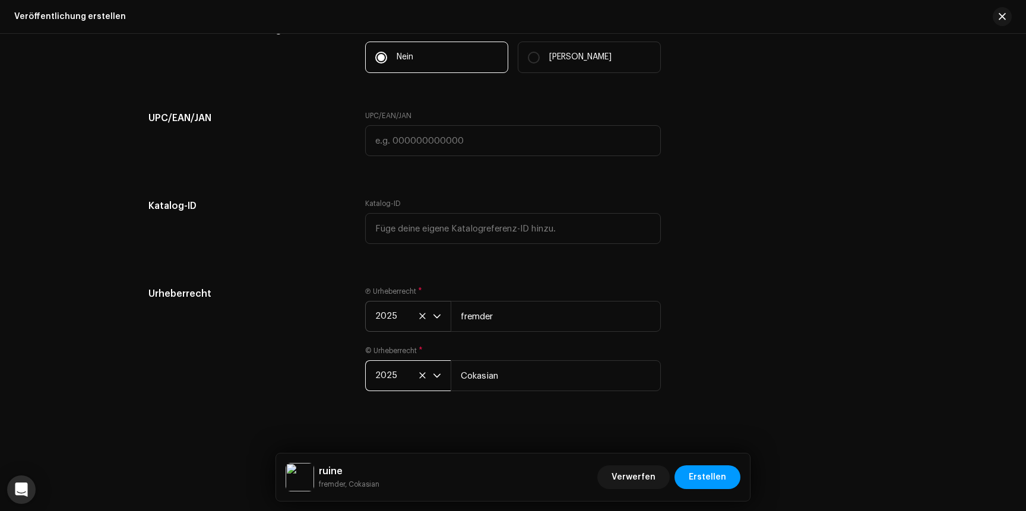
scroll to position [2068, 0]
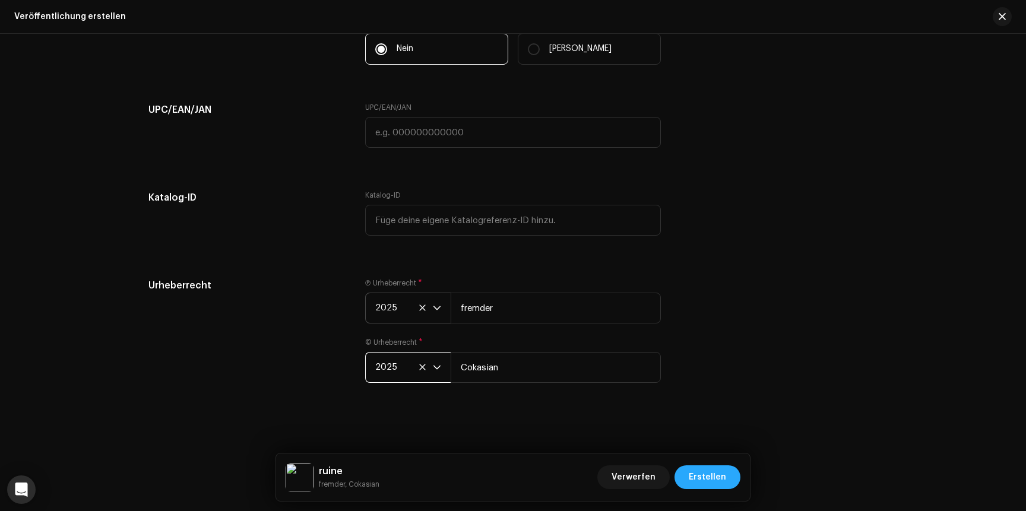
click at [708, 484] on span "Erstellen" at bounding box center [707, 478] width 37 height 24
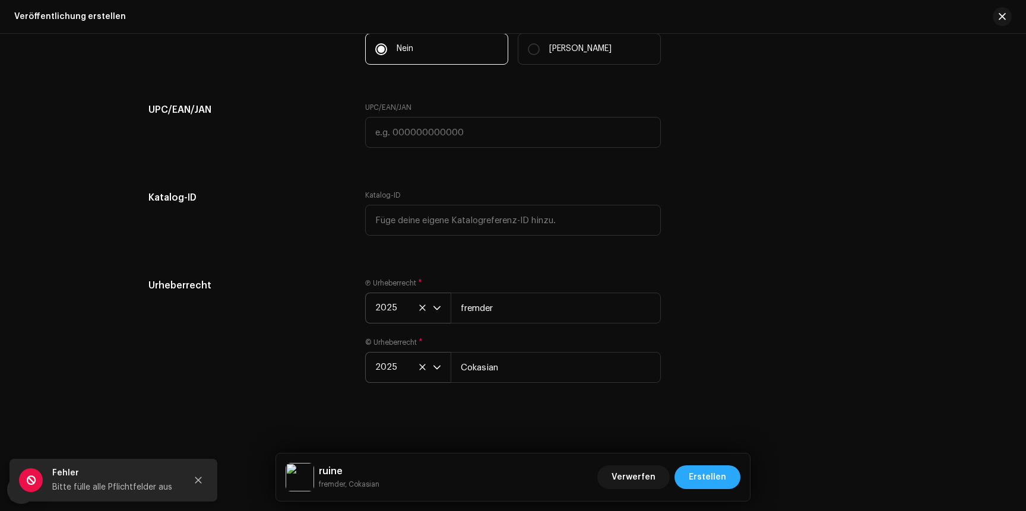
click at [704, 485] on span "Erstellen" at bounding box center [707, 478] width 37 height 24
click at [682, 479] on button "Erstellen" at bounding box center [708, 478] width 66 height 24
click at [680, 479] on button "Erstellen" at bounding box center [708, 478] width 66 height 24
click at [679, 478] on button "Erstellen" at bounding box center [708, 478] width 66 height 24
click at [684, 476] on button "Erstellen" at bounding box center [708, 478] width 66 height 24
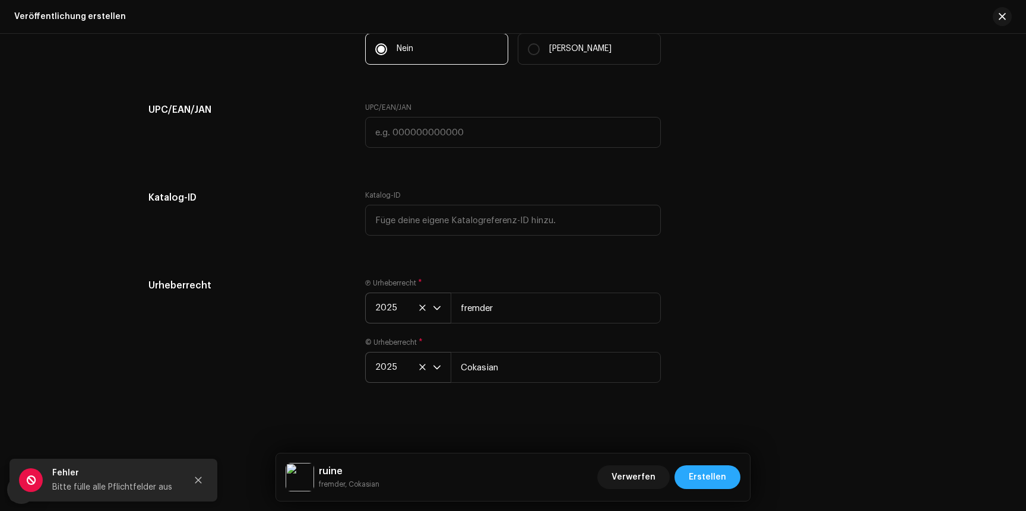
click at [683, 477] on button "Erstellen" at bounding box center [708, 478] width 66 height 24
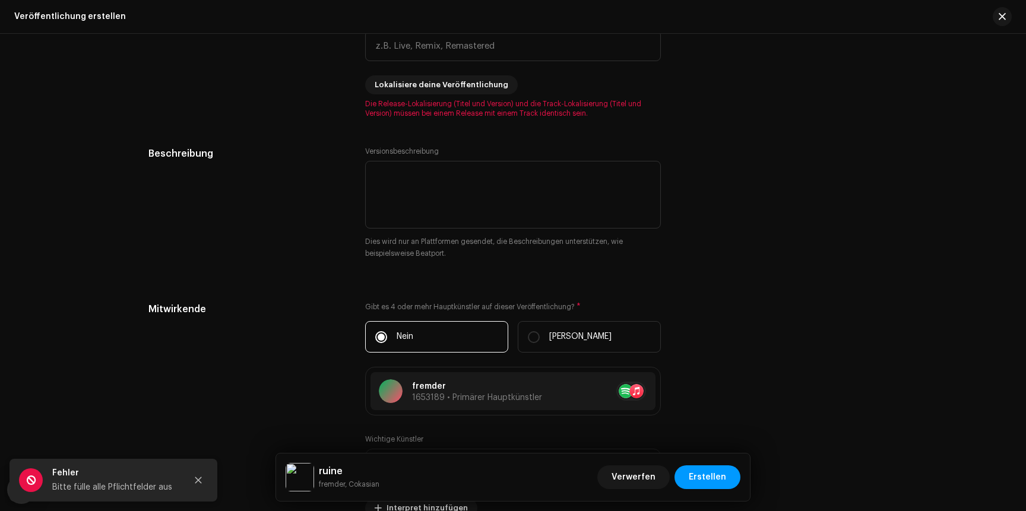
scroll to position [1201, 0]
click at [391, 89] on span "Lokalisiere deine Veröffentlichung" at bounding box center [442, 87] width 134 height 24
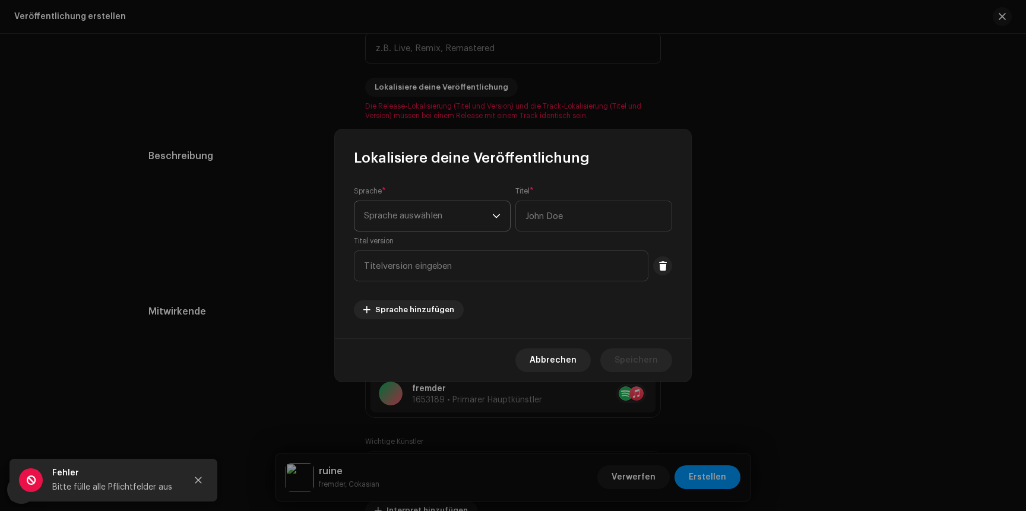
click at [390, 218] on span "Sprache auswählen" at bounding box center [428, 216] width 128 height 30
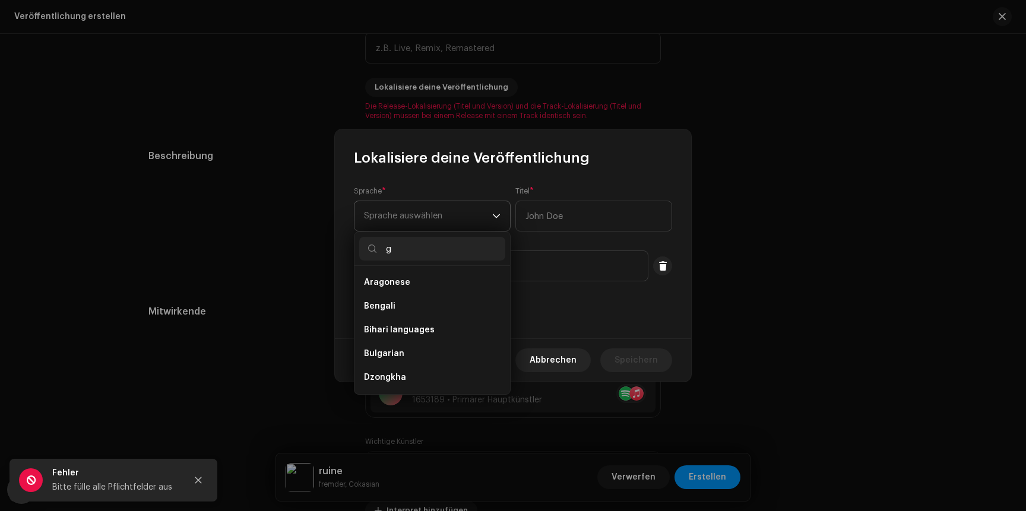
scroll to position [0, 0]
type input "german"
click at [406, 279] on li "German" at bounding box center [432, 283] width 146 height 24
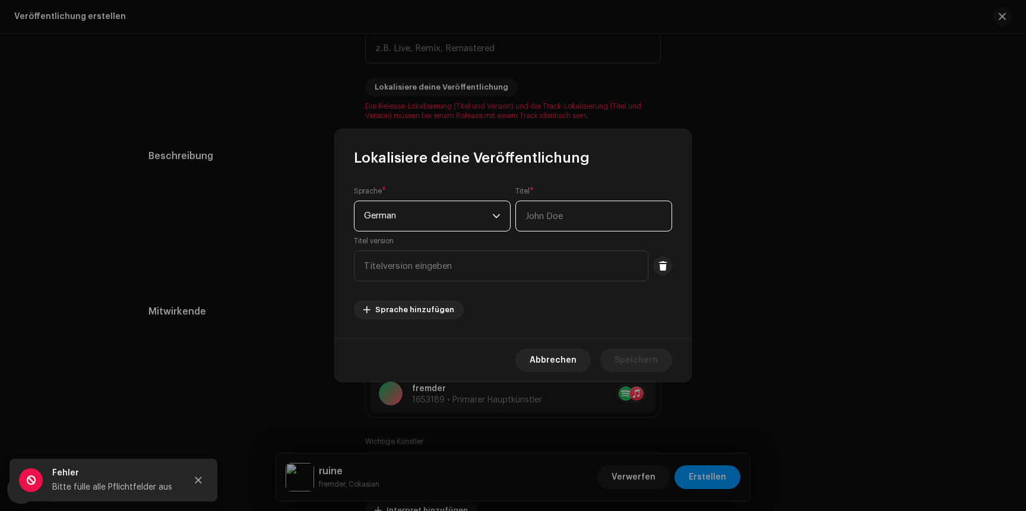
click at [594, 214] on input "text" at bounding box center [593, 216] width 157 height 31
type input "ruine"
click at [649, 357] on span "Speichern" at bounding box center [636, 361] width 43 height 24
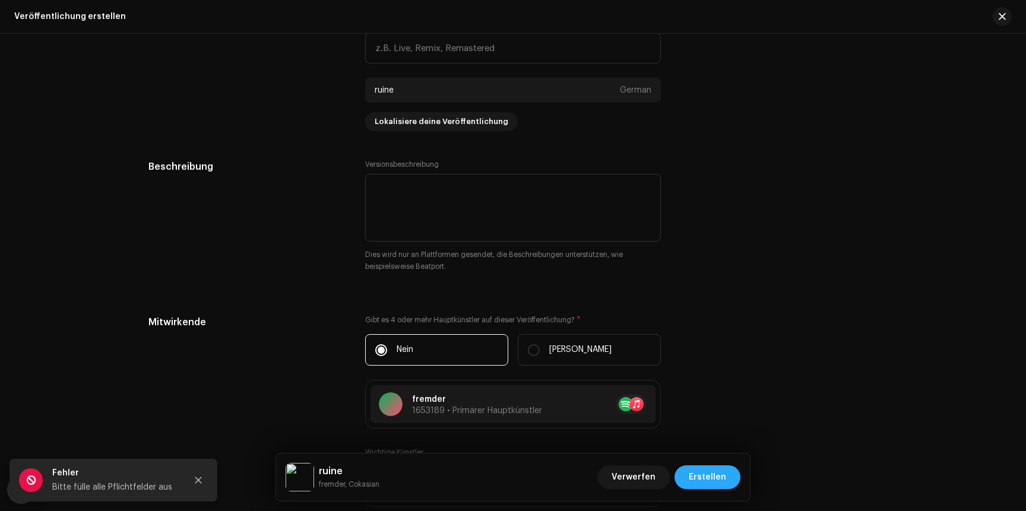
click at [699, 476] on span "Erstellen" at bounding box center [707, 478] width 37 height 24
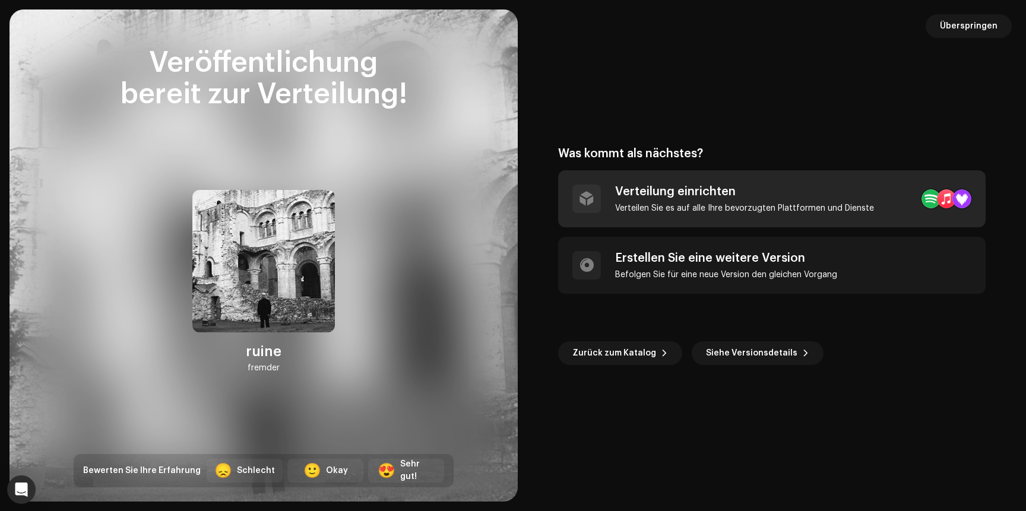
click at [669, 205] on div "Verteilen Sie es auf alle Ihre bevorzugten Plattformen und Dienste" at bounding box center [744, 209] width 259 height 10
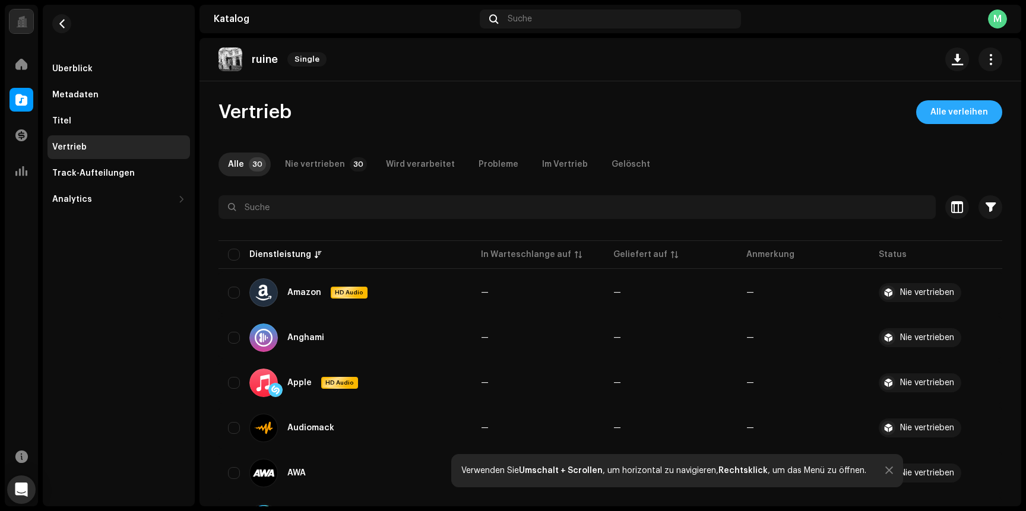
drag, startPoint x: 954, startPoint y: 125, endPoint x: 954, endPoint y: 117, distance: 7.7
click at [937, 109] on span "Alle verleihen" at bounding box center [959, 112] width 58 height 24
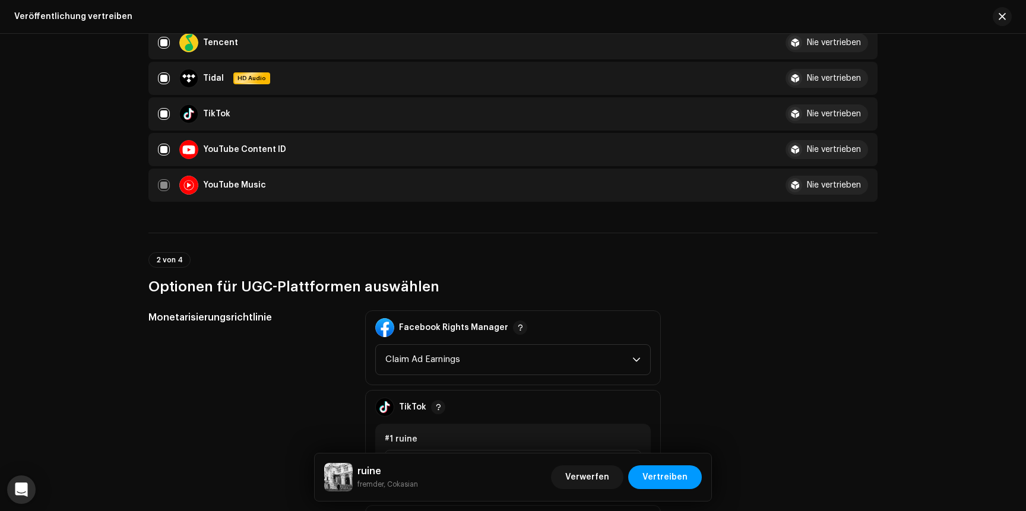
scroll to position [1093, 0]
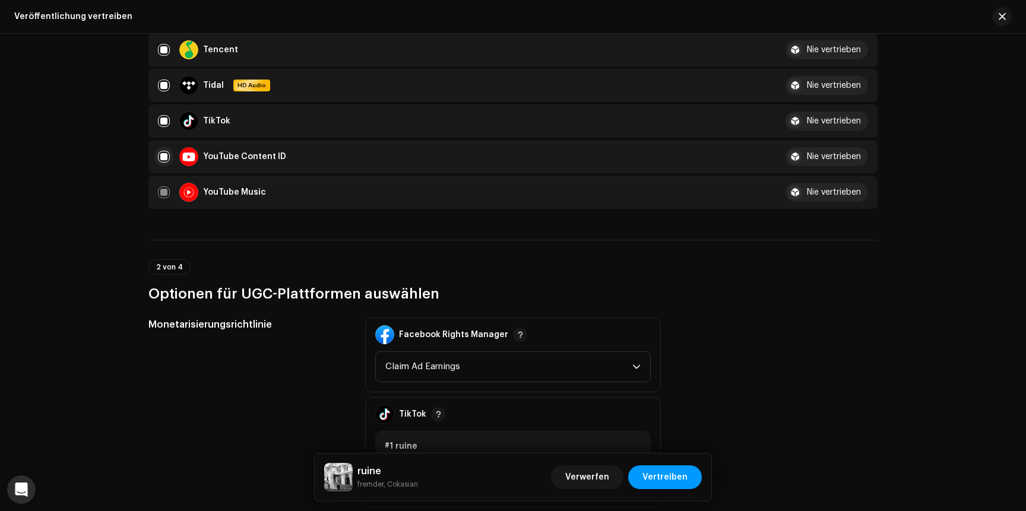
click at [166, 157] on input "checkbox" at bounding box center [164, 157] width 12 height 12
checkbox input "false"
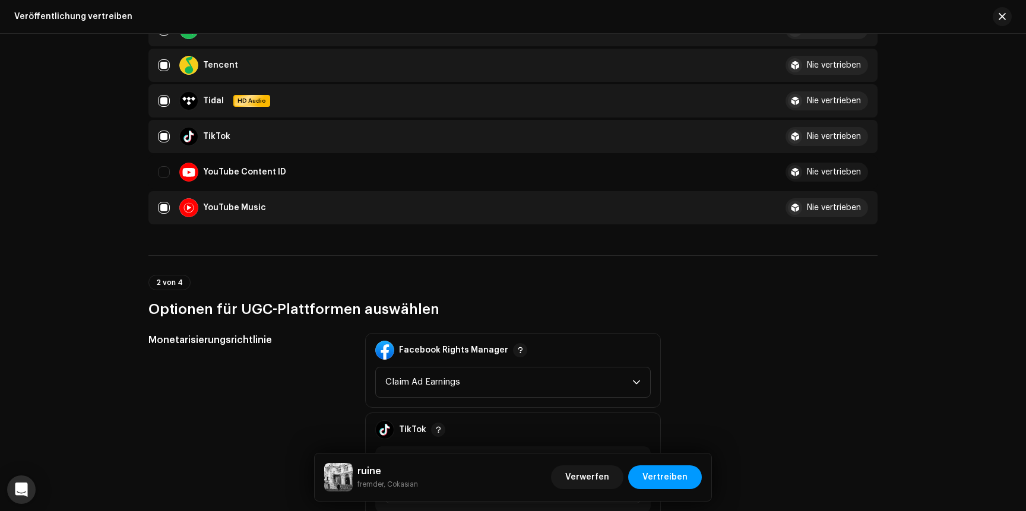
scroll to position [1151, 0]
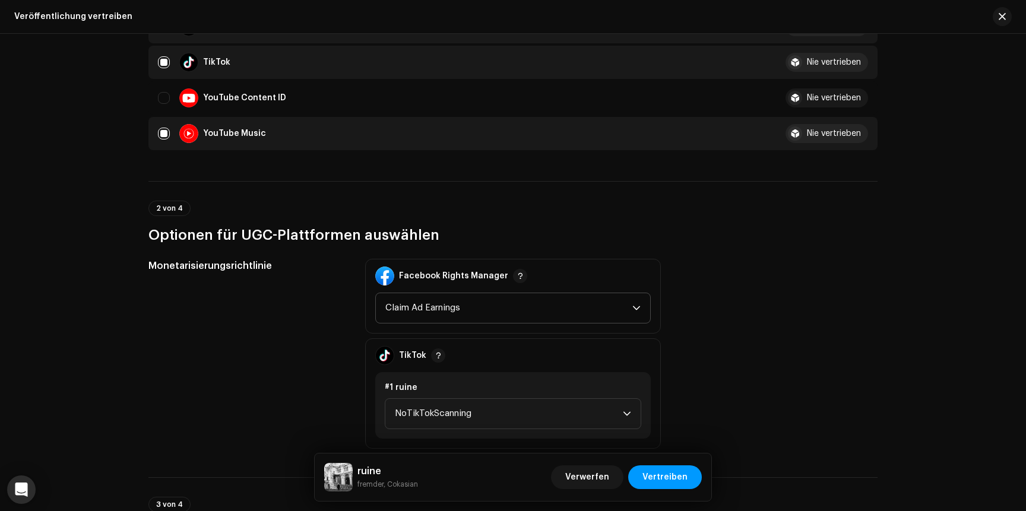
click at [436, 314] on span "Claim Ad Earnings" at bounding box center [508, 308] width 247 height 30
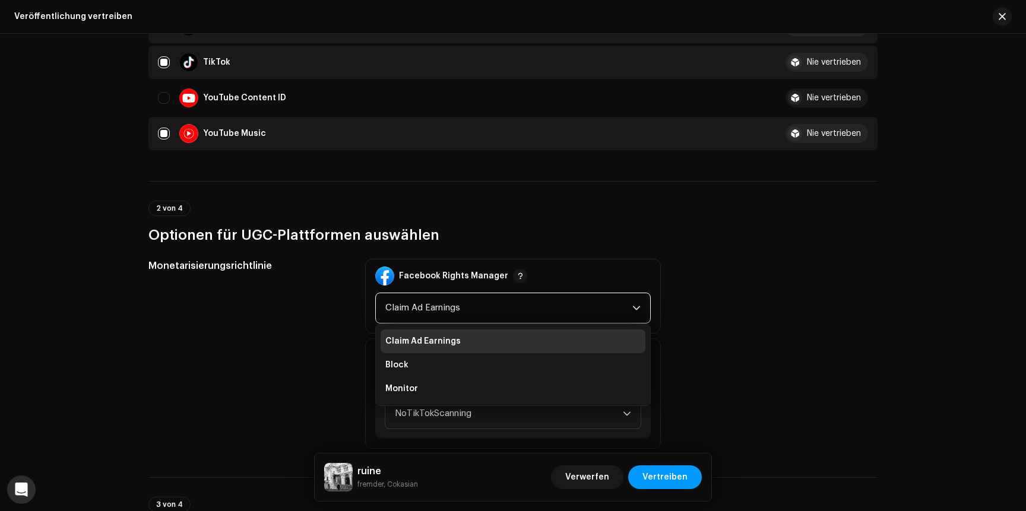
click at [338, 388] on div "Monetarisierungsrichtlinie" at bounding box center [247, 354] width 198 height 190
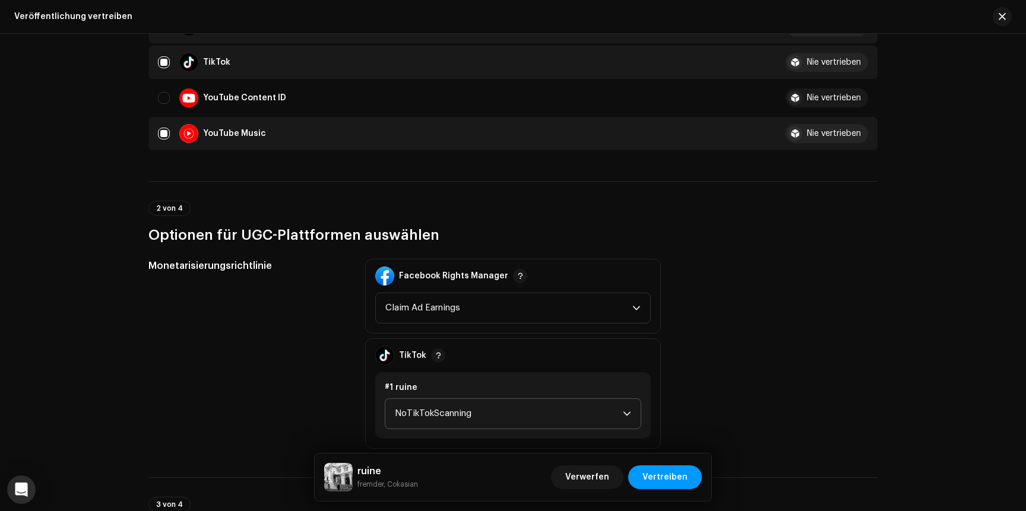
click at [449, 407] on span "NoTikTokScanning" at bounding box center [509, 414] width 228 height 30
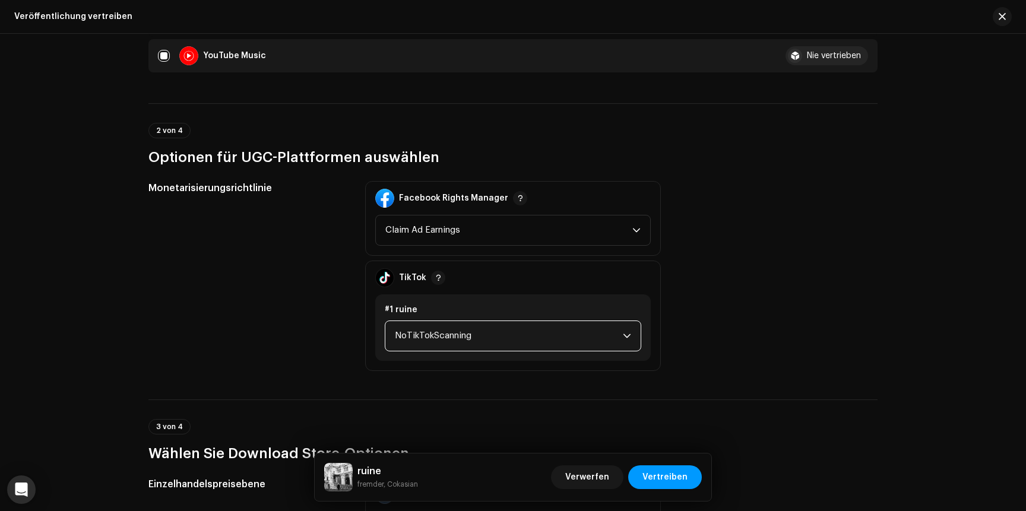
scroll to position [1233, 0]
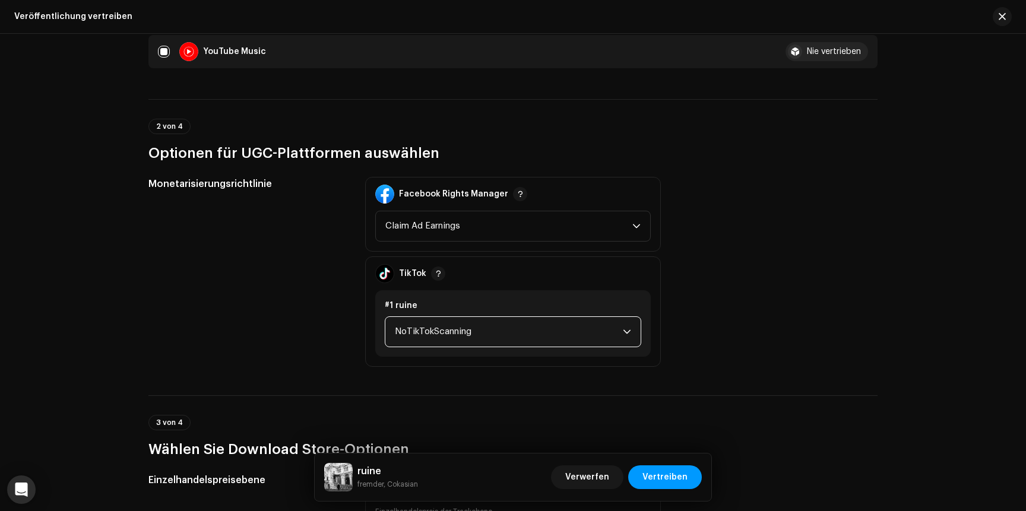
click at [412, 331] on span "NoTikTokScanning" at bounding box center [509, 332] width 228 height 30
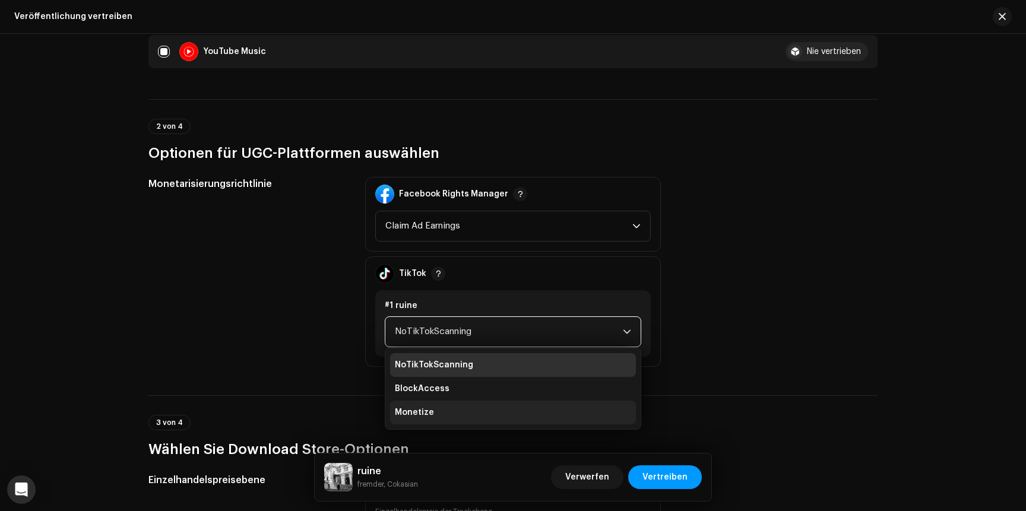
click at [404, 410] on span "Monetize" at bounding box center [414, 413] width 39 height 12
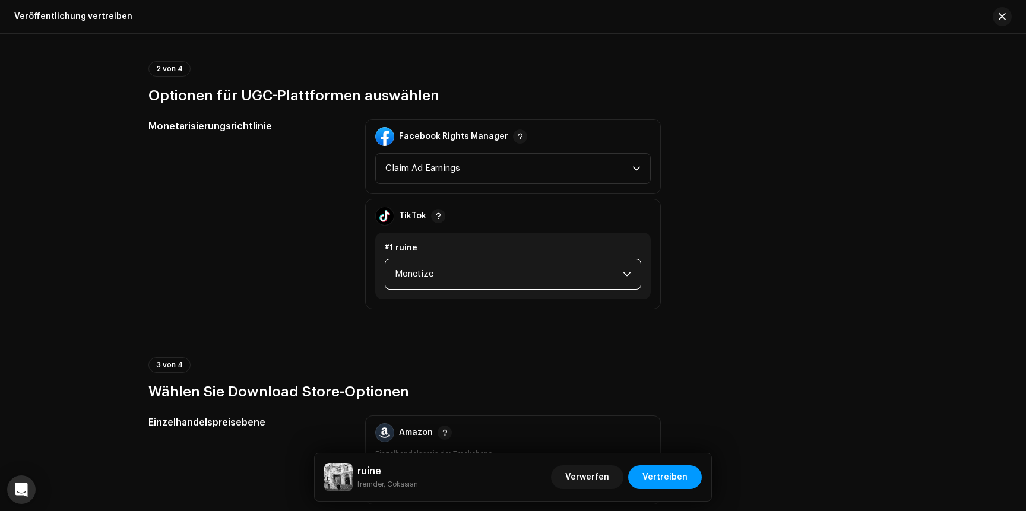
scroll to position [1303, 0]
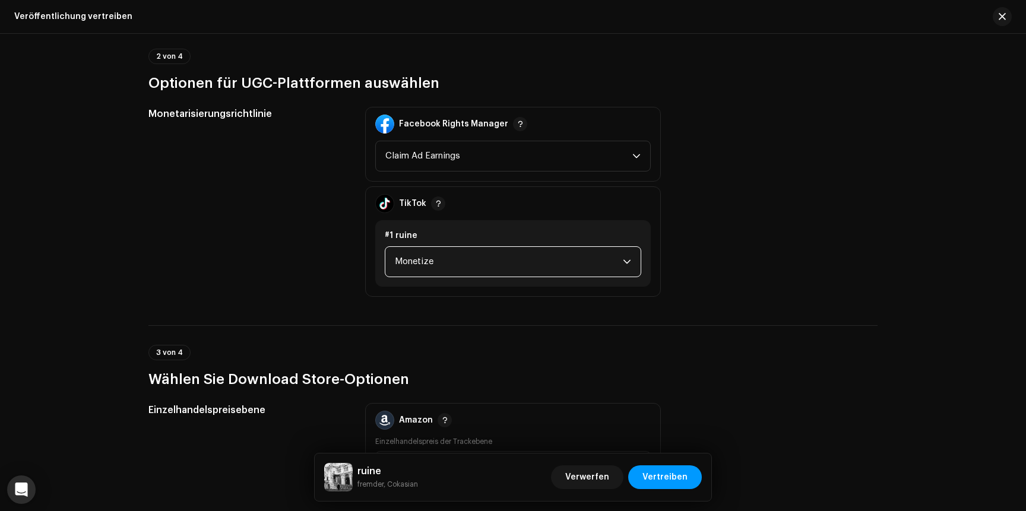
click at [448, 265] on span "Monetize" at bounding box center [509, 262] width 228 height 30
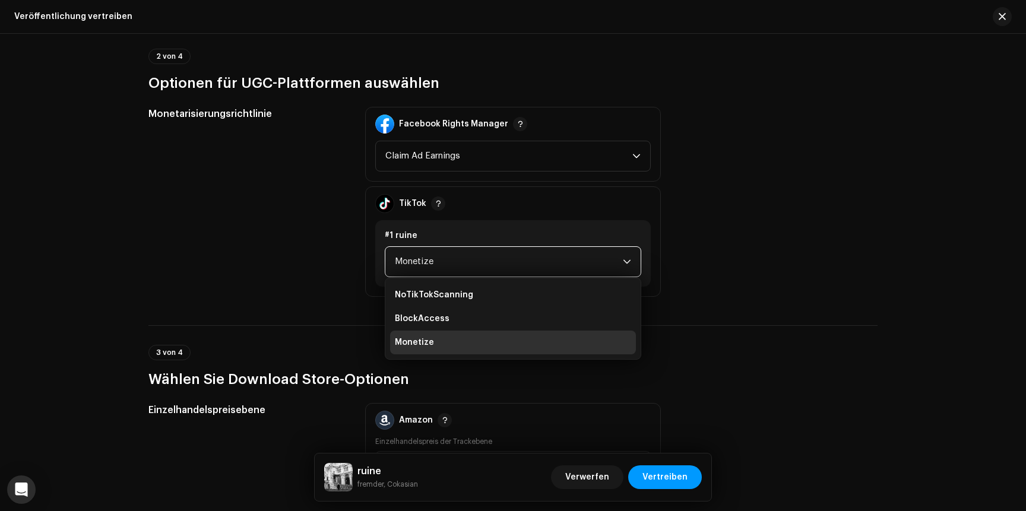
click at [593, 265] on span "Monetize" at bounding box center [509, 262] width 228 height 30
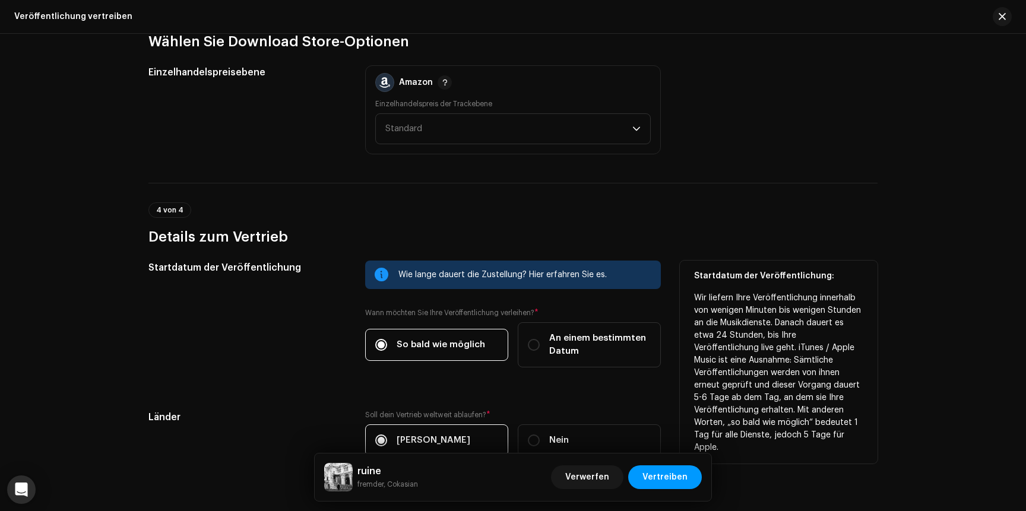
scroll to position [1621, 0]
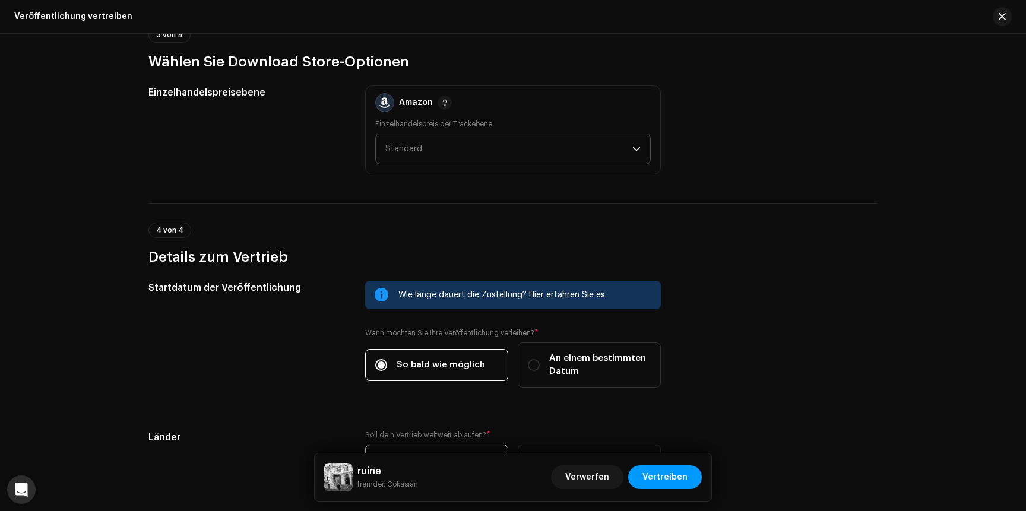
click at [420, 149] on span "Standard" at bounding box center [403, 148] width 37 height 9
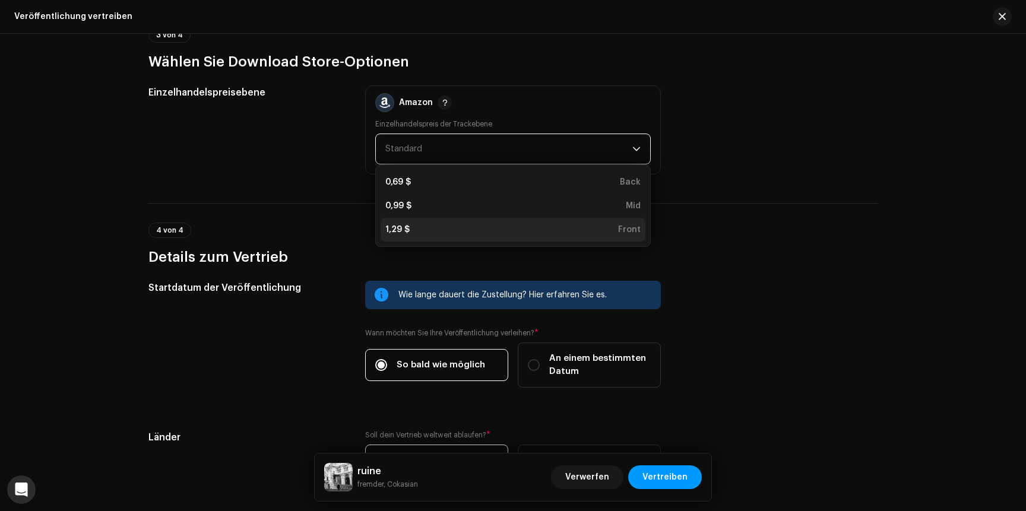
click at [416, 235] on div "1,29 $ Front" at bounding box center [512, 230] width 255 height 12
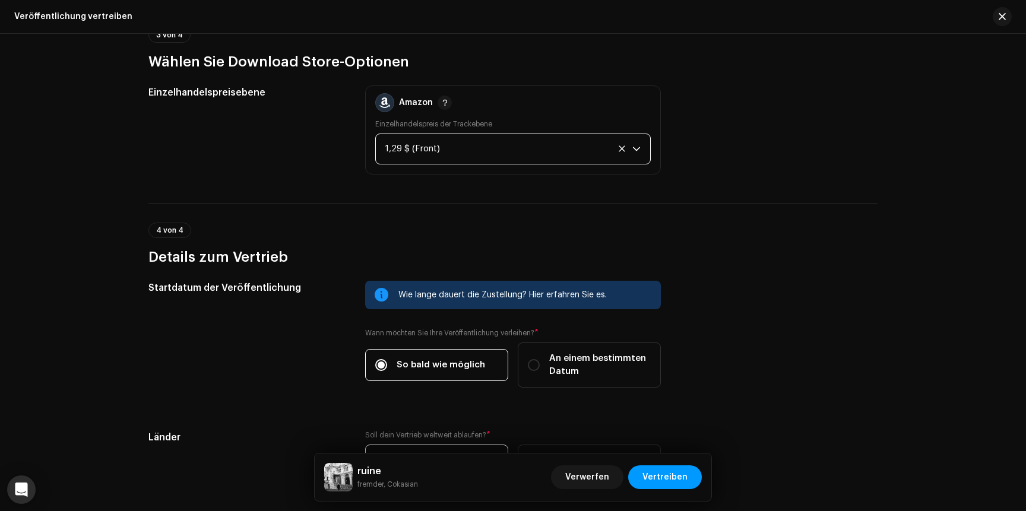
click at [438, 145] on div "1,29 $ (Front)" at bounding box center [499, 149] width 228 height 30
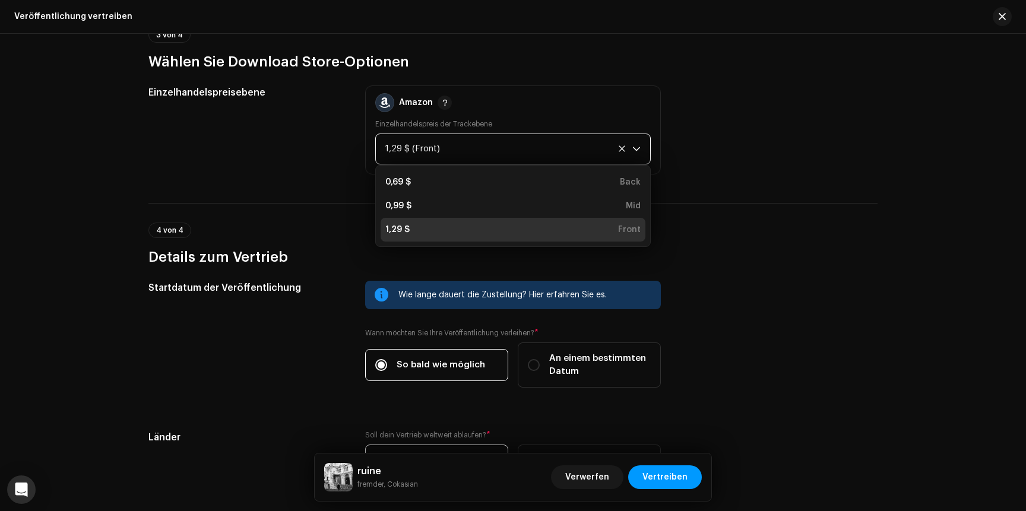
click at [422, 226] on div "1,29 $ Front" at bounding box center [512, 230] width 255 height 12
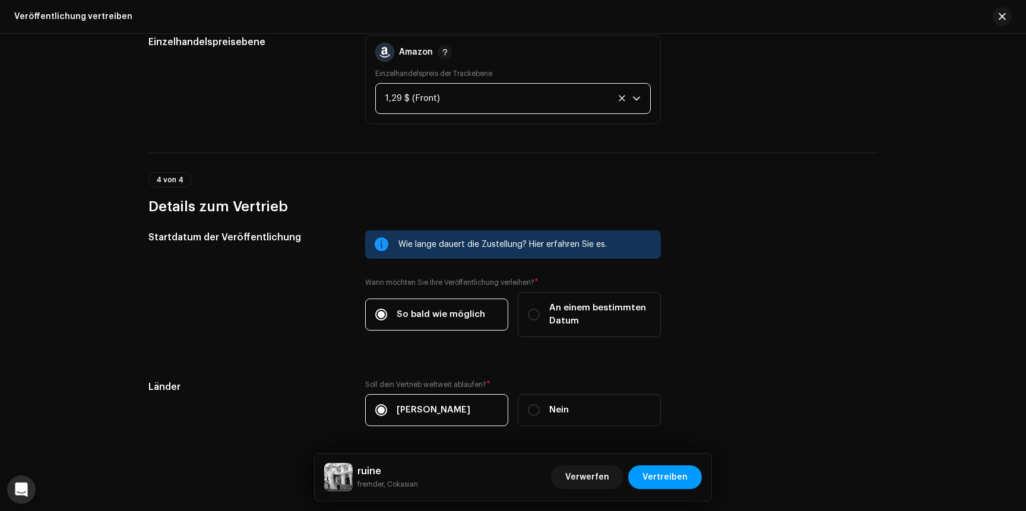
scroll to position [1715, 0]
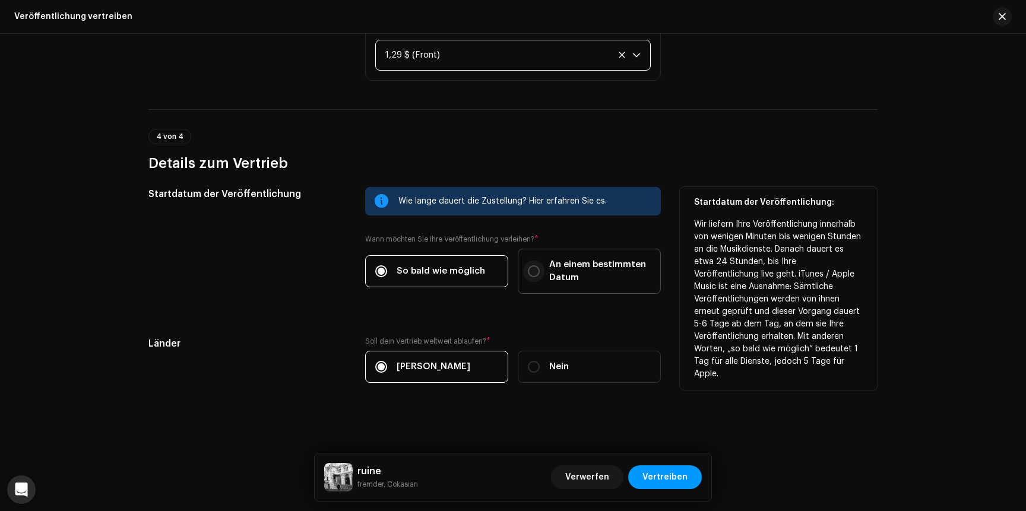
click at [534, 270] on input "An einem bestimmten Datum" at bounding box center [534, 271] width 12 height 12
radio input "true"
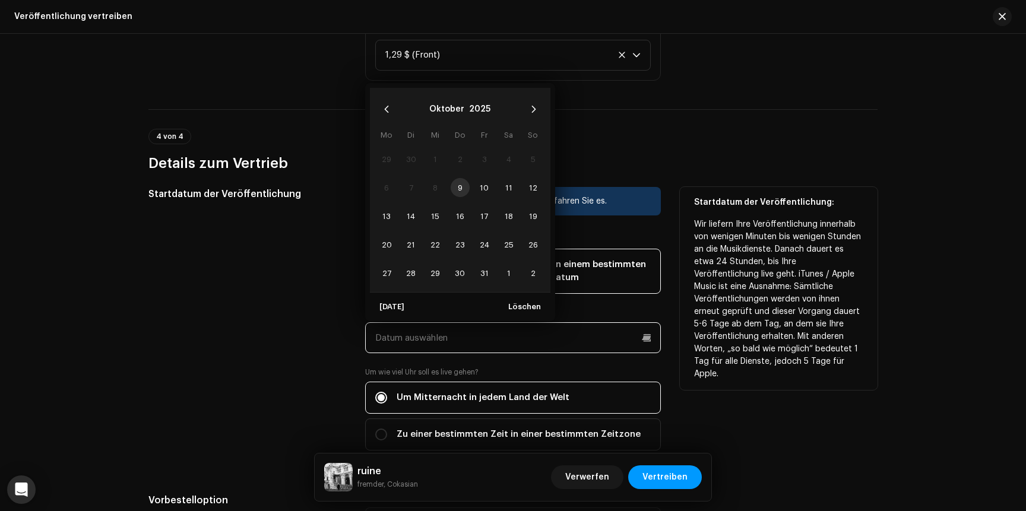
click at [441, 343] on input "text" at bounding box center [513, 337] width 296 height 31
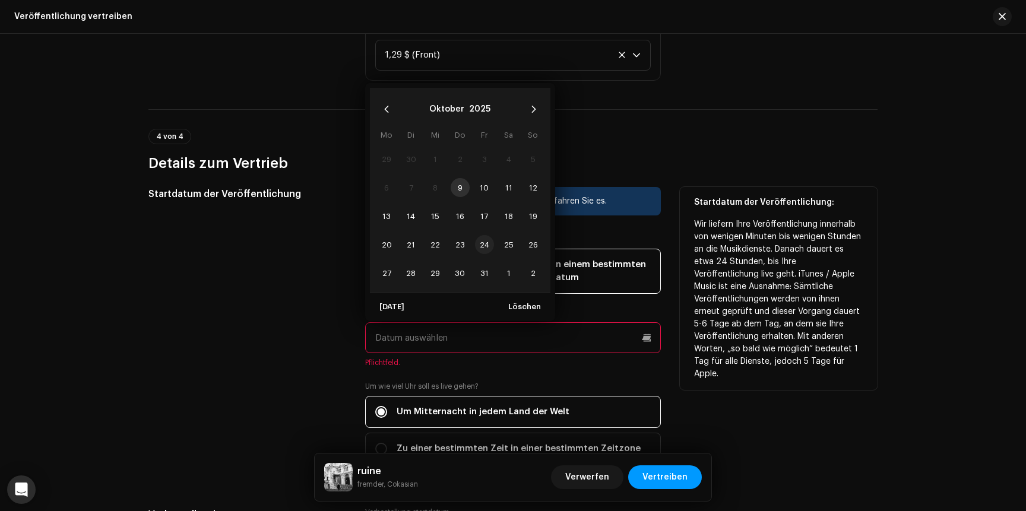
click at [481, 247] on span "24" at bounding box center [484, 244] width 19 height 19
type input "[DATE]"
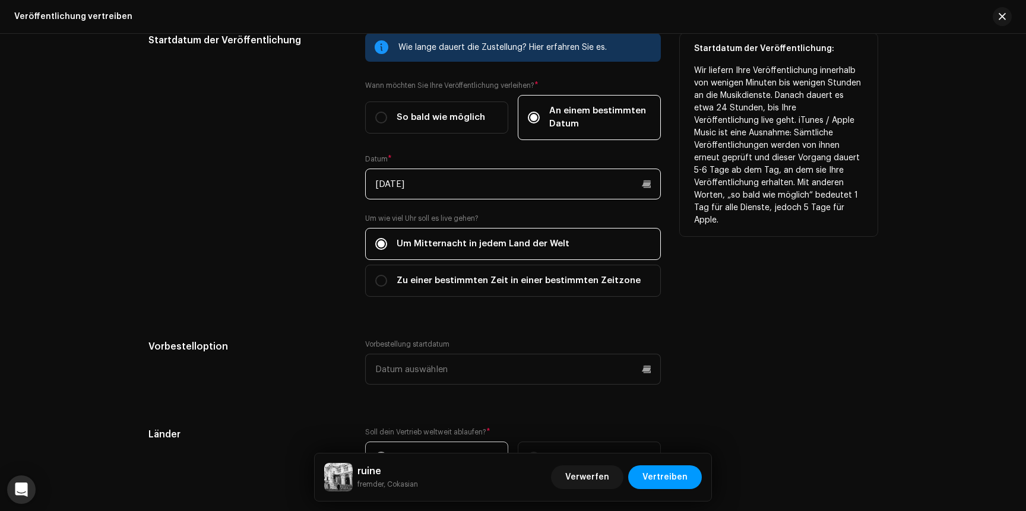
scroll to position [1920, 0]
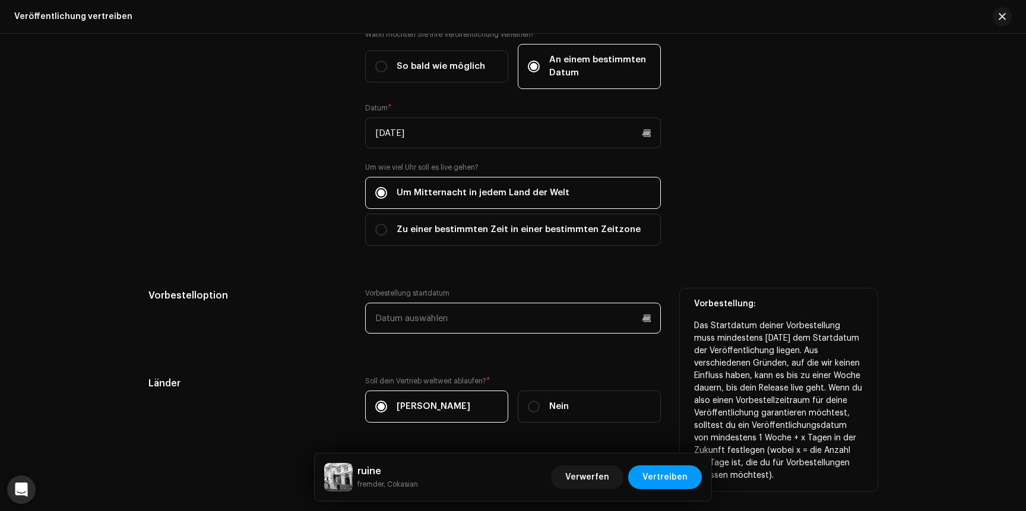
click at [378, 315] on input "text" at bounding box center [513, 318] width 296 height 31
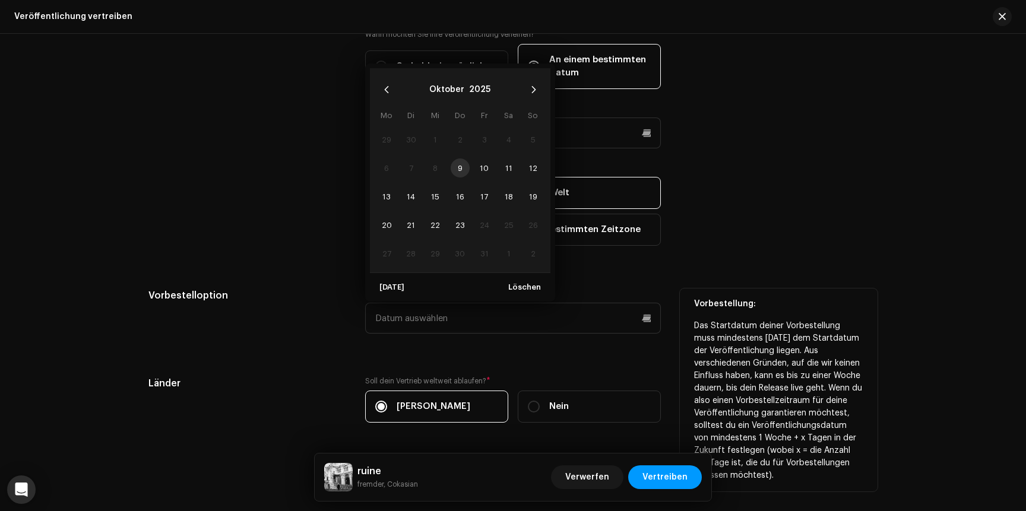
click at [314, 313] on div "Vorbestelloption" at bounding box center [247, 318] width 198 height 59
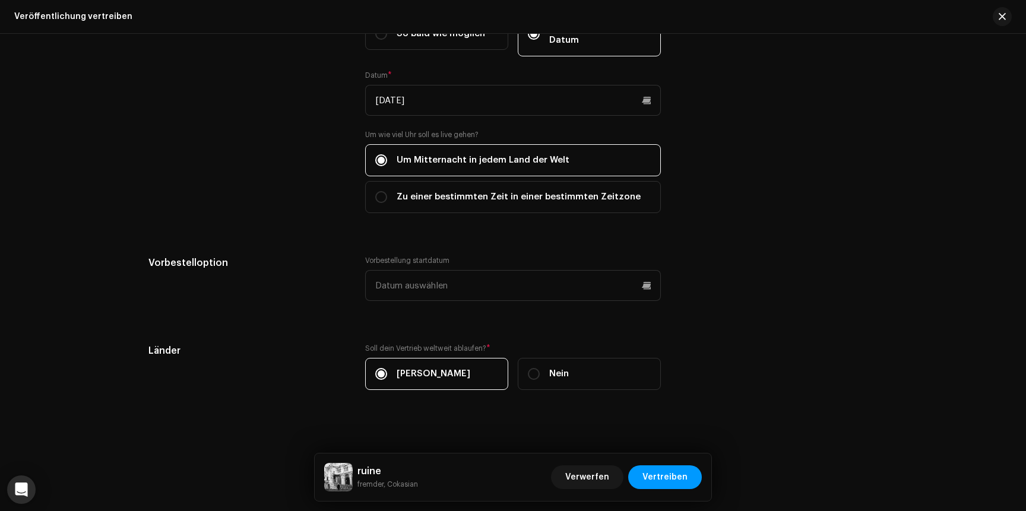
scroll to position [1953, 0]
click at [656, 476] on span "Vertreiben" at bounding box center [664, 478] width 45 height 24
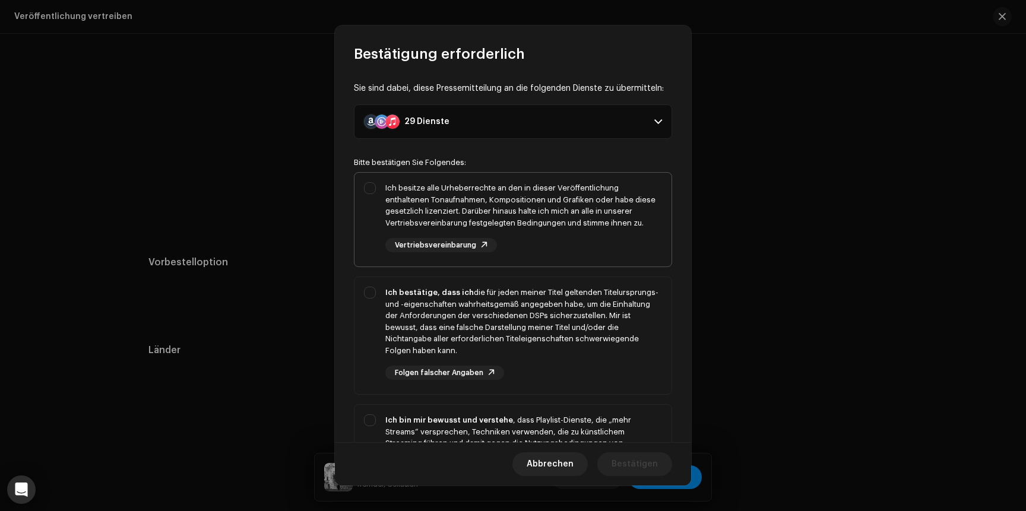
click at [374, 191] on div "Ich besitze alle Urheberrechte an den in dieser Veröffentlichung enthaltenen To…" at bounding box center [512, 217] width 317 height 89
checkbox input "true"
click at [369, 297] on div "Ich bestätige, dass ich die für jeden meiner Titel geltenden Titelursprungs- un…" at bounding box center [512, 333] width 317 height 112
checkbox input "true"
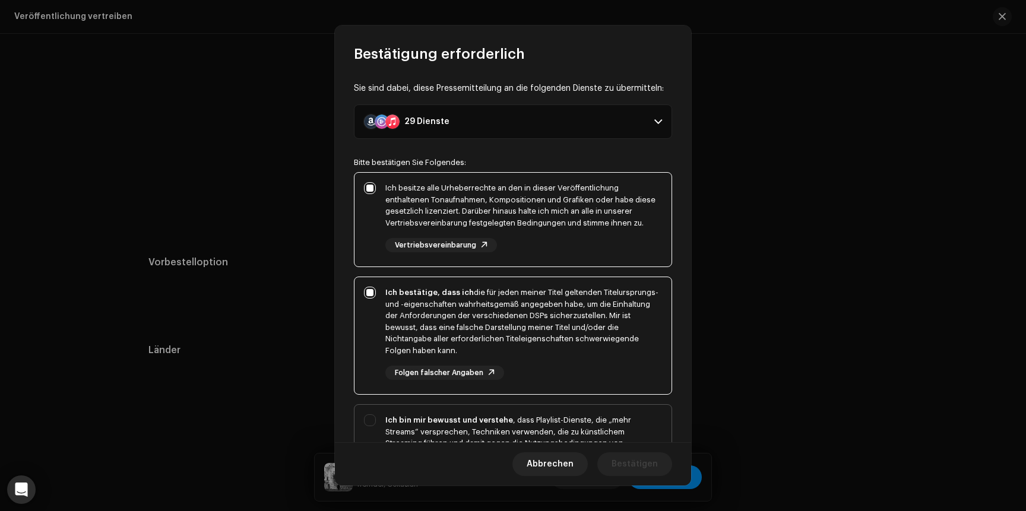
click at [373, 419] on div "Ich bin mir bewusst und verstehe , dass Playlist-Dienste, die „mehr Streams“ ve…" at bounding box center [512, 465] width 317 height 120
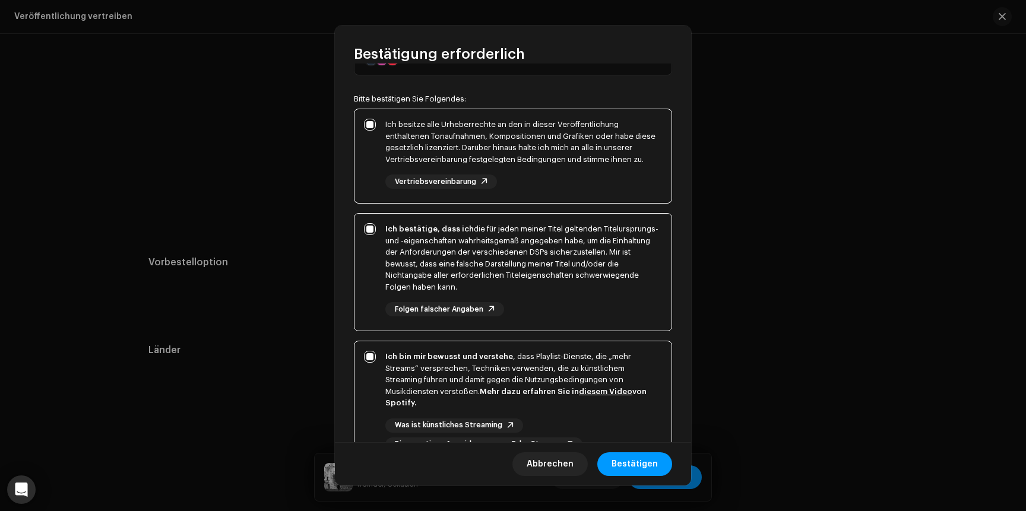
scroll to position [65, 0]
click at [584, 389] on link "diesem Video" at bounding box center [605, 390] width 53 height 8
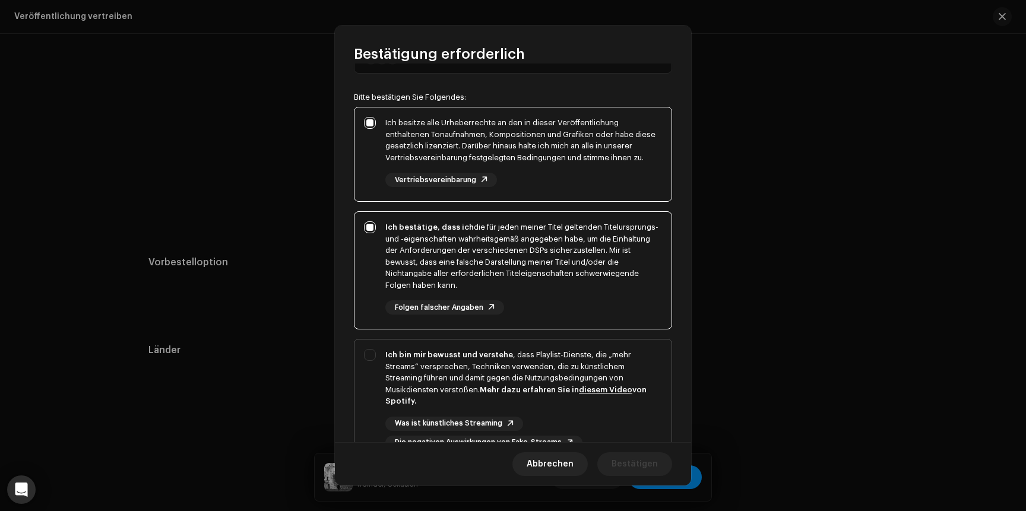
click at [372, 354] on div "Ich bin mir bewusst und verstehe , dass Playlist-Dienste, die „mehr Streams“ ve…" at bounding box center [512, 400] width 317 height 120
checkbox input "true"
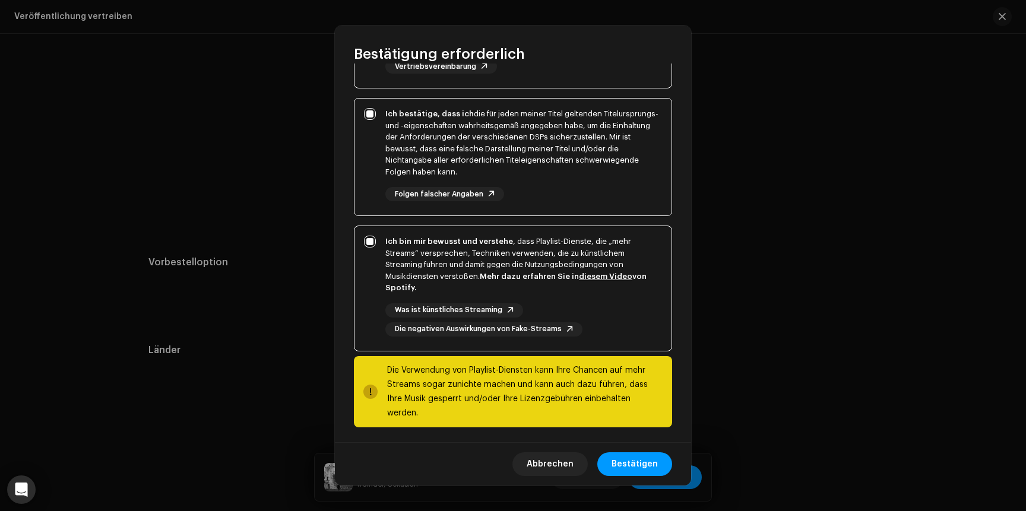
scroll to position [183, 0]
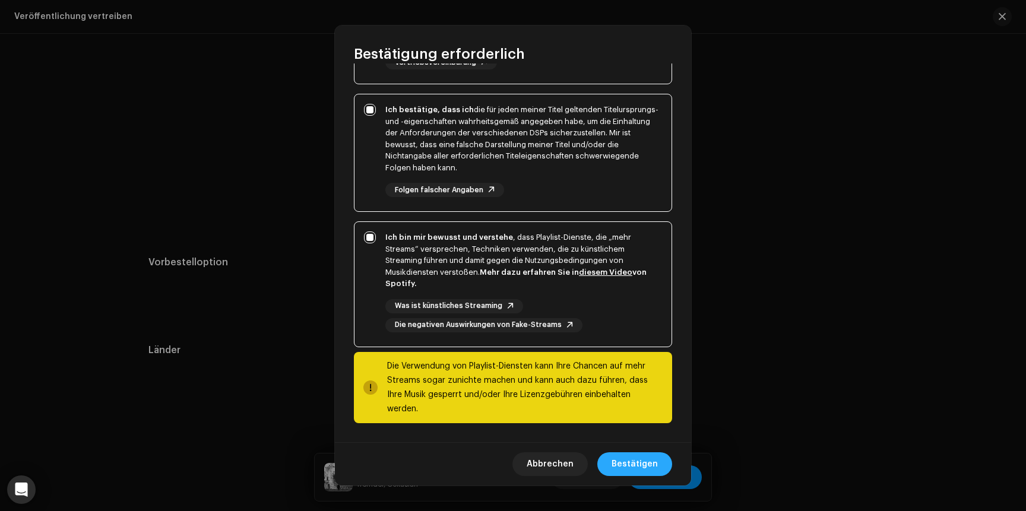
click at [632, 462] on span "Bestätigen" at bounding box center [635, 464] width 46 height 24
